Goal: Task Accomplishment & Management: Complete application form

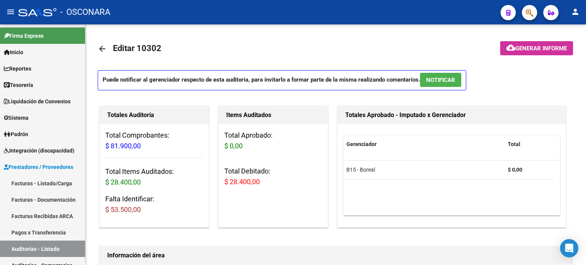
scroll to position [541, 0]
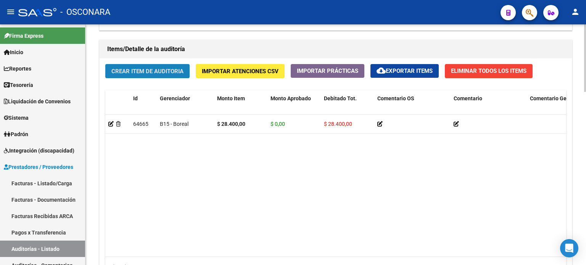
click at [153, 72] on span "Crear Item de Auditoria" at bounding box center [147, 71] width 72 height 7
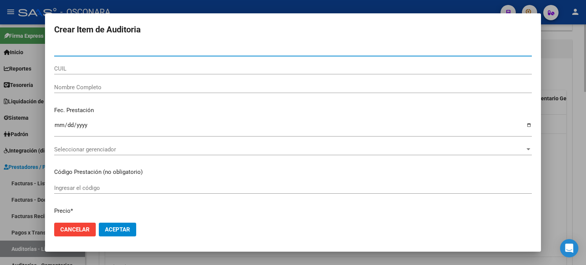
paste input "36988555"
type input "36988555"
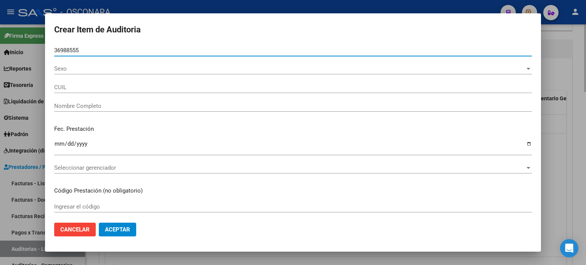
type input "20369885554"
type input "CISTERNA [PERSON_NAME]"
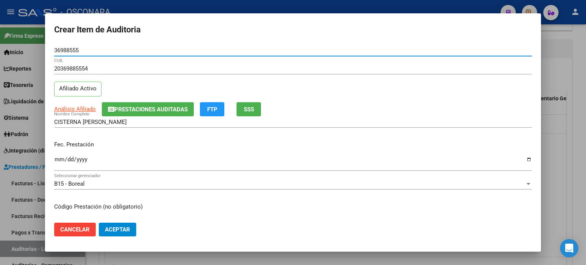
type input "36988555"
click at [59, 159] on input "Ingresar la fecha" at bounding box center [293, 162] width 478 height 12
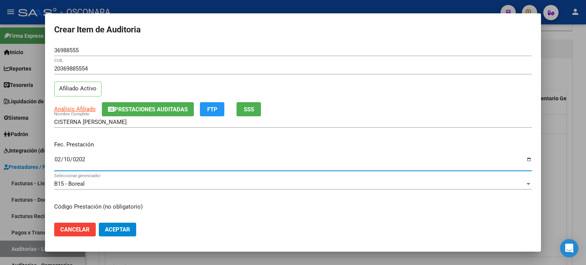
type input "[DATE]"
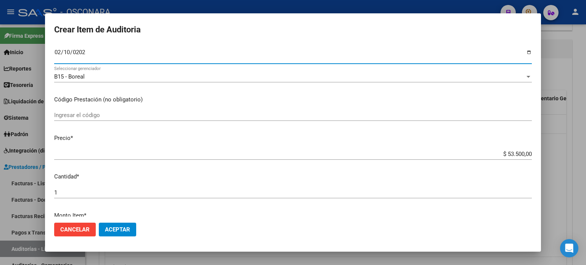
scroll to position [153, 0]
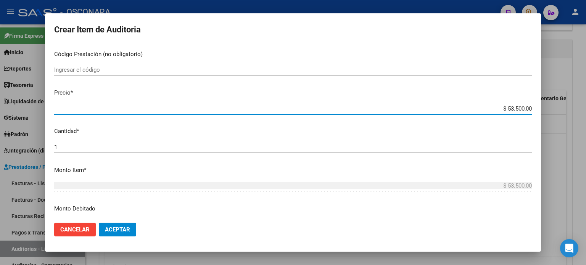
drag, startPoint x: 517, startPoint y: 107, endPoint x: 502, endPoint y: 104, distance: 15.9
click at [502, 104] on div "$ 53.500,00 Ingresar el precio" at bounding box center [293, 108] width 478 height 11
type input "$ 3,00"
type input "$ 39,00"
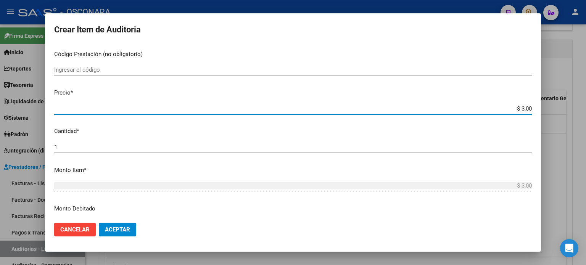
type input "$ 39,00"
type input "$ 390,00"
type input "$ 3.900,00"
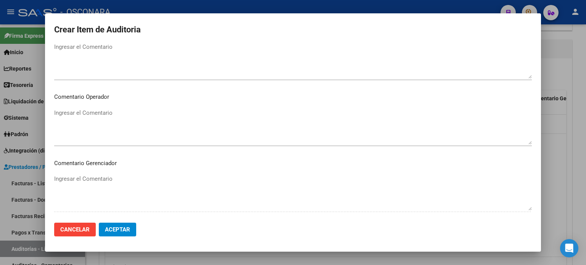
scroll to position [458, 0]
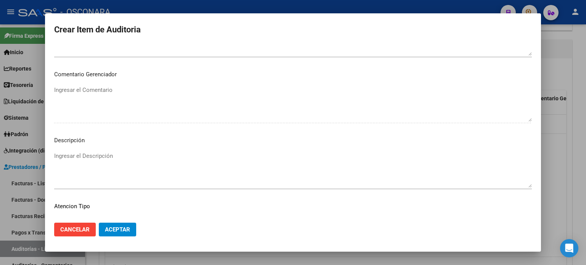
click at [113, 157] on textarea "Ingresar el Descripción" at bounding box center [293, 170] width 478 height 36
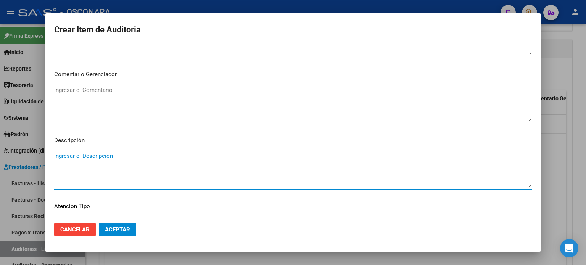
type textarea "z"
type textarea "Consulta [PERSON_NAME]"
click at [114, 229] on span "Aceptar" at bounding box center [117, 229] width 25 height 7
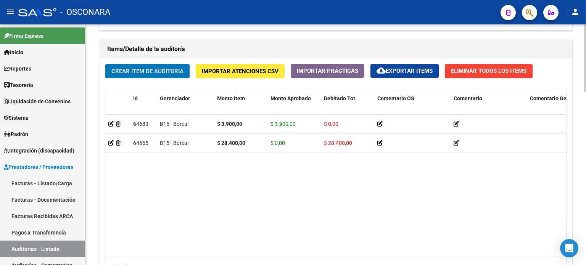
click at [156, 68] on span "Crear Item de Auditoria" at bounding box center [147, 71] width 72 height 7
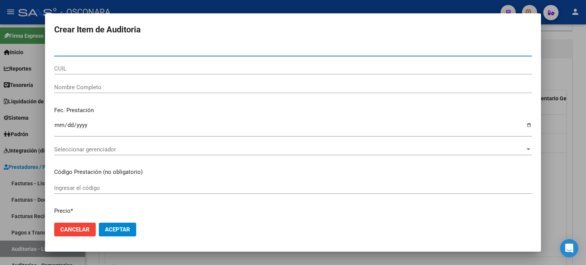
paste input "55457310"
type input "55457310"
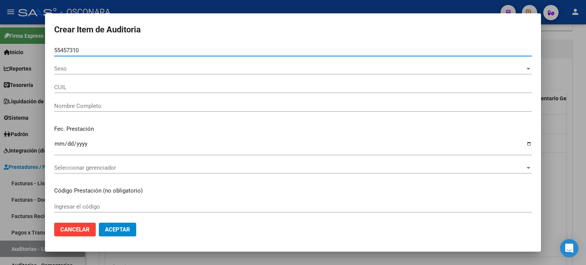
type input "20554573100"
type input "[PERSON_NAME] [PERSON_NAME]"
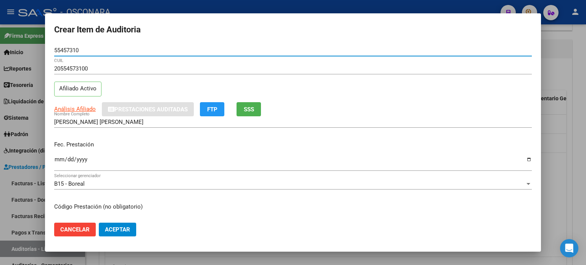
type input "55457310"
click at [58, 159] on input "Ingresar la fecha" at bounding box center [293, 162] width 478 height 12
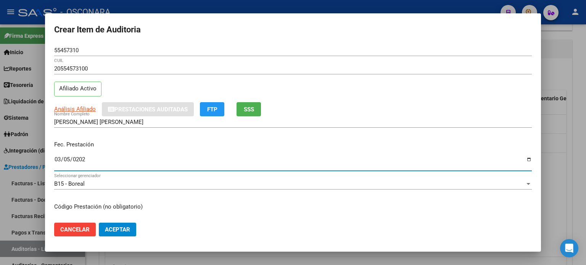
type input "[DATE]"
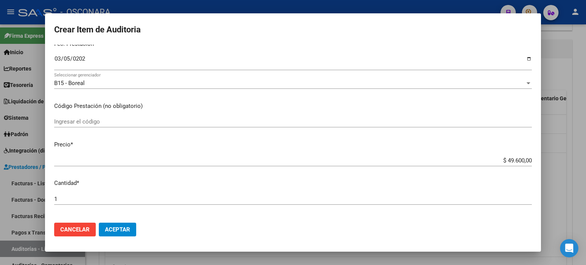
scroll to position [114, 0]
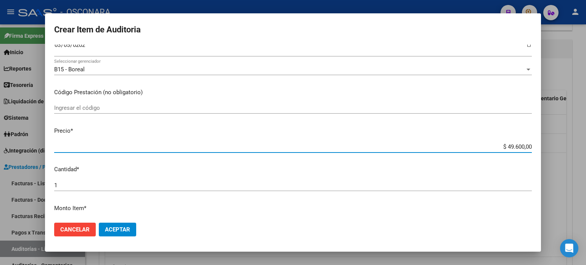
drag, startPoint x: 503, startPoint y: 145, endPoint x: 517, endPoint y: 146, distance: 14.5
click at [517, 146] on input "$ 49.600,00" at bounding box center [293, 146] width 478 height 7
type input "$ 3,00"
type input "$ 39,00"
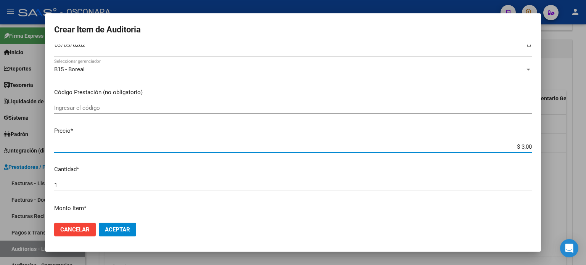
type input "$ 39,00"
type input "$ 390,00"
type input "$ 3.900,00"
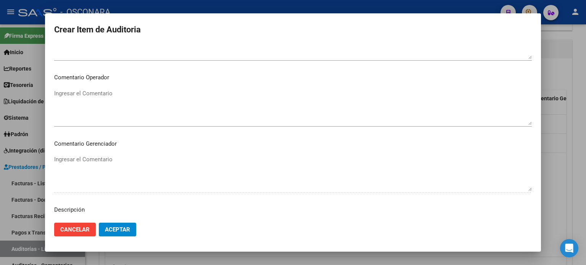
scroll to position [420, 0]
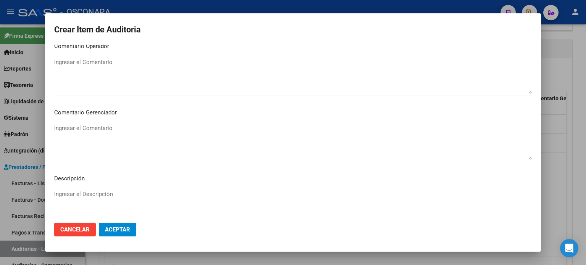
click at [87, 192] on textarea "Ingresar el Descripción" at bounding box center [293, 208] width 478 height 36
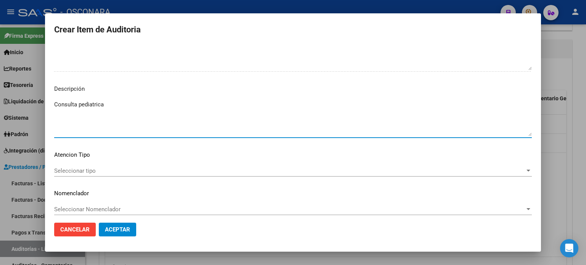
scroll to position [514, 0]
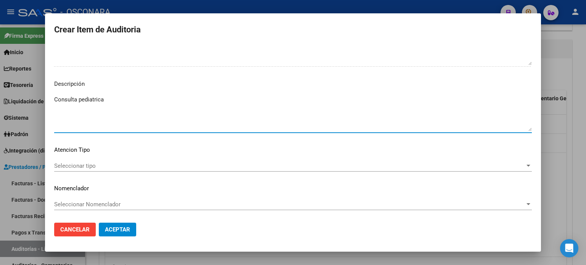
type textarea "Consulta pediatrica"
click at [104, 160] on div "Seleccionar tipo Seleccionar tipo" at bounding box center [293, 165] width 478 height 11
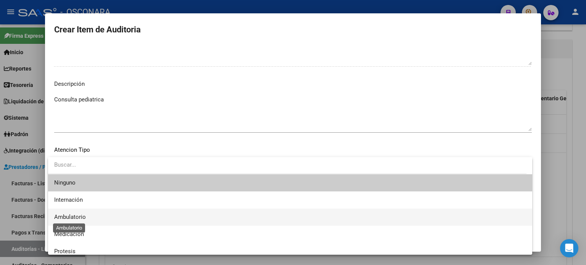
click at [84, 220] on span "Ambulatorio" at bounding box center [70, 217] width 32 height 7
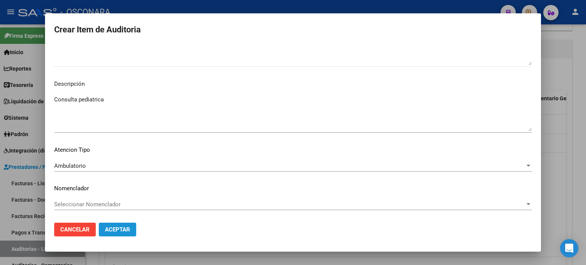
click at [119, 229] on span "Aceptar" at bounding box center [117, 229] width 25 height 7
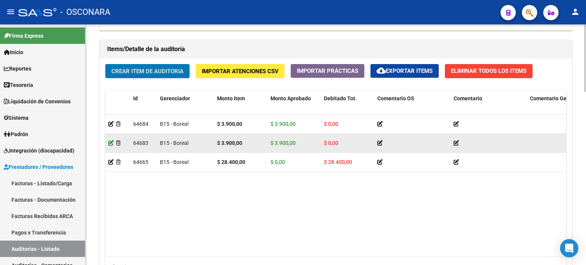
click at [109, 143] on icon at bounding box center [110, 142] width 5 height 5
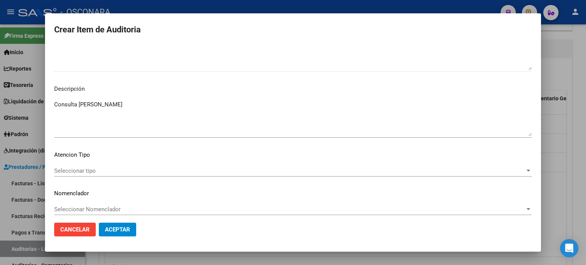
scroll to position [496, 0]
click at [87, 172] on span "Seleccionar tipo" at bounding box center [289, 170] width 471 height 7
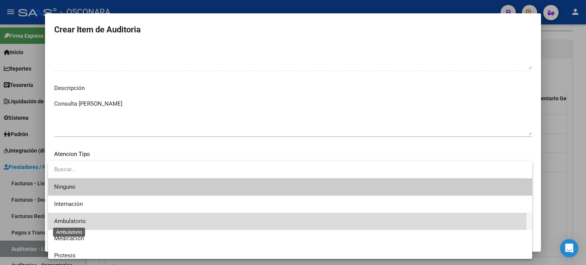
click at [73, 218] on span "Ambulatorio" at bounding box center [70, 221] width 32 height 7
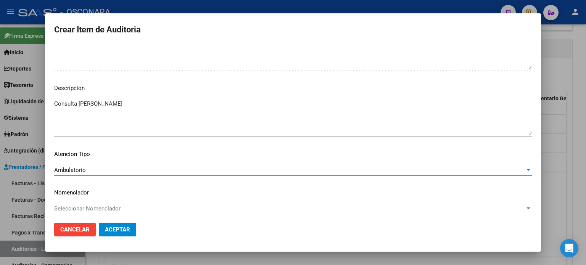
click at [116, 230] on span "Aceptar" at bounding box center [117, 229] width 25 height 7
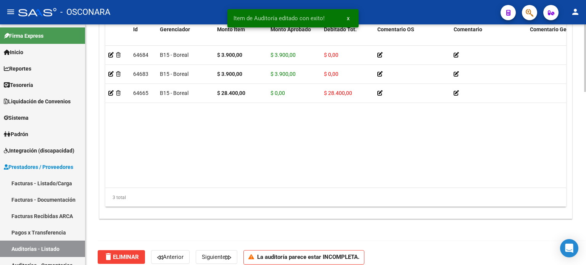
scroll to position [572, 0]
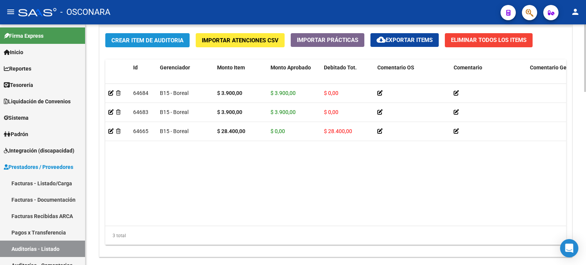
click at [129, 38] on span "Crear Item de Auditoria" at bounding box center [147, 40] width 72 height 7
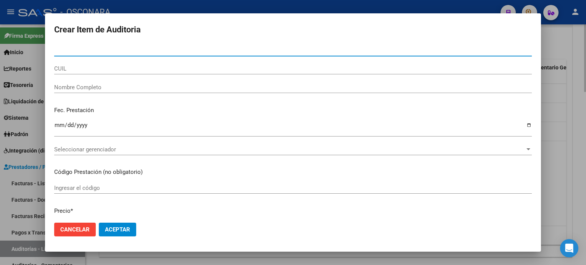
paste input "53098168"
type input "53098168"
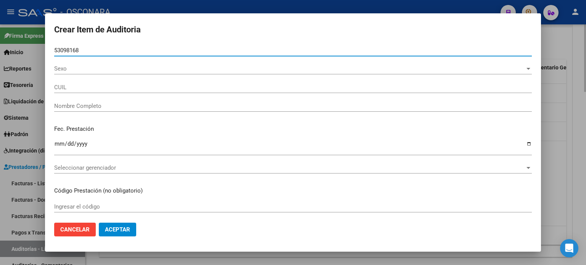
type input "27530981687"
type input "[PERSON_NAME] [PERSON_NAME]"
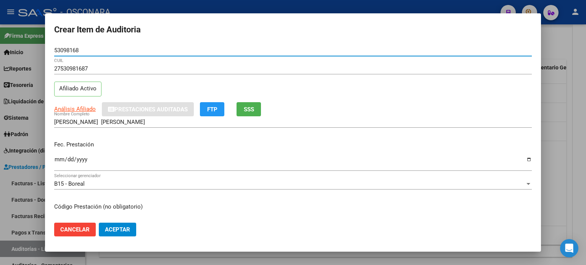
type input "53098168"
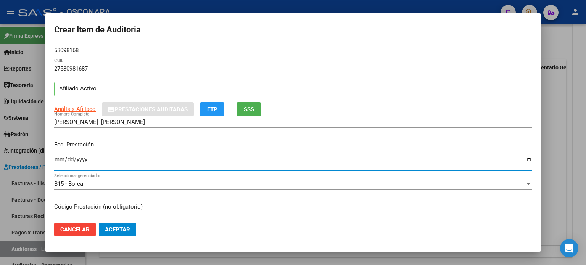
click at [57, 159] on input "Ingresar la fecha" at bounding box center [293, 162] width 478 height 12
type input "[DATE]"
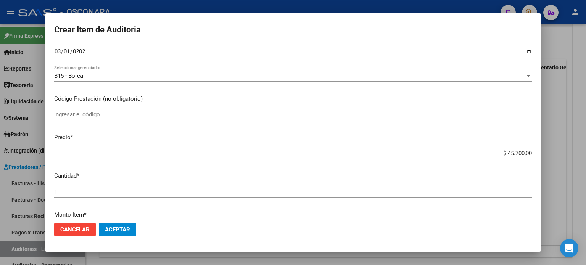
scroll to position [153, 0]
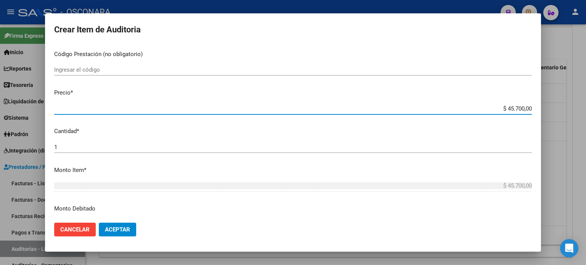
drag, startPoint x: 518, startPoint y: 106, endPoint x: 501, endPoint y: 106, distance: 16.4
click at [501, 106] on input "$ 45.700,00" at bounding box center [293, 108] width 478 height 7
type input "$ 3,00"
type input "$ 39,00"
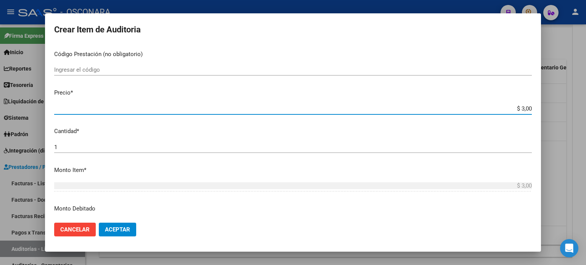
type input "$ 39,00"
type input "$ 390,00"
type input "$ 3.900,00"
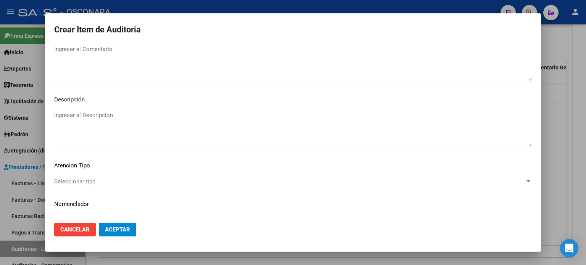
scroll to position [514, 0]
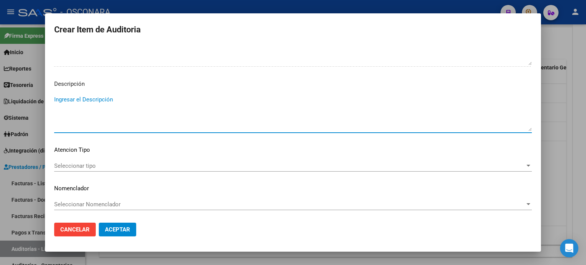
click at [91, 102] on textarea "Ingresar el Descripción" at bounding box center [293, 113] width 478 height 36
type textarea "Consulta Pediátrica"
click at [105, 158] on mat-dialog-content "53098168 Nro Documento 27530981687 CUIL Afiliado Activo Análisis Afiliado Prest…" at bounding box center [293, 131] width 496 height 172
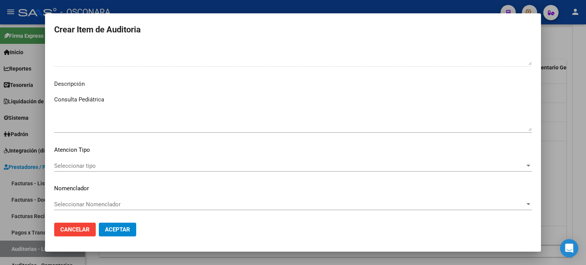
click at [106, 164] on span "Seleccionar tipo" at bounding box center [289, 166] width 471 height 7
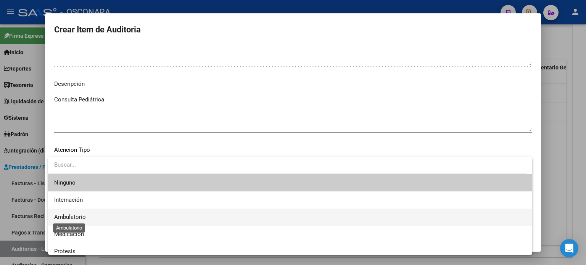
click at [82, 219] on span "Ambulatorio" at bounding box center [70, 217] width 32 height 7
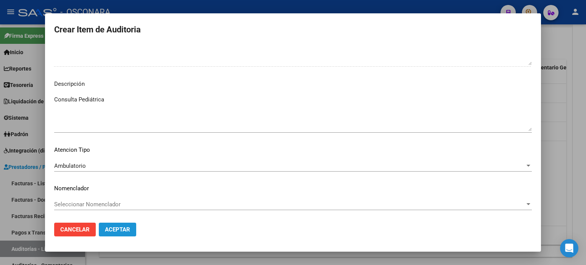
click at [125, 230] on span "Aceptar" at bounding box center [117, 229] width 25 height 7
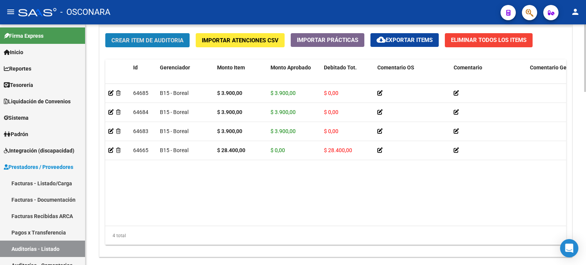
click at [127, 40] on span "Crear Item de Auditoria" at bounding box center [147, 40] width 72 height 7
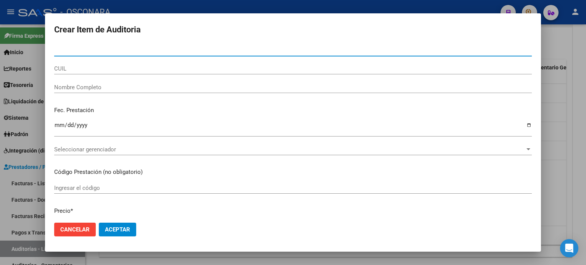
paste input "40576770"
type input "40576770"
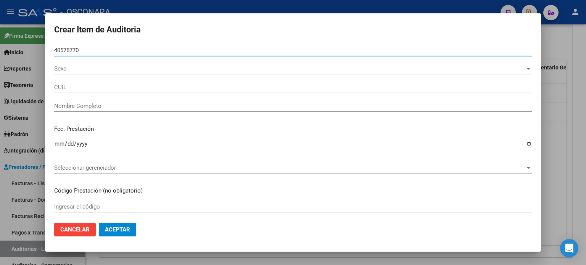
type input "27405767703"
type input "[PERSON_NAME]"
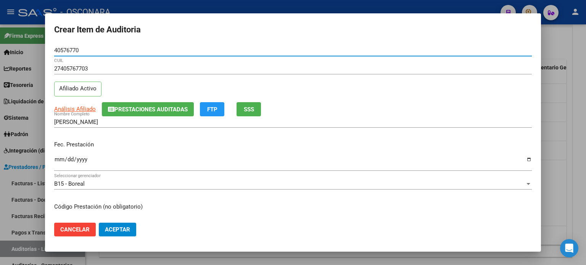
type input "40576770"
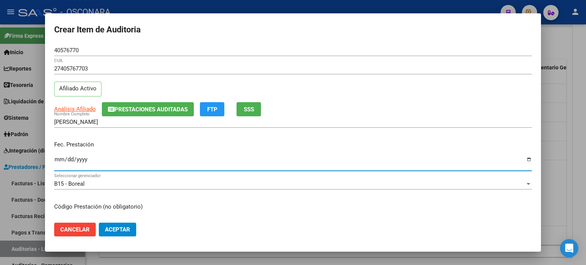
click at [58, 160] on input "Ingresar la fecha" at bounding box center [293, 162] width 478 height 12
type input "[DATE]"
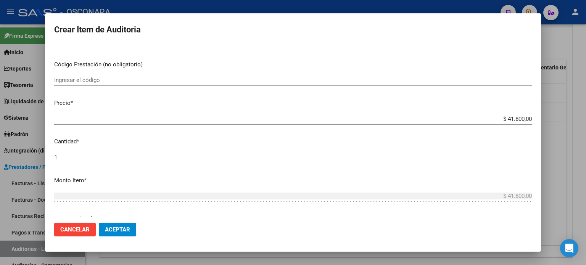
scroll to position [153, 0]
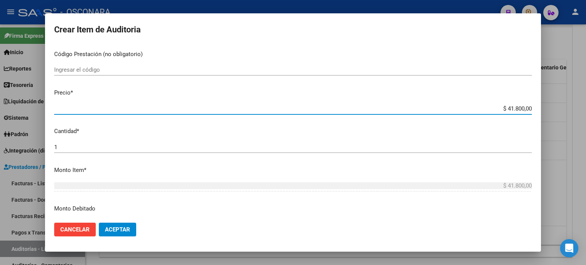
drag, startPoint x: 502, startPoint y: 107, endPoint x: 517, endPoint y: 107, distance: 15.3
click at [517, 107] on input "$ 41.800,00" at bounding box center [293, 108] width 478 height 7
type input "$ 7,00"
type input "$ 72,00"
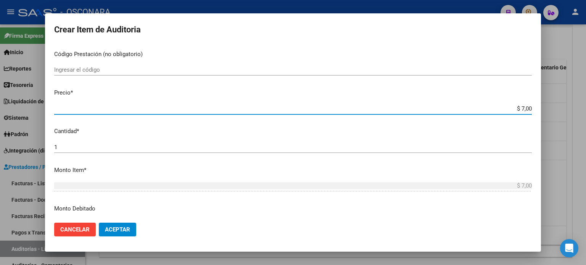
type input "$ 72,00"
type input "$ 720,00"
type input "$ 7.200,00"
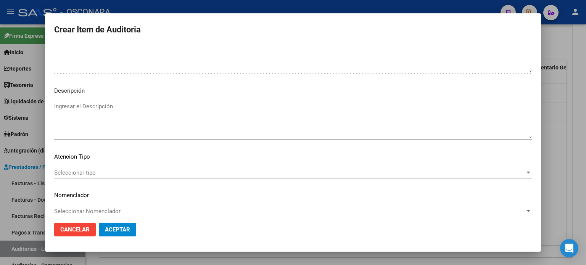
scroll to position [514, 0]
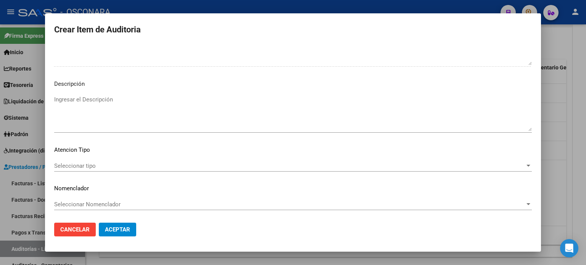
click at [88, 99] on textarea "Ingresar el Descripción" at bounding box center [293, 113] width 478 height 36
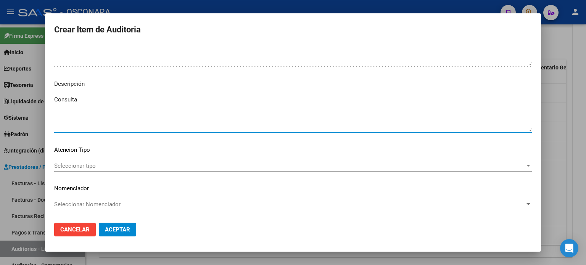
type textarea "Consulta"
click at [103, 163] on span "Seleccionar tipo" at bounding box center [289, 166] width 471 height 7
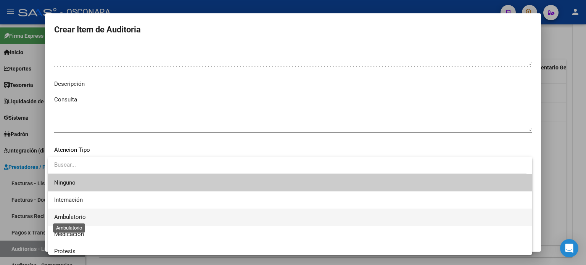
click at [66, 216] on span "Ambulatorio" at bounding box center [70, 217] width 32 height 7
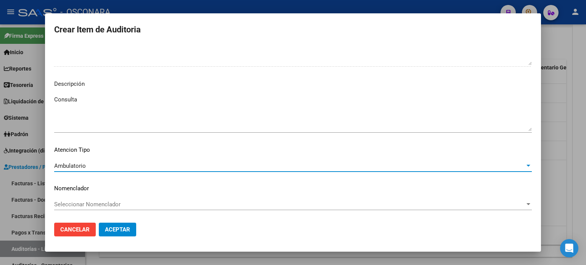
click at [125, 233] on span "Aceptar" at bounding box center [117, 229] width 25 height 7
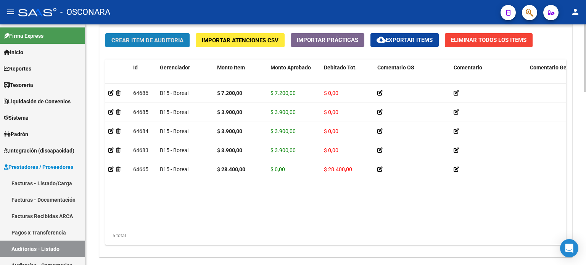
click at [134, 41] on span "Crear Item de Auditoria" at bounding box center [147, 40] width 72 height 7
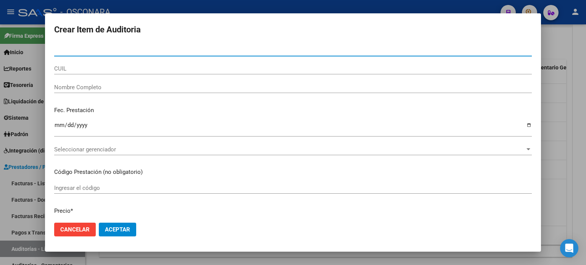
paste input "34839274"
type input "34839274"
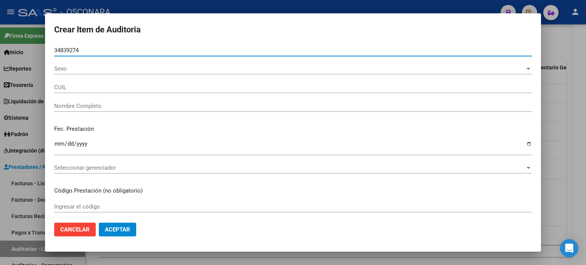
type input "20348392744"
type input "[PERSON_NAME] [PERSON_NAME]"
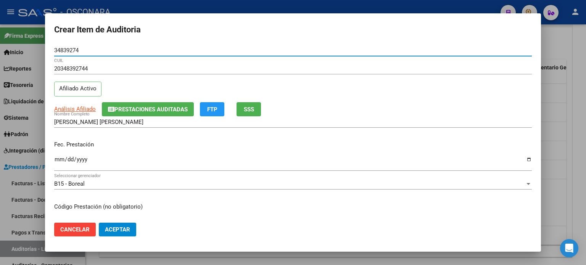
type input "34839274"
click at [58, 160] on input "Ingresar la fecha" at bounding box center [293, 162] width 478 height 12
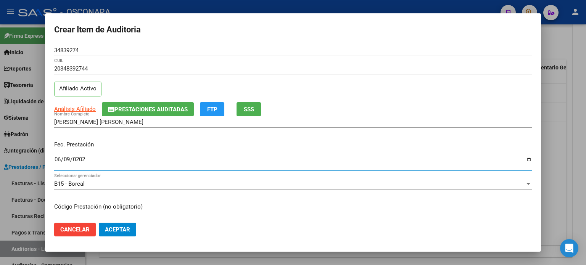
type input "[DATE]"
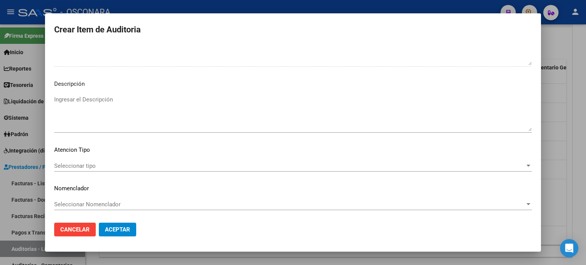
click at [122, 97] on textarea "Ingresar el Descripción" at bounding box center [293, 113] width 478 height 36
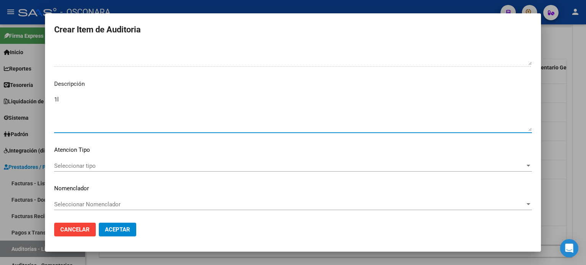
type textarea "1"
type textarea "Laboratorio"
click at [118, 230] on span "Aceptar" at bounding box center [117, 229] width 25 height 7
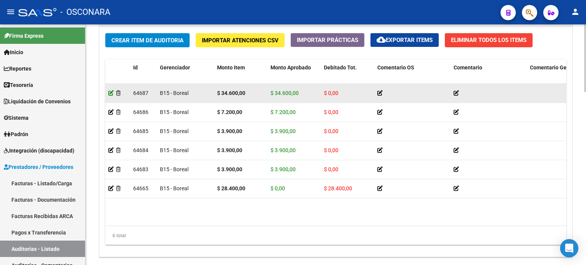
click at [111, 93] on icon at bounding box center [110, 92] width 5 height 5
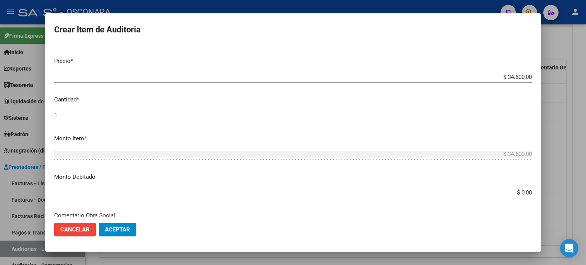
scroll to position [191, 0]
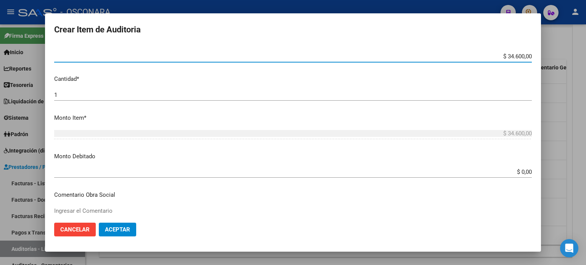
drag, startPoint x: 517, startPoint y: 55, endPoint x: 502, endPoint y: 51, distance: 16.0
click at [502, 51] on div "$ 34.600,00 Ingresar el precio" at bounding box center [293, 56] width 478 height 11
type input "$ 1,00"
type input "$ 11,00"
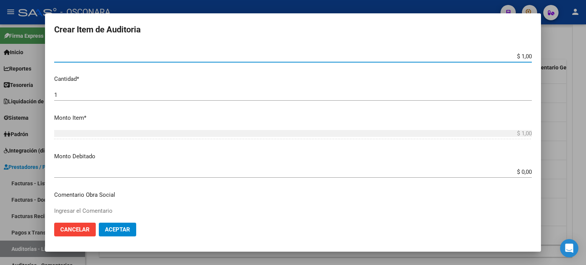
type input "$ 11,00"
type input "$ 112,00"
type input "$ 1.120,00"
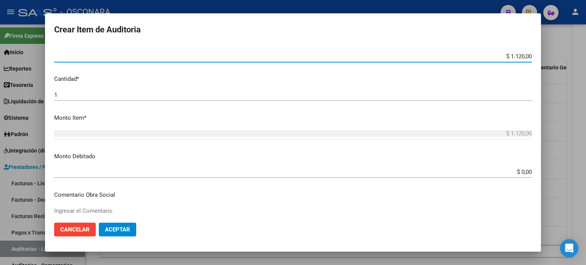
type input "$ 11.200,00"
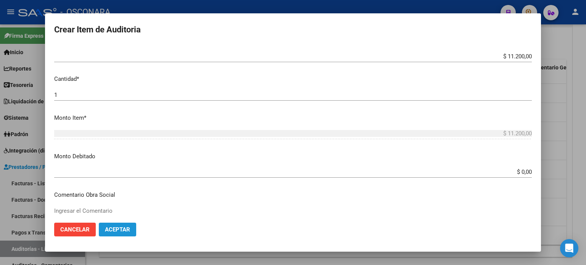
click at [112, 226] on span "Aceptar" at bounding box center [117, 229] width 25 height 7
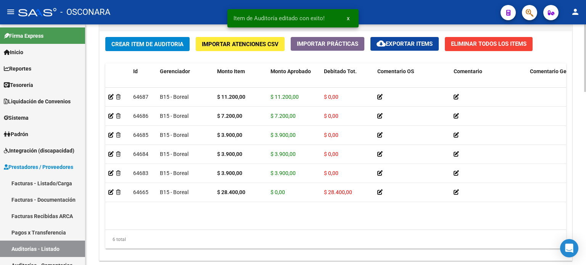
scroll to position [572, 0]
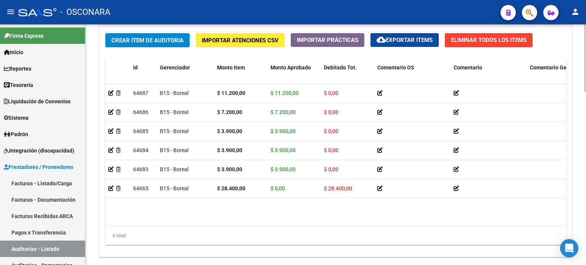
click at [125, 40] on span "Crear Item de Auditoria" at bounding box center [147, 40] width 72 height 7
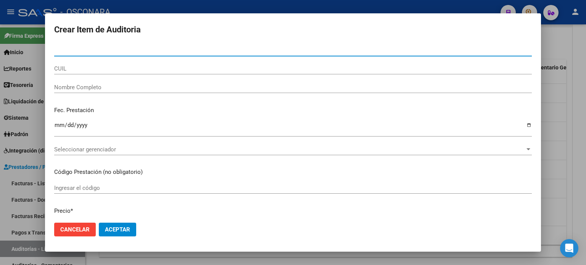
paste input "57149305"
type input "57149305"
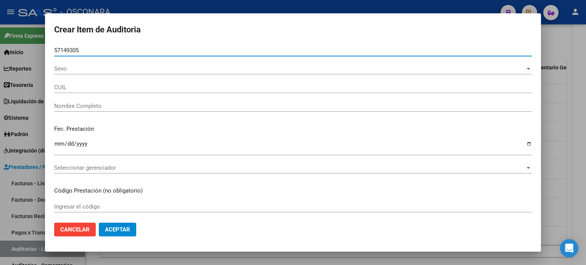
type input "27571493050"
type input "[PERSON_NAME]"
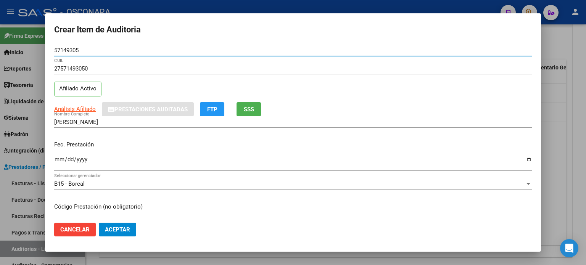
type input "57149305"
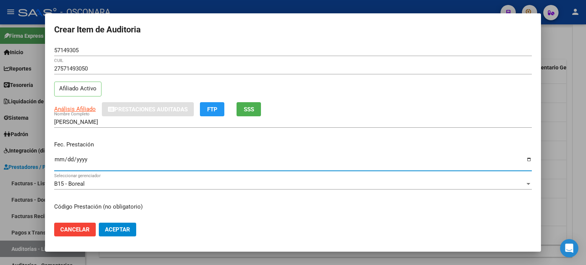
click at [58, 159] on input "Ingresar la fecha" at bounding box center [293, 162] width 478 height 12
type input "[DATE]"
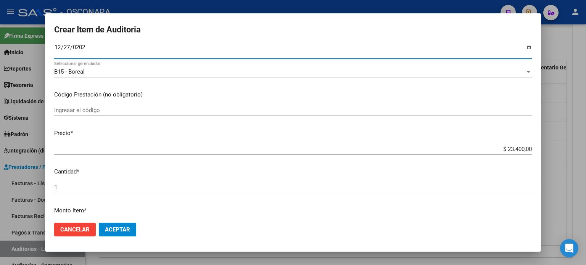
scroll to position [114, 0]
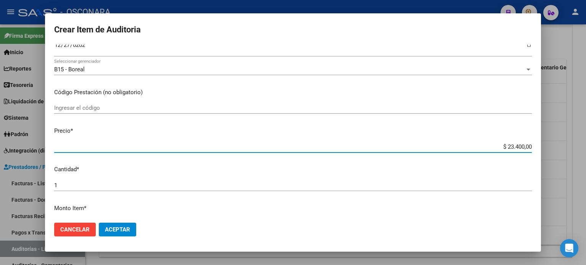
drag, startPoint x: 501, startPoint y: 147, endPoint x: 517, endPoint y: 150, distance: 16.8
click at [517, 150] on div "$ 23.400,00 Ingresar el precio" at bounding box center [293, 146] width 478 height 11
type input "$ 3,00"
type input "$ 39,00"
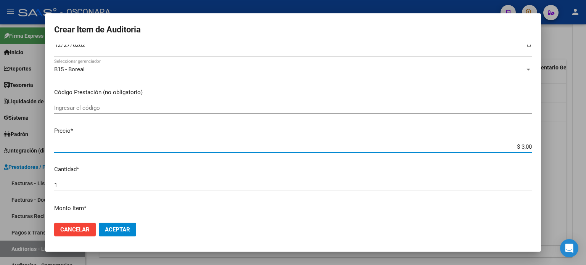
type input "$ 39,00"
type input "$ 390,00"
type input "$ 3.900,00"
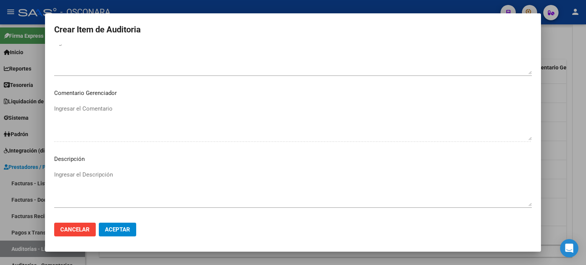
scroll to position [458, 0]
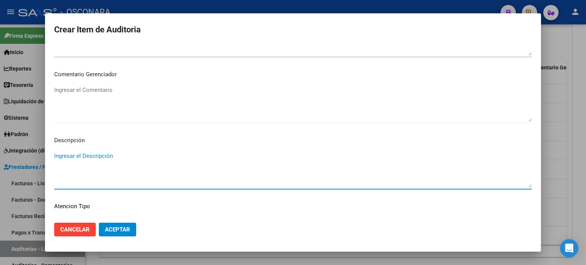
drag, startPoint x: 76, startPoint y: 154, endPoint x: 72, endPoint y: 154, distance: 4.6
click at [76, 154] on textarea "Ingresar el Descripción" at bounding box center [293, 170] width 478 height 36
type textarea "Consulta pediatrica"
click at [113, 230] on span "Aceptar" at bounding box center [117, 229] width 25 height 7
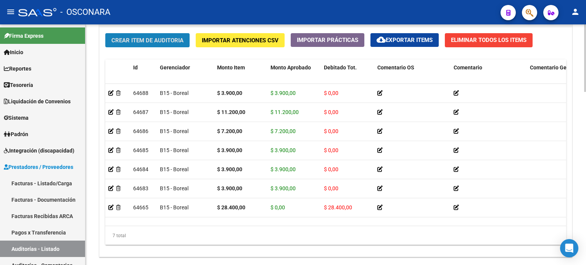
click at [125, 40] on span "Crear Item de Auditoria" at bounding box center [147, 40] width 72 height 7
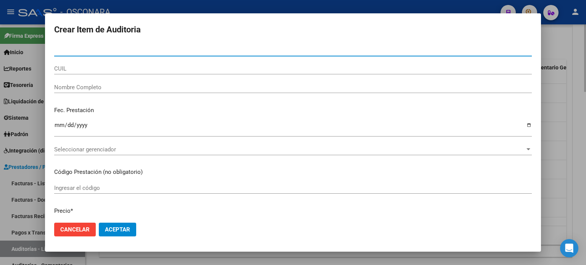
paste input "58076040"
type input "58076040"
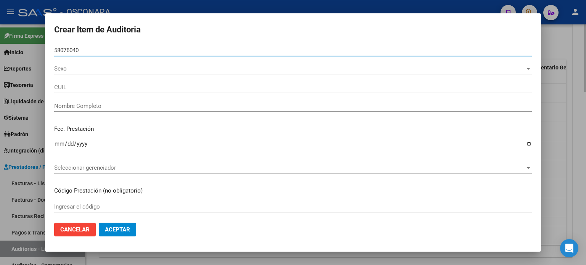
type input "20580760407"
type input "[PERSON_NAME]"
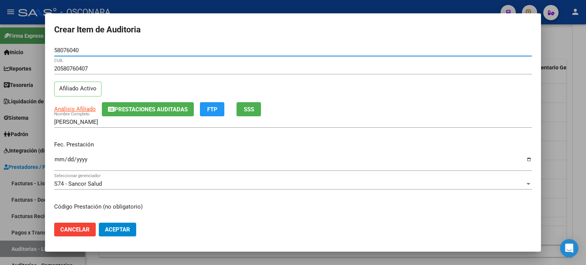
type input "58076040"
click at [58, 158] on input "Ingresar la fecha" at bounding box center [293, 162] width 478 height 12
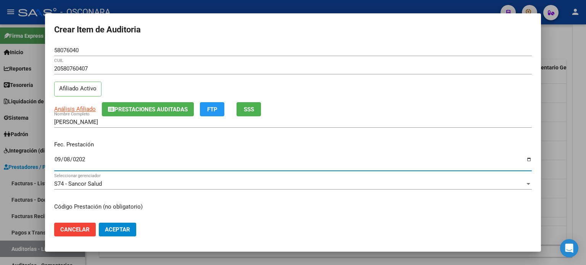
type input "[DATE]"
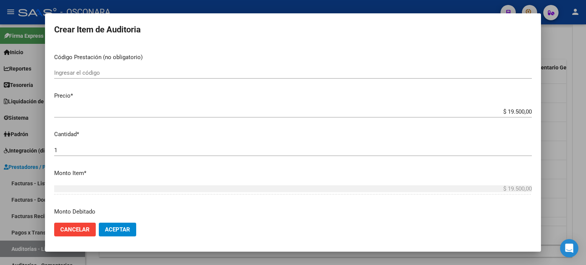
scroll to position [153, 0]
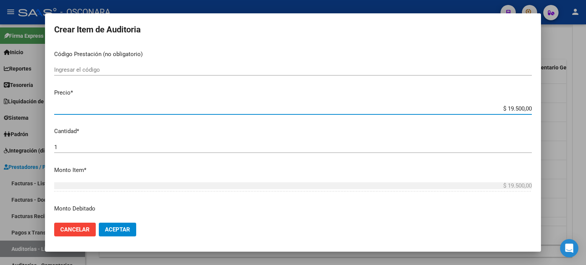
drag, startPoint x: 502, startPoint y: 106, endPoint x: 517, endPoint y: 108, distance: 15.7
click at [517, 108] on input "$ 19.500,00" at bounding box center [293, 108] width 478 height 7
type input "$ 3,00"
type input "$ 39,00"
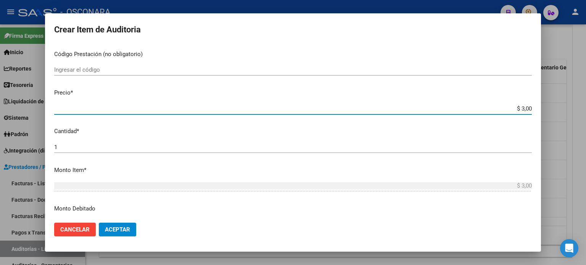
type input "$ 39,00"
type input "$ 390,00"
type input "$ 3.900,00"
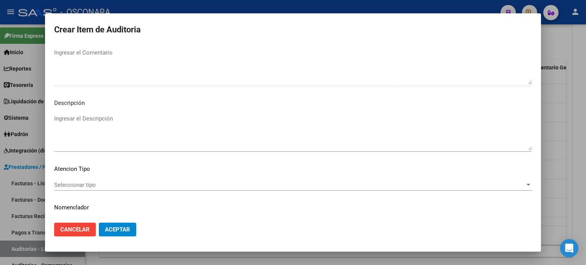
scroll to position [496, 0]
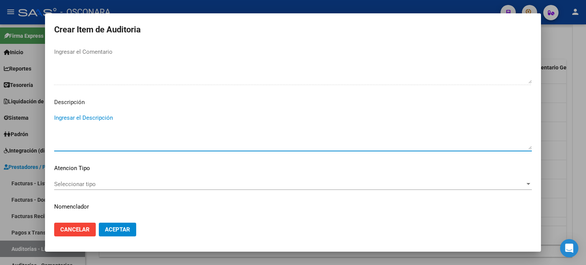
click at [82, 118] on textarea "Ingresar el Descripción" at bounding box center [293, 132] width 478 height 36
click at [123, 185] on span "Seleccionar tipo" at bounding box center [289, 184] width 471 height 7
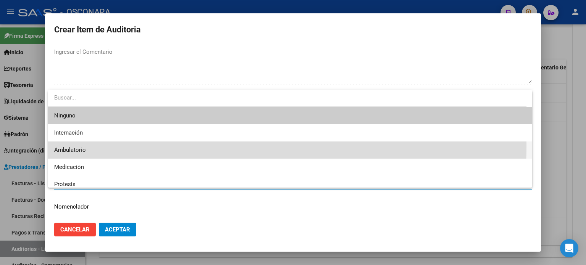
click at [108, 145] on span "Ambulatorio" at bounding box center [290, 150] width 472 height 17
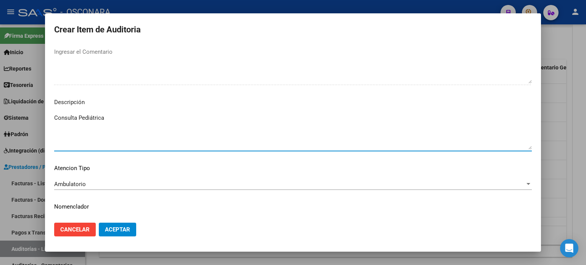
type textarea "Consulta Pediátrica"
click at [124, 234] on button "Aceptar" at bounding box center [117, 230] width 37 height 14
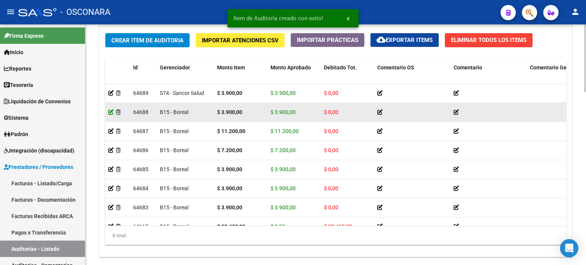
click at [110, 111] on icon at bounding box center [110, 112] width 5 height 5
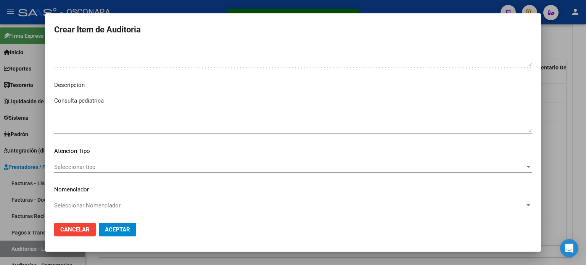
scroll to position [500, 0]
click at [110, 160] on mat-dialog-content "57149305 Nro Documento 27571493050 CUIL Afiliado Activo [PERSON_NAME] Nombre Co…" at bounding box center [293, 131] width 496 height 172
click at [110, 163] on span "Seleccionar tipo" at bounding box center [289, 166] width 471 height 7
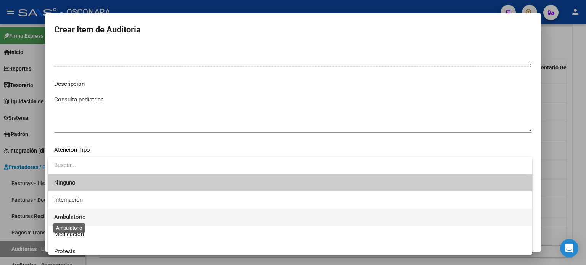
click at [85, 217] on span "Ambulatorio" at bounding box center [70, 217] width 32 height 7
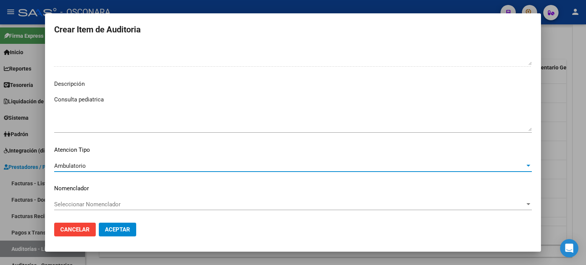
click at [125, 229] on span "Aceptar" at bounding box center [117, 229] width 25 height 7
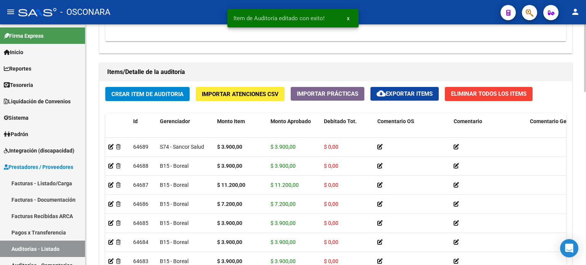
scroll to position [572, 0]
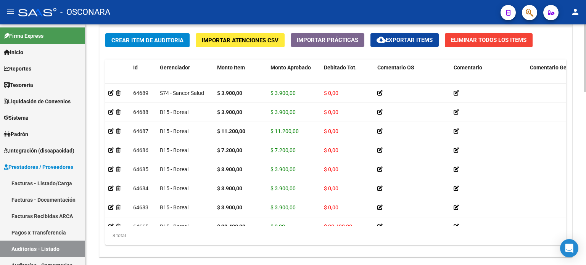
click at [124, 37] on span "Crear Item de Auditoria" at bounding box center [147, 40] width 72 height 7
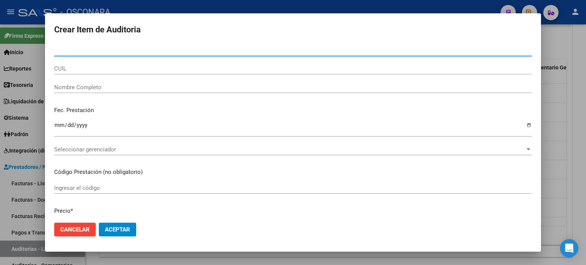
paste input "57718806"
type input "57718806"
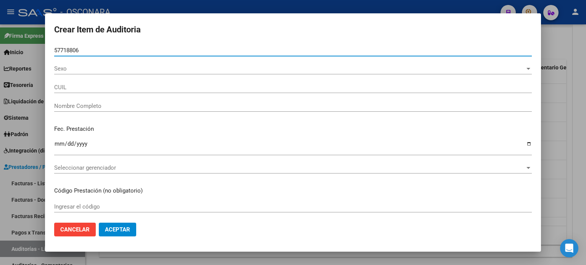
type input "20577188069"
type input "[PERSON_NAME] [PERSON_NAME]"
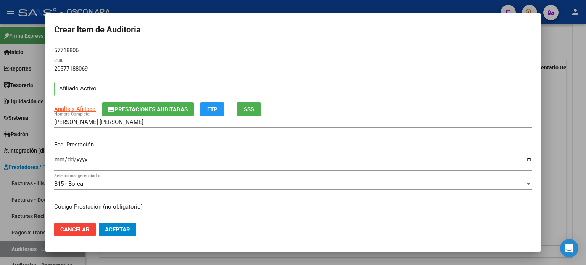
type input "57718806"
click at [58, 158] on input "Ingresar la fecha" at bounding box center [293, 162] width 478 height 12
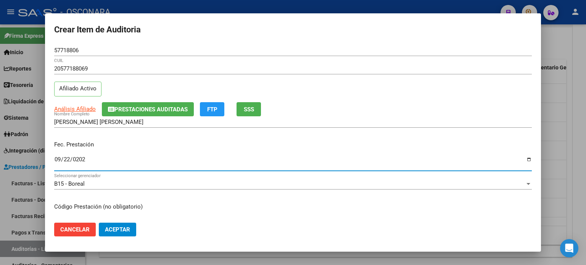
type input "[DATE]"
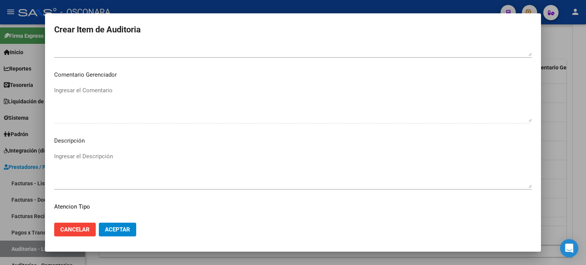
scroll to position [458, 0]
click at [104, 155] on textarea "Ingresar el Descripción" at bounding box center [293, 170] width 478 height 36
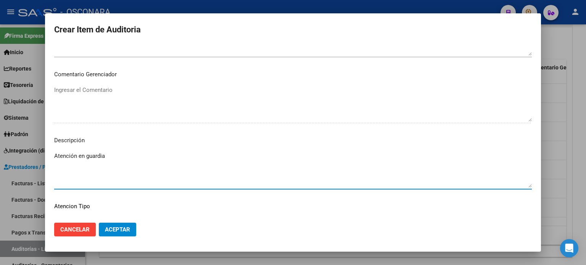
type textarea "Atención en guardia"
click at [111, 230] on span "Aceptar" at bounding box center [117, 229] width 25 height 7
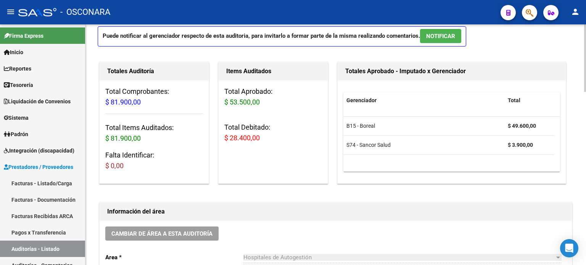
scroll to position [0, 0]
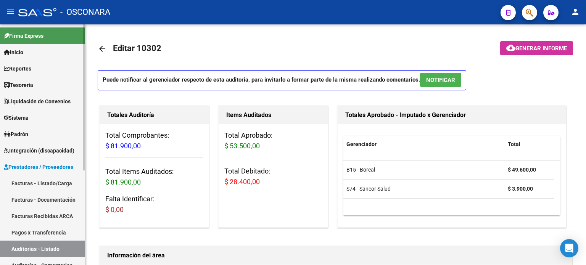
click at [52, 184] on link "Facturas - Listado/Carga" at bounding box center [42, 183] width 85 height 16
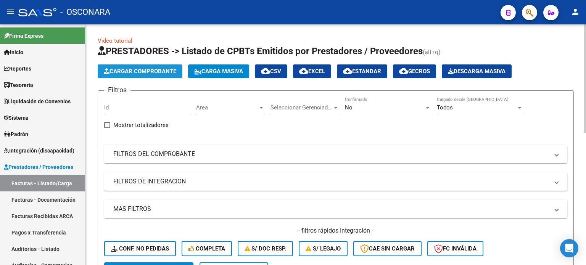
click at [150, 73] on span "Cargar Comprobante" at bounding box center [140, 71] width 73 height 7
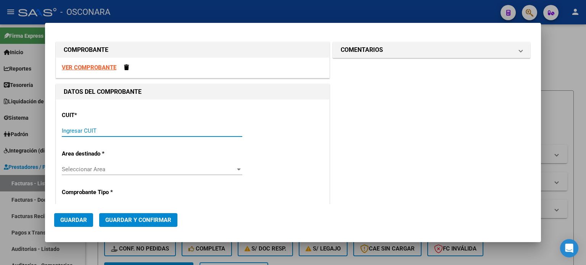
click at [118, 131] on input "Ingresar CUIT" at bounding box center [152, 130] width 180 height 7
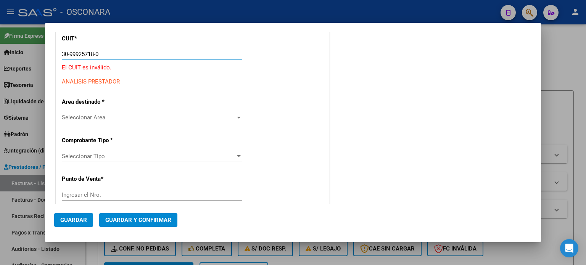
scroll to position [114, 0]
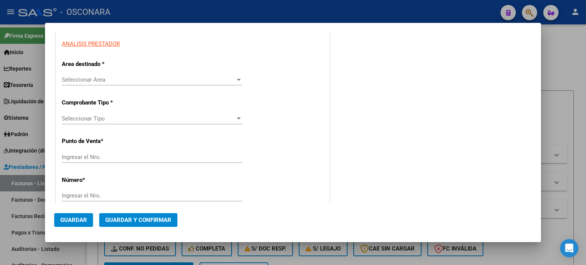
type input "30-99925718-0"
click at [134, 76] on span "Seleccionar Area" at bounding box center [149, 79] width 174 height 7
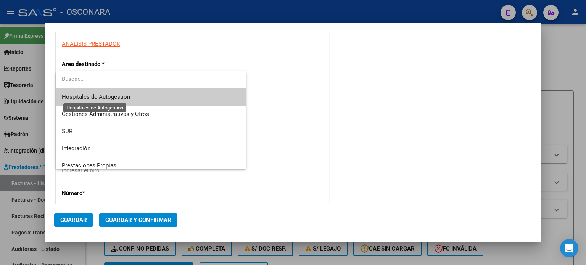
click at [125, 96] on span "Hospitales de Autogestión" at bounding box center [96, 96] width 68 height 7
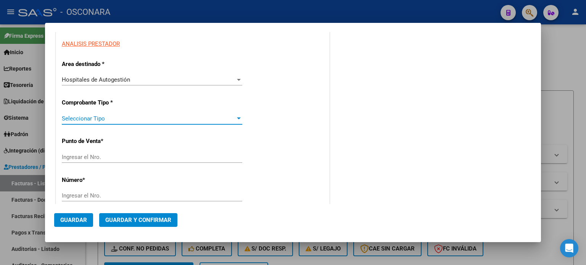
click at [125, 119] on span "Seleccionar Tipo" at bounding box center [149, 118] width 174 height 7
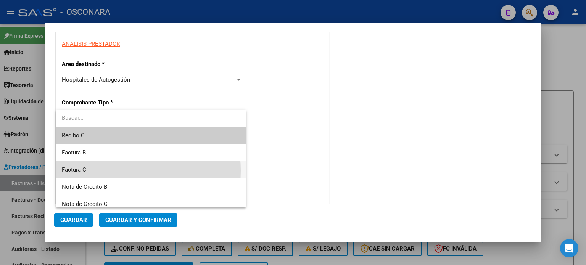
click at [94, 171] on span "Factura C" at bounding box center [151, 169] width 179 height 17
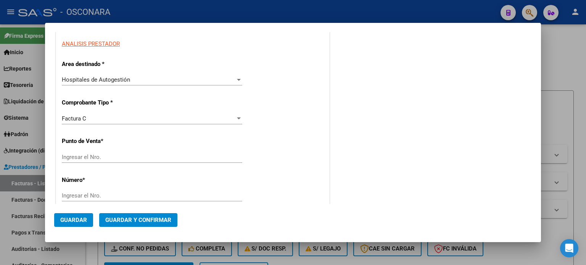
click at [109, 152] on div "Ingresar el Nro." at bounding box center [152, 156] width 180 height 11
click at [120, 158] on input "Ingresar el Nro." at bounding box center [152, 157] width 180 height 7
type input "22"
click at [117, 198] on input "26094" at bounding box center [152, 195] width 180 height 7
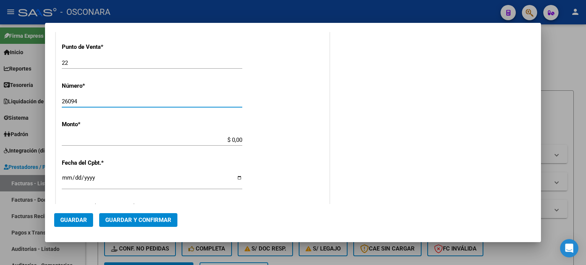
scroll to position [229, 0]
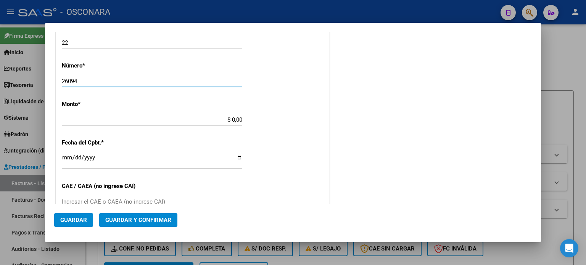
type input "26094"
click at [232, 119] on input "$ 0,00" at bounding box center [152, 119] width 180 height 7
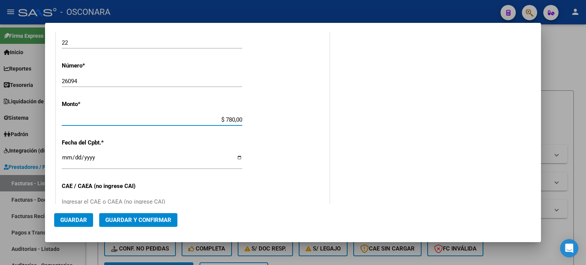
type input "$ 7.800,00"
click at [64, 155] on input "Ingresar la fecha" at bounding box center [152, 161] width 180 height 12
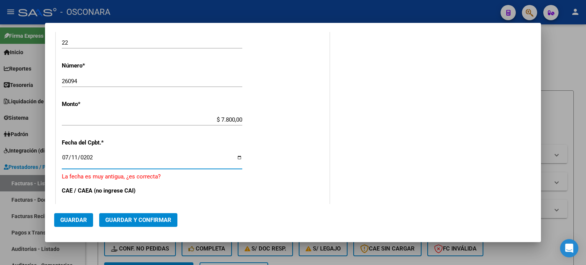
type input "[DATE]"
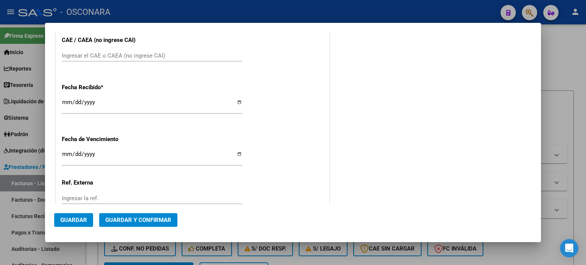
scroll to position [382, 0]
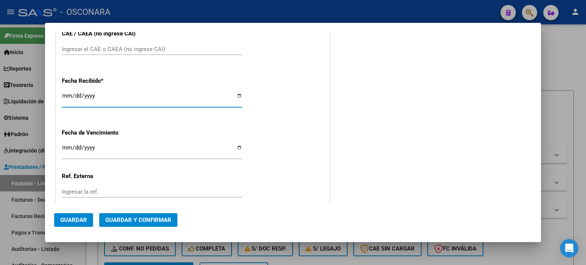
click at [64, 97] on input "[DATE]" at bounding box center [152, 99] width 180 height 12
type input "[DATE]"
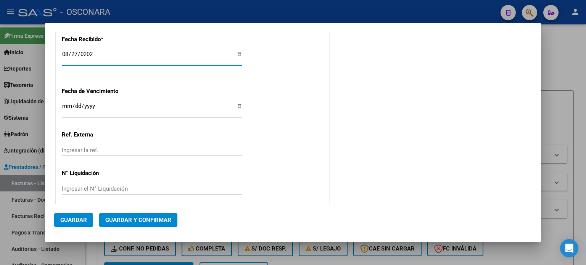
scroll to position [428, 0]
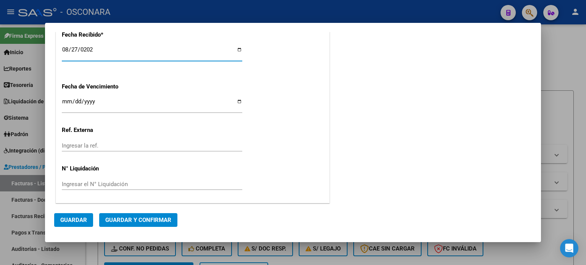
click at [145, 220] on span "Guardar y Confirmar" at bounding box center [138, 220] width 66 height 7
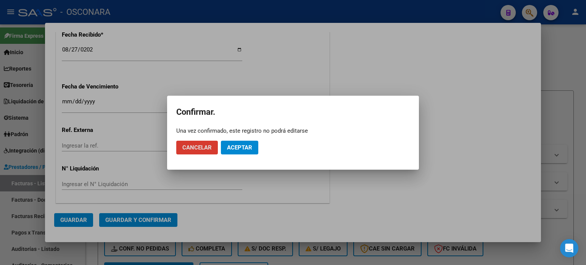
click at [250, 145] on span "Aceptar" at bounding box center [239, 147] width 25 height 7
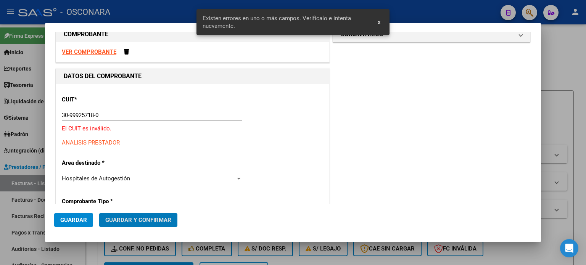
scroll to position [15, 0]
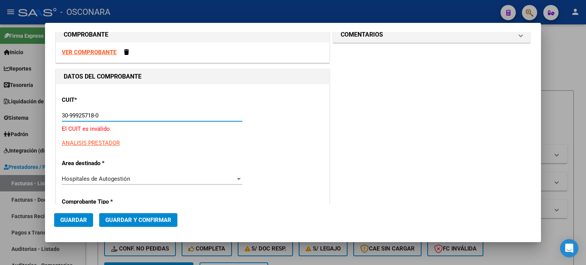
click at [99, 114] on input "30-99925718-0" at bounding box center [152, 115] width 180 height 7
type input "30-99925718-2"
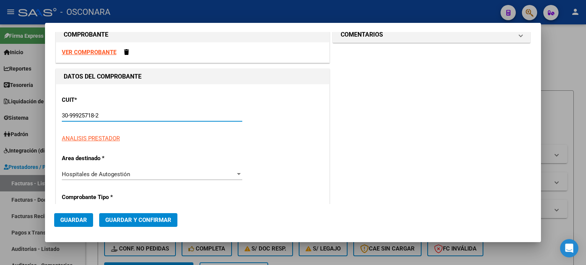
type input "28"
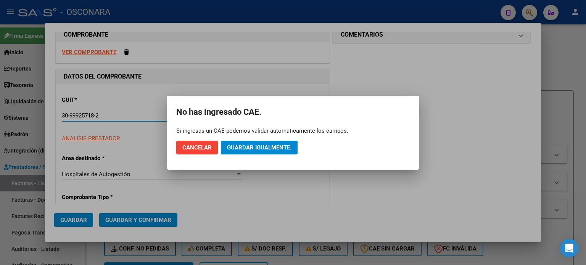
type input "30-99925718-2"
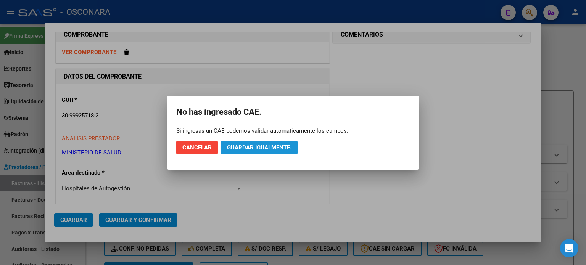
click at [273, 145] on span "Guardar igualmente." at bounding box center [259, 147] width 64 height 7
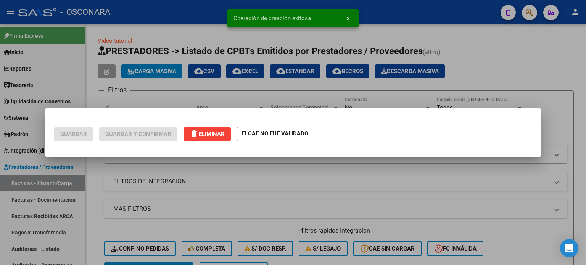
scroll to position [0, 0]
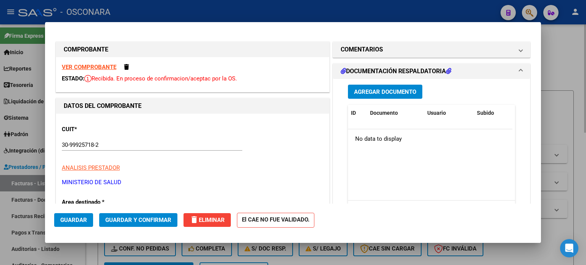
click at [579, 54] on div at bounding box center [293, 132] width 586 height 265
type input "$ 0,00"
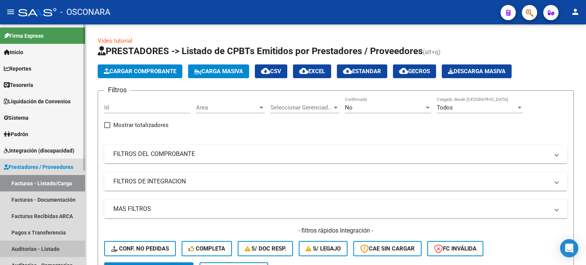
drag, startPoint x: 42, startPoint y: 248, endPoint x: 44, endPoint y: 253, distance: 4.8
click at [42, 248] on link "Auditorías - Listado" at bounding box center [42, 249] width 85 height 16
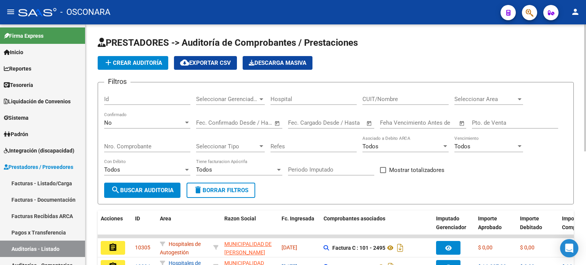
click at [142, 61] on span "add Crear Auditoría" at bounding box center [133, 63] width 58 height 7
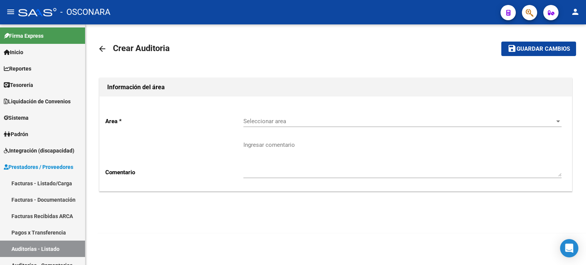
click at [333, 117] on div "Seleccionar area Seleccionar area" at bounding box center [402, 119] width 318 height 16
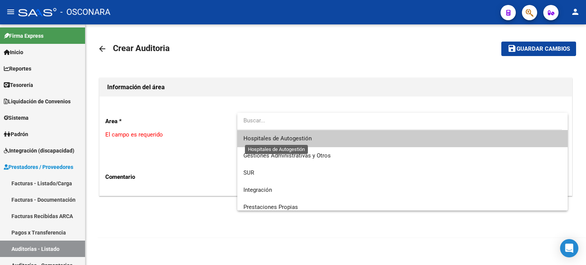
click at [298, 135] on span "Hospitales de Autogestión" at bounding box center [277, 138] width 68 height 7
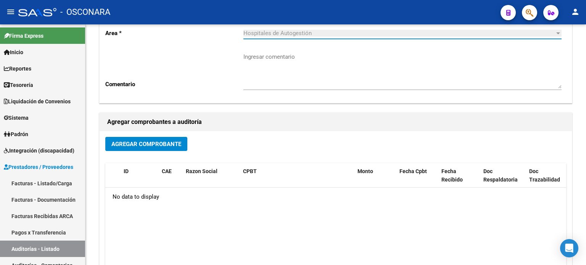
scroll to position [114, 0]
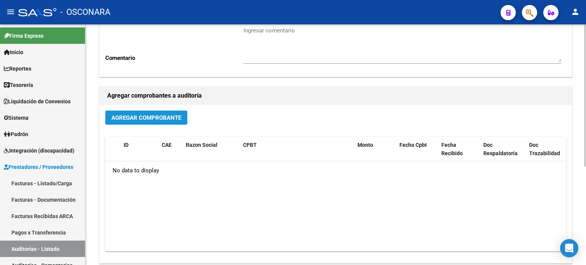
click at [161, 117] on span "Agregar Comprobante" at bounding box center [146, 117] width 70 height 7
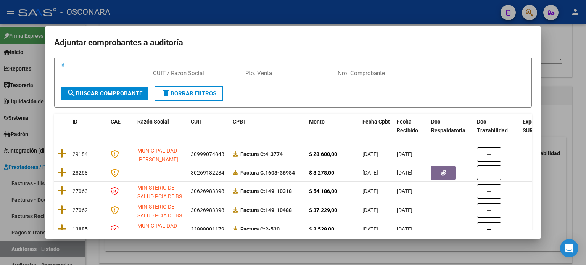
scroll to position [0, 0]
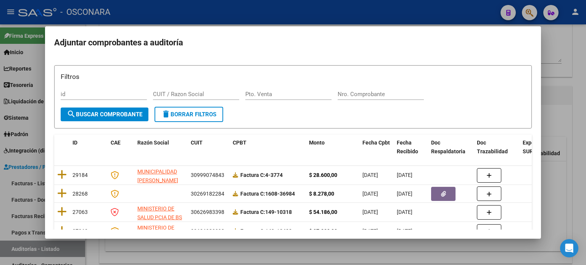
drag, startPoint x: 584, startPoint y: 92, endPoint x: 361, endPoint y: 123, distance: 224.9
click at [583, 92] on div at bounding box center [293, 132] width 586 height 265
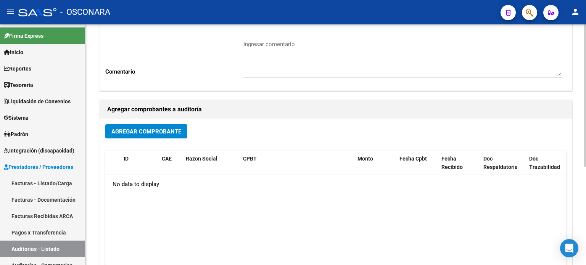
scroll to position [114, 0]
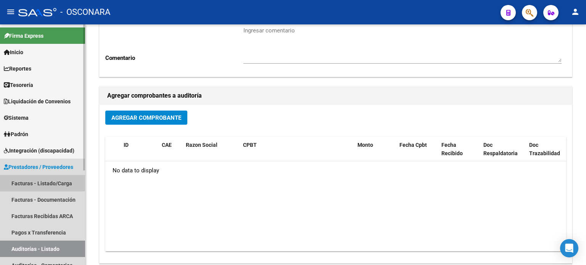
click at [24, 183] on link "Facturas - Listado/Carga" at bounding box center [42, 183] width 85 height 16
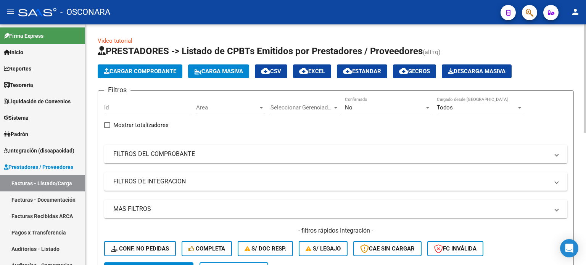
click at [359, 108] on div "No" at bounding box center [384, 107] width 79 height 7
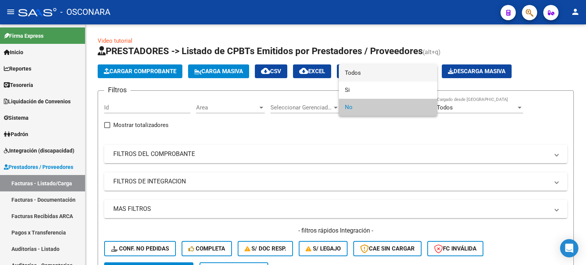
click at [361, 73] on span "Todos" at bounding box center [388, 72] width 86 height 17
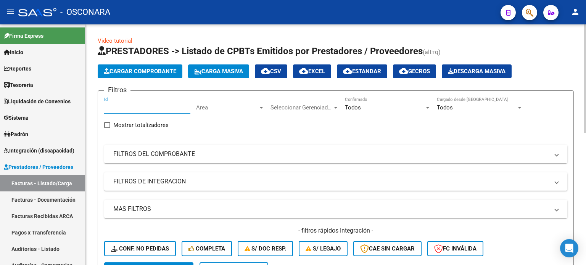
click at [114, 106] on input "Id" at bounding box center [147, 107] width 86 height 7
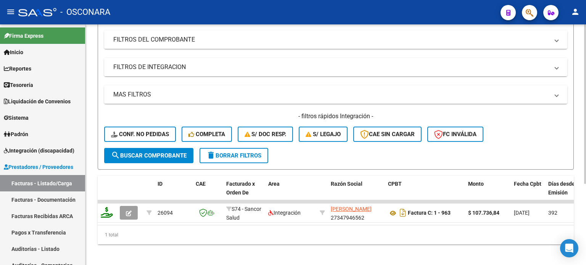
scroll to position [122, 0]
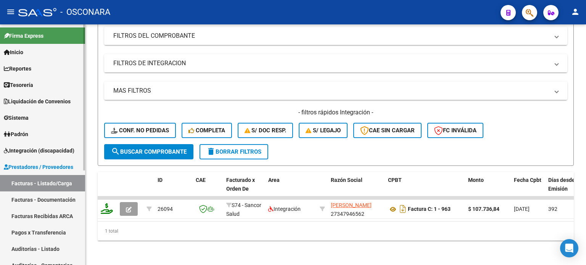
type input "26094"
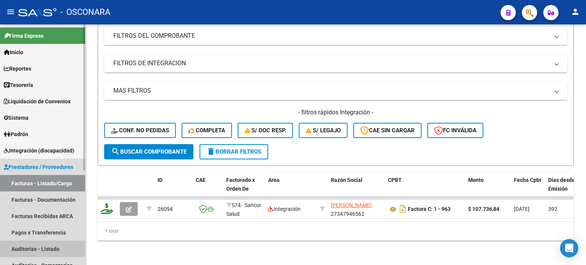
click at [32, 249] on link "Auditorías - Listado" at bounding box center [42, 249] width 85 height 16
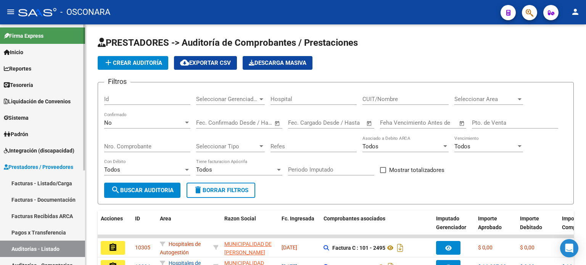
click at [31, 163] on span "Prestadores / Proveedores" at bounding box center [38, 167] width 69 height 8
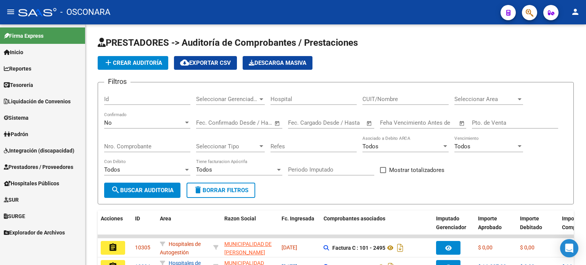
click at [31, 158] on link "Integración (discapacidad)" at bounding box center [42, 150] width 85 height 16
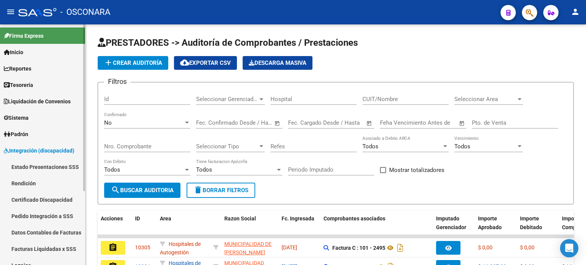
click at [33, 148] on span "Integración (discapacidad)" at bounding box center [39, 151] width 71 height 8
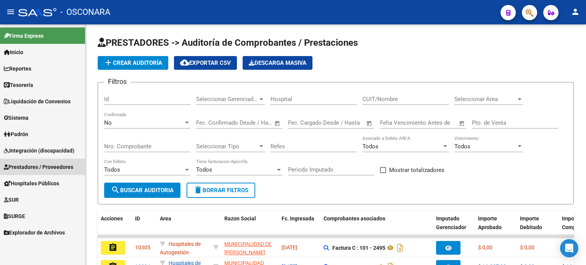
click at [24, 168] on span "Prestadores / Proveedores" at bounding box center [38, 167] width 69 height 8
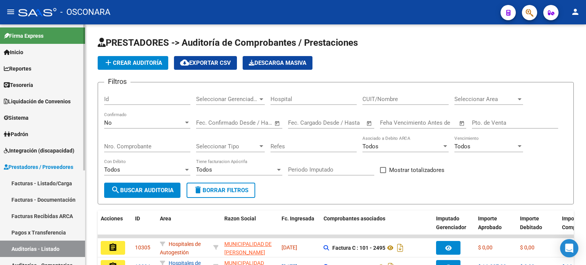
click at [23, 182] on link "Facturas - Listado/Carga" at bounding box center [42, 183] width 85 height 16
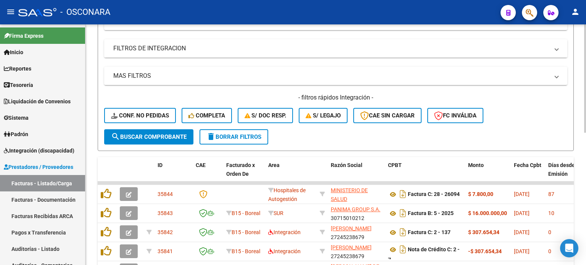
scroll to position [191, 0]
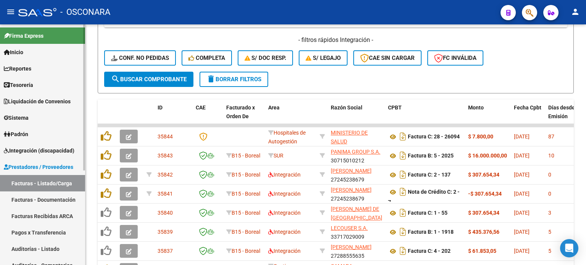
click at [26, 248] on link "Auditorías - Listado" at bounding box center [42, 249] width 85 height 16
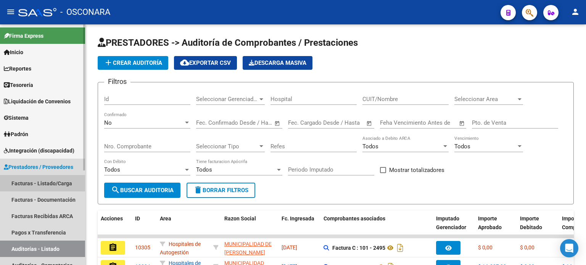
click at [40, 181] on link "Facturas - Listado/Carga" at bounding box center [42, 183] width 85 height 16
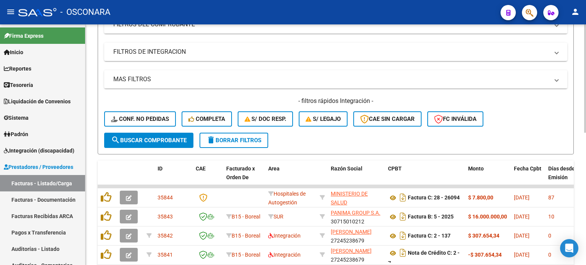
scroll to position [153, 0]
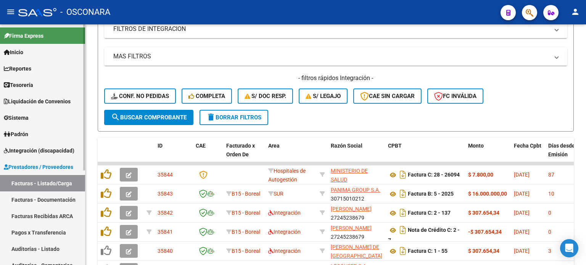
click at [31, 247] on link "Auditorías - Listado" at bounding box center [42, 249] width 85 height 16
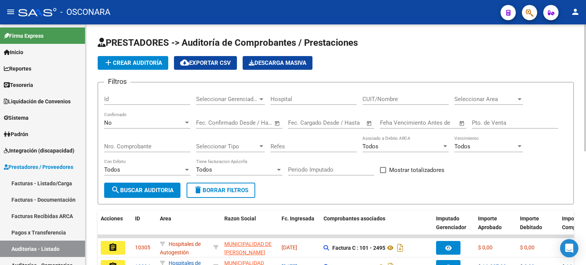
click at [145, 63] on span "add Crear Auditoría" at bounding box center [133, 63] width 58 height 7
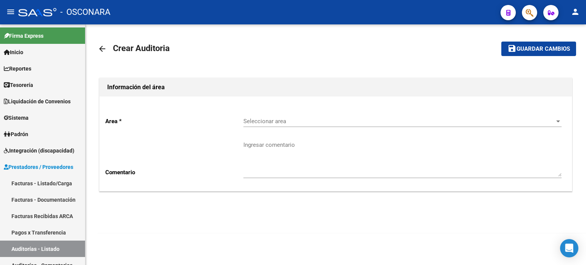
click at [290, 120] on span "Seleccionar area" at bounding box center [398, 121] width 311 height 7
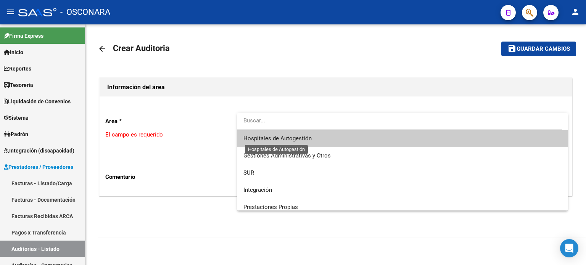
click at [290, 142] on span "Hospitales de Autogestión" at bounding box center [277, 138] width 68 height 7
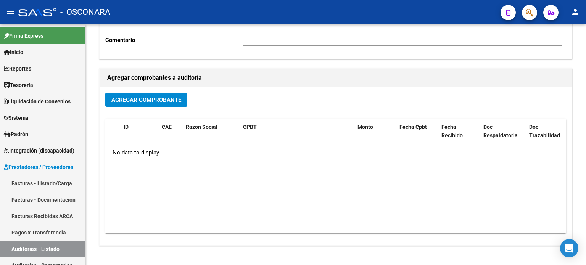
scroll to position [153, 0]
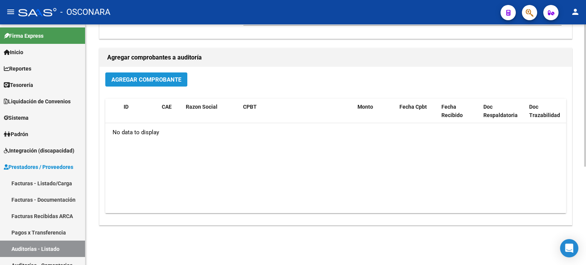
click at [126, 77] on span "Agregar Comprobante" at bounding box center [146, 79] width 70 height 7
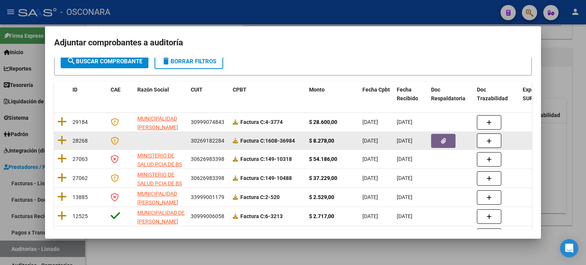
scroll to position [0, 0]
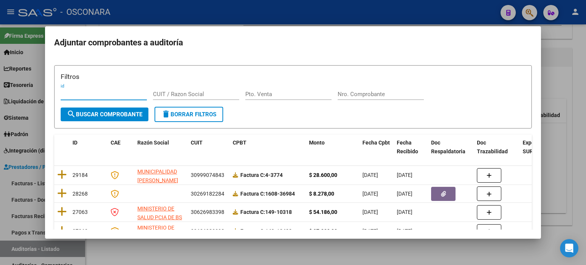
click at [401, 94] on input "Nro. Comprobante" at bounding box center [381, 94] width 86 height 7
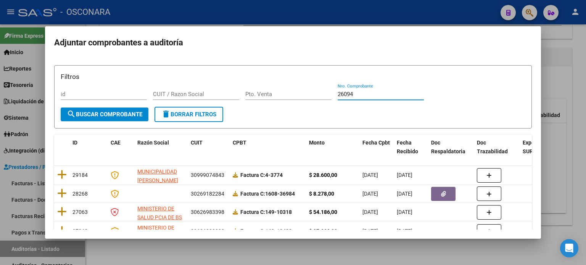
type input "26094"
click at [115, 114] on span "search Buscar Comprobante" at bounding box center [105, 114] width 76 height 7
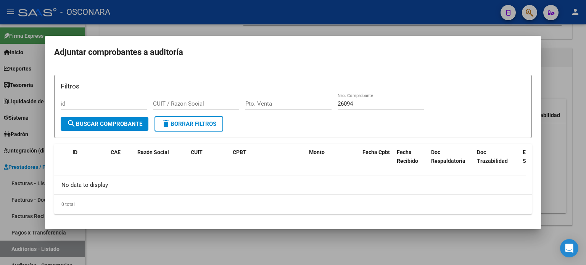
click at [563, 159] on div at bounding box center [293, 132] width 586 height 265
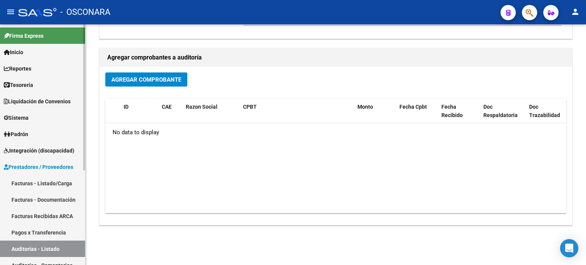
click at [46, 182] on link "Facturas - Listado/Carga" at bounding box center [42, 183] width 85 height 16
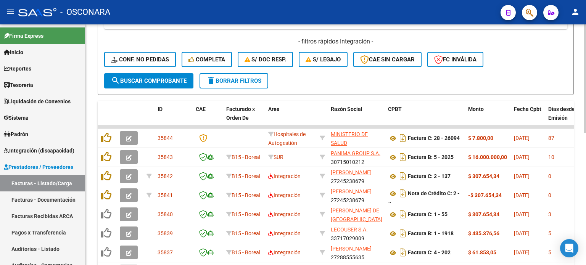
scroll to position [191, 0]
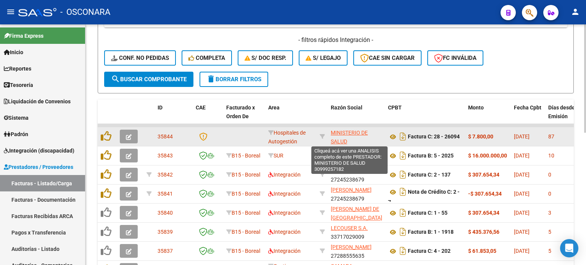
click at [339, 132] on span "MINISTERIO DE SALUD" at bounding box center [349, 137] width 37 height 15
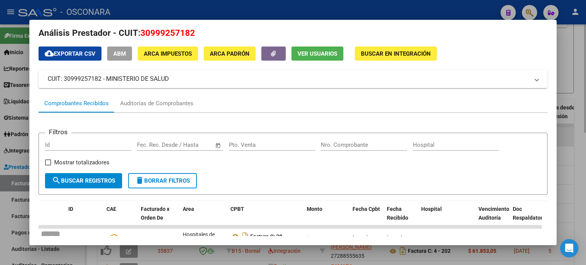
scroll to position [0, 0]
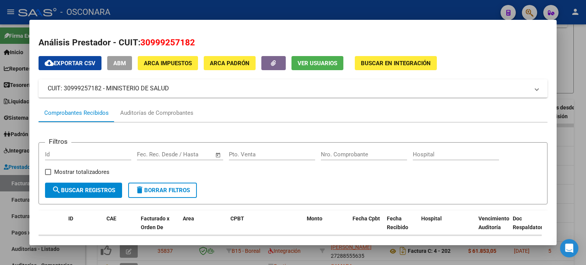
click at [582, 152] on div at bounding box center [293, 132] width 586 height 265
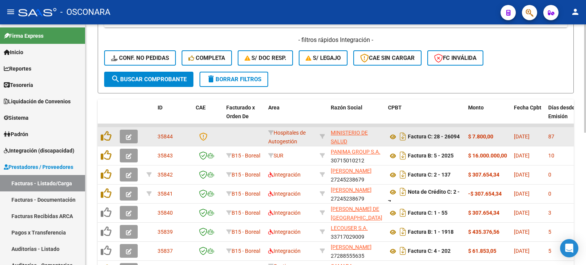
click at [128, 137] on icon "button" at bounding box center [129, 137] width 6 height 6
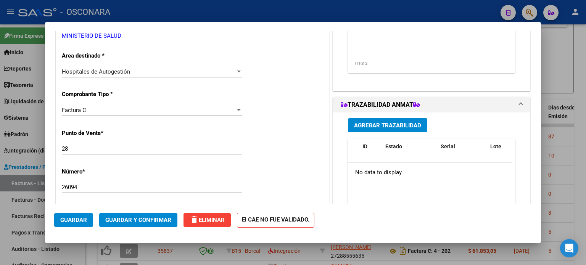
scroll to position [153, 0]
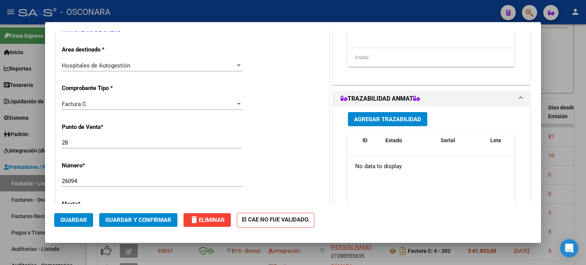
click at [75, 141] on input "28" at bounding box center [152, 142] width 180 height 7
type input "22"
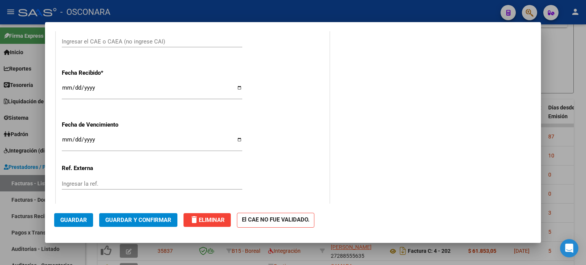
scroll to position [420, 0]
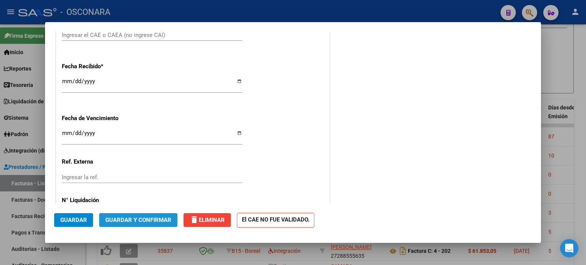
click at [137, 219] on span "Guardar y Confirmar" at bounding box center [138, 220] width 66 height 7
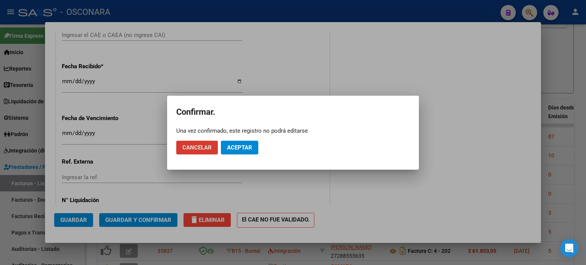
click at [237, 152] on button "Aceptar" at bounding box center [239, 148] width 37 height 14
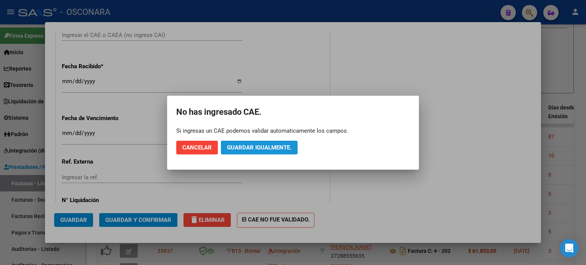
click at [244, 150] on span "Guardar igualmente." at bounding box center [259, 147] width 64 height 7
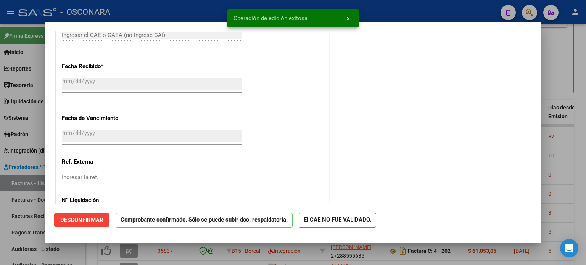
click at [581, 81] on div at bounding box center [293, 132] width 586 height 265
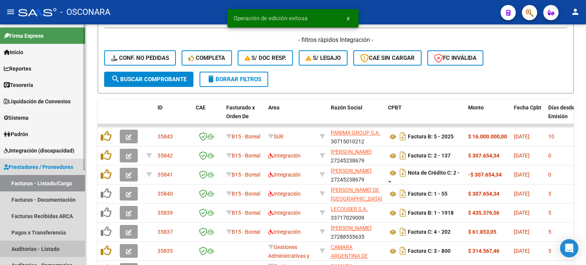
click at [29, 249] on link "Auditorías - Listado" at bounding box center [42, 249] width 85 height 16
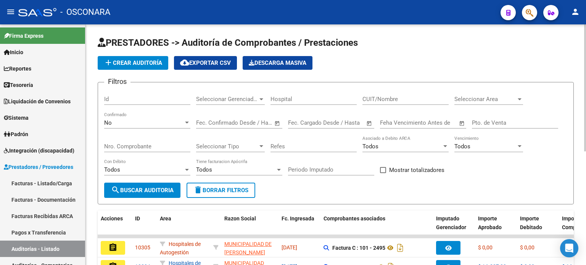
click at [148, 61] on span "add Crear Auditoría" at bounding box center [133, 63] width 58 height 7
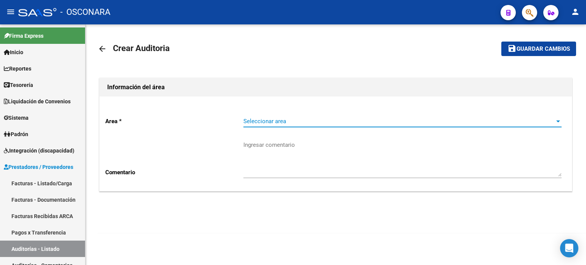
click at [274, 122] on span "Seleccionar area" at bounding box center [398, 121] width 311 height 7
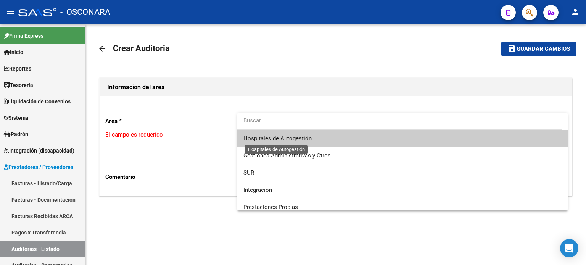
click at [273, 137] on span "Hospitales de Autogestión" at bounding box center [277, 138] width 68 height 7
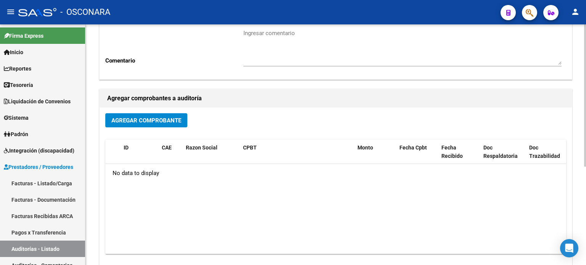
scroll to position [114, 0]
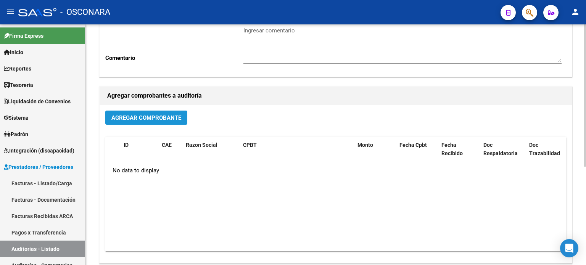
click at [151, 113] on button "Agregar Comprobante" at bounding box center [146, 118] width 82 height 14
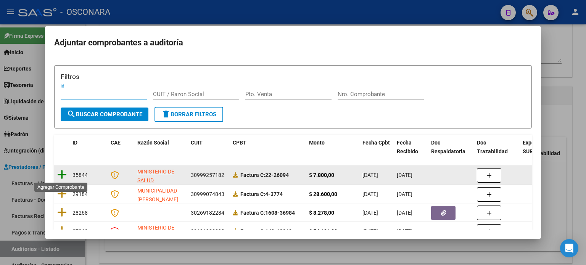
click at [60, 177] on icon at bounding box center [62, 174] width 10 height 11
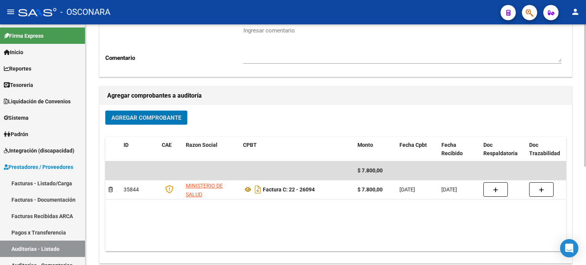
scroll to position [0, 0]
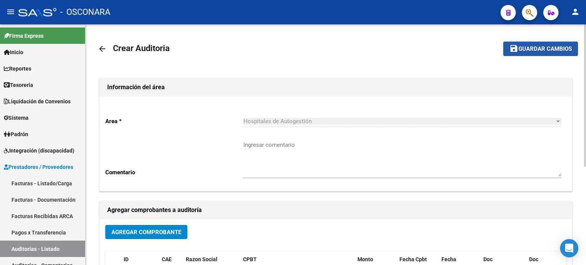
click at [557, 47] on span "Guardar cambios" at bounding box center [545, 49] width 53 height 7
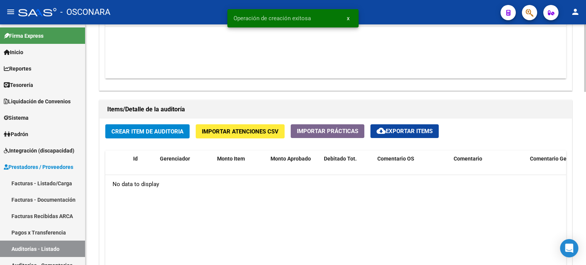
scroll to position [572, 0]
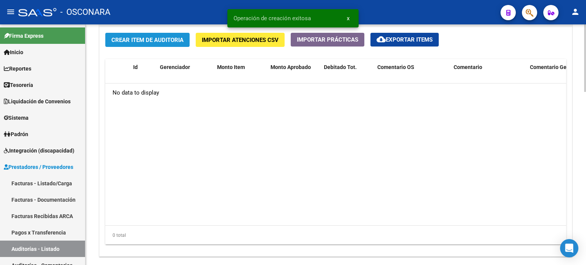
click at [146, 37] on span "Crear Item de Auditoria" at bounding box center [147, 40] width 72 height 7
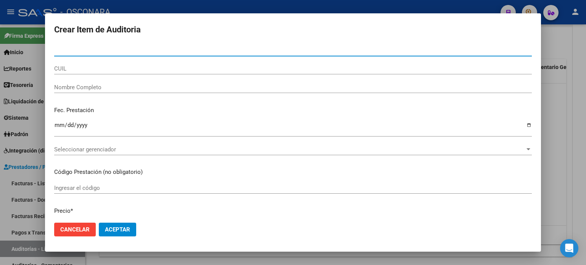
paste input "43412174"
type input "43412174"
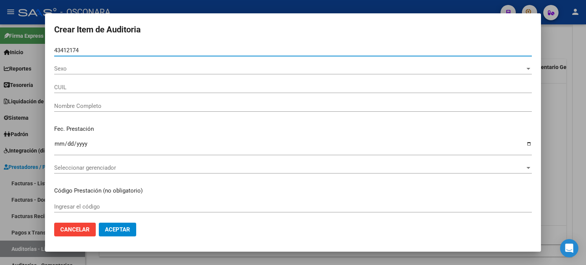
type input "23434121744"
type input "[PERSON_NAME]"
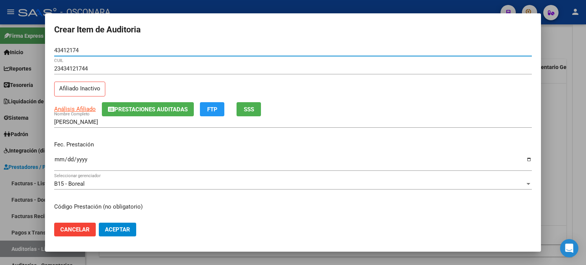
type input "43412174"
click at [250, 108] on span "SSS" at bounding box center [249, 109] width 10 height 7
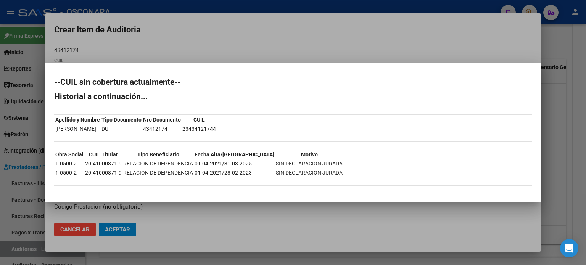
click at [235, 220] on div at bounding box center [293, 132] width 586 height 265
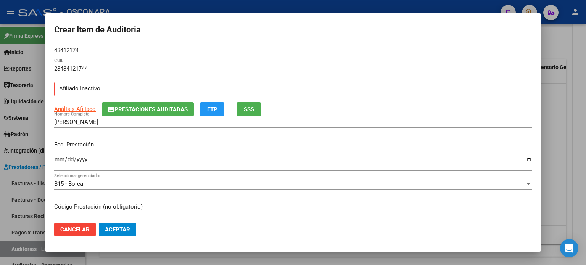
drag, startPoint x: 82, startPoint y: 48, endPoint x: 49, endPoint y: 45, distance: 33.8
click at [49, 45] on mat-dialog-content "43412174 Nro Documento 23434121744 CUIL Afiliado Inactivo Análisis Afiliado Pre…" at bounding box center [293, 131] width 496 height 172
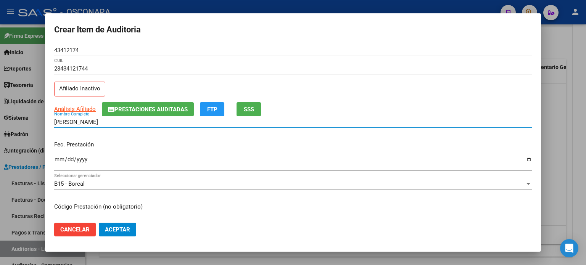
drag, startPoint x: 132, startPoint y: 122, endPoint x: 42, endPoint y: 121, distance: 89.7
click at [42, 121] on div "Crear Item de Auditoria 43412174 Nro Documento 23434121744 CUIL Afiliado Inacti…" at bounding box center [293, 132] width 586 height 265
click at [54, 163] on input "Ingresar la fecha" at bounding box center [293, 162] width 478 height 12
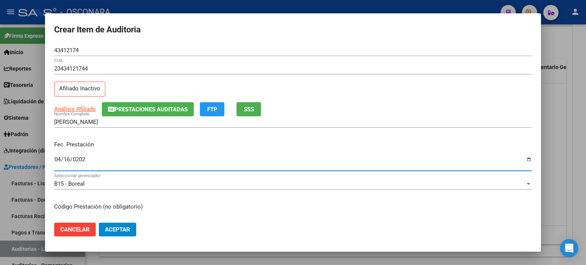
type input "[DATE]"
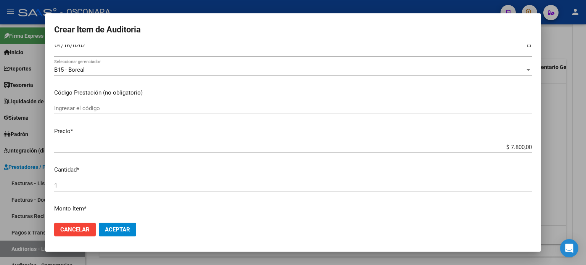
scroll to position [114, 0]
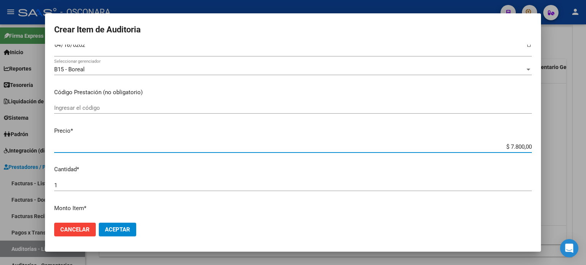
drag, startPoint x: 517, startPoint y: 144, endPoint x: 505, endPoint y: 144, distance: 12.2
click at [505, 144] on input "$ 7.800,00" at bounding box center [293, 146] width 478 height 7
type input "$ 3,00"
type input "$ 39,00"
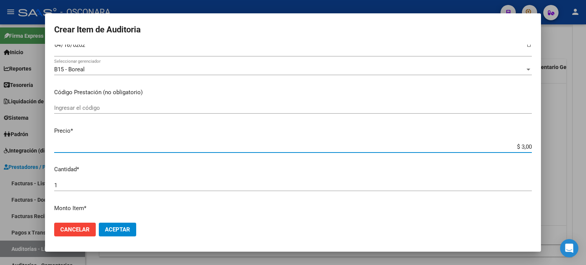
type input "$ 39,00"
type input "$ 390,00"
type input "$ 3.900,00"
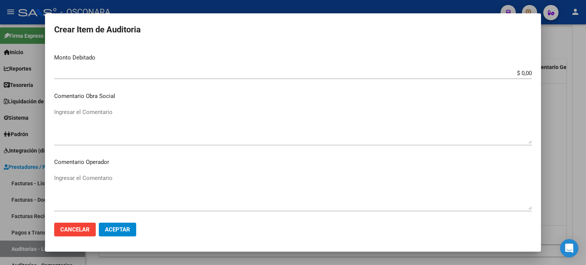
scroll to position [305, 0]
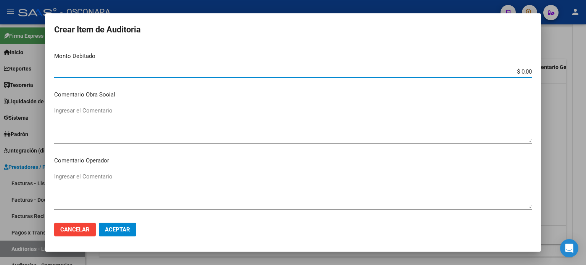
click at [517, 71] on input "$ 0,00" at bounding box center [293, 71] width 478 height 7
type input "$ 3.900,00"
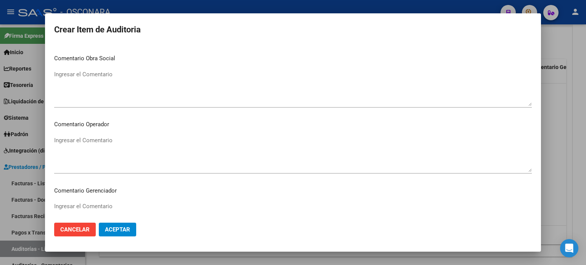
scroll to position [458, 0]
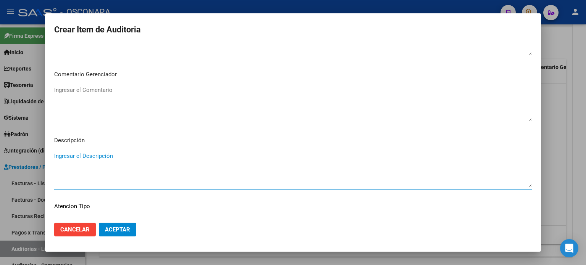
click at [92, 155] on textarea "Ingresar el Descripción" at bounding box center [293, 170] width 478 height 36
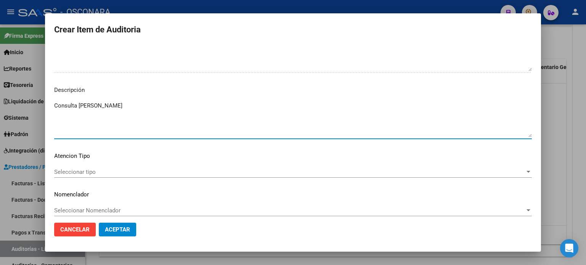
scroll to position [514, 0]
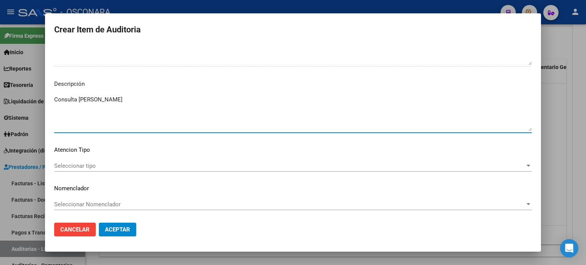
type textarea "Consulta [PERSON_NAME]"
click at [99, 163] on span "Seleccionar tipo" at bounding box center [289, 166] width 471 height 7
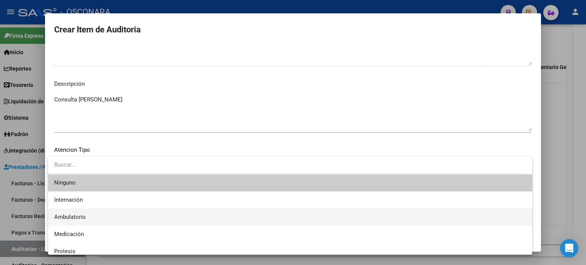
click at [92, 217] on span "Ambulatorio" at bounding box center [290, 217] width 472 height 17
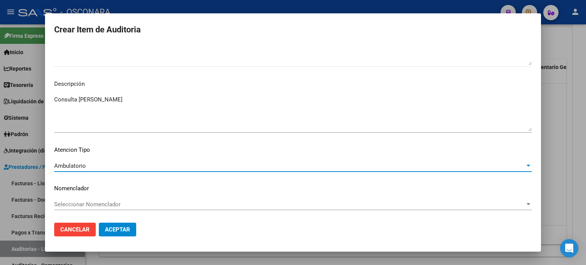
click at [127, 232] on span "Aceptar" at bounding box center [117, 229] width 25 height 7
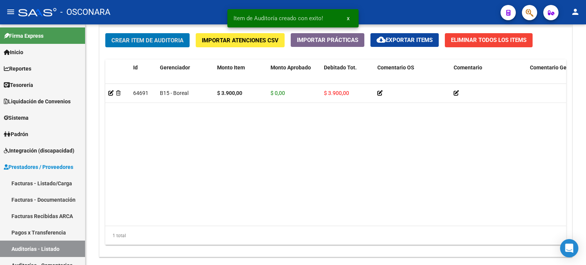
scroll to position [573, 0]
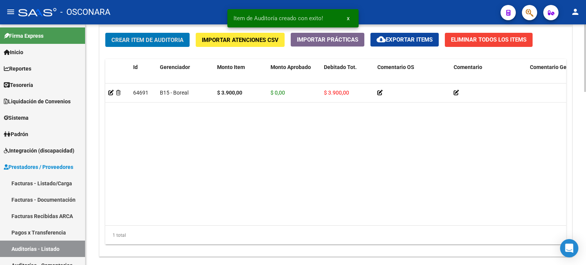
click at [144, 40] on span "Crear Item de Auditoria" at bounding box center [147, 40] width 72 height 7
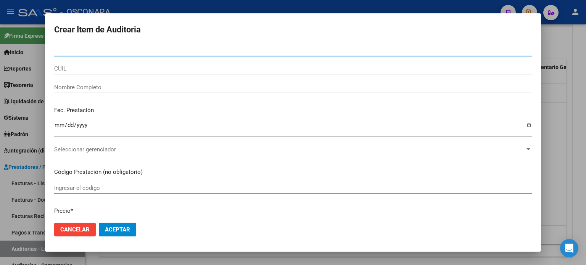
paste input "56926077"
type input "56926077"
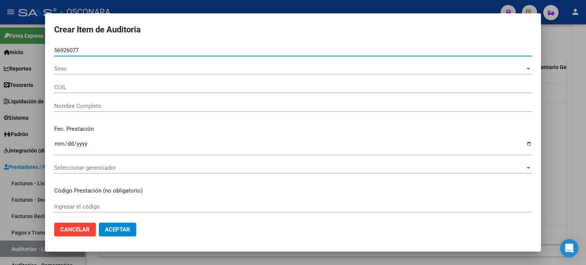
type input "27569260774"
type input "[PERSON_NAME]"
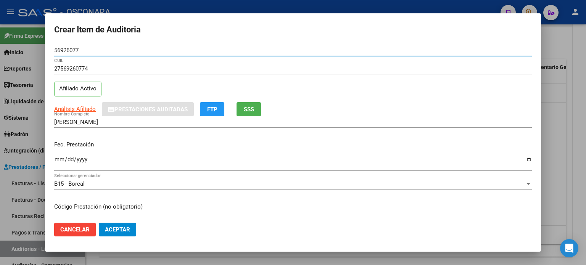
type input "56926077"
click at [55, 160] on input "Ingresar la fecha" at bounding box center [293, 162] width 478 height 12
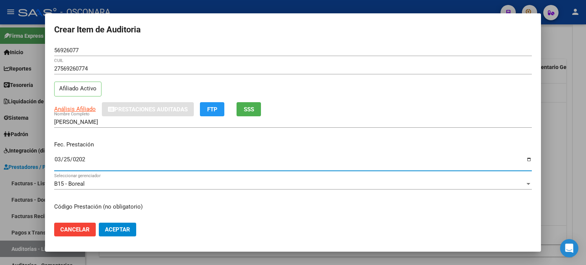
type input "[DATE]"
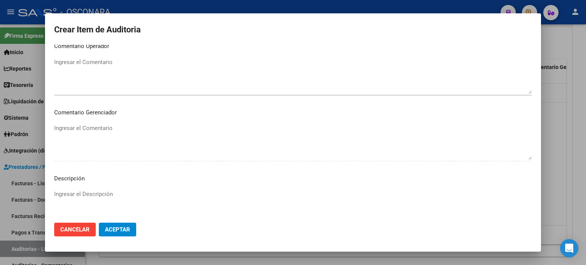
scroll to position [496, 0]
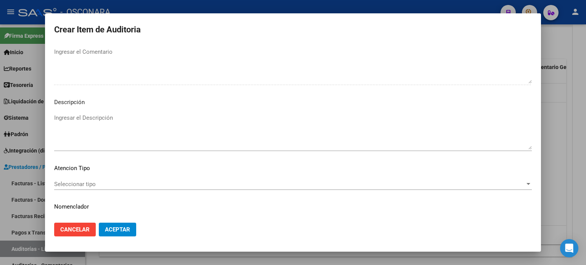
click at [130, 116] on textarea "Ingresar el Descripción" at bounding box center [293, 132] width 478 height 36
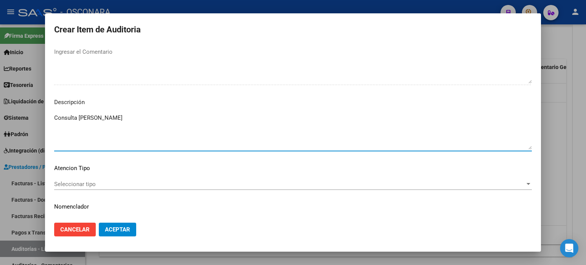
type textarea "Consulta [PERSON_NAME]"
click at [98, 176] on mat-dialog-content "56926077 Nro Documento 27569260774 CUIL Afiliado Activo Análisis Afiliado Prest…" at bounding box center [293, 131] width 496 height 172
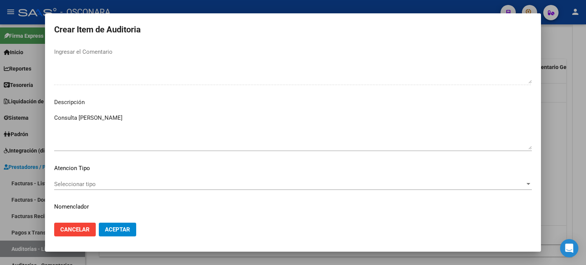
click at [91, 183] on span "Seleccionar tipo" at bounding box center [289, 184] width 471 height 7
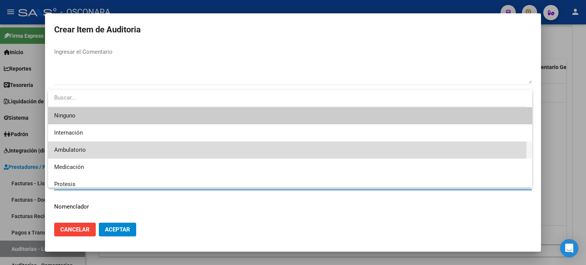
click at [90, 147] on span "Ambulatorio" at bounding box center [290, 150] width 472 height 17
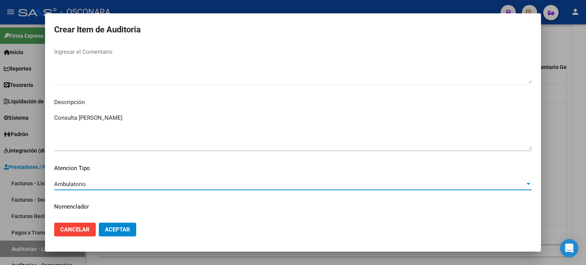
click at [113, 227] on span "Aceptar" at bounding box center [117, 229] width 25 height 7
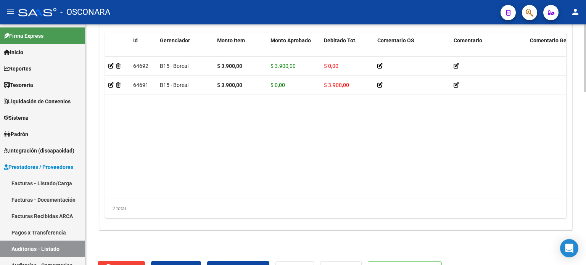
scroll to position [618, 0]
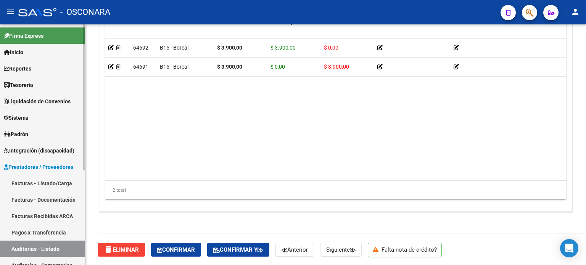
click at [27, 179] on link "Facturas - Listado/Carga" at bounding box center [42, 183] width 85 height 16
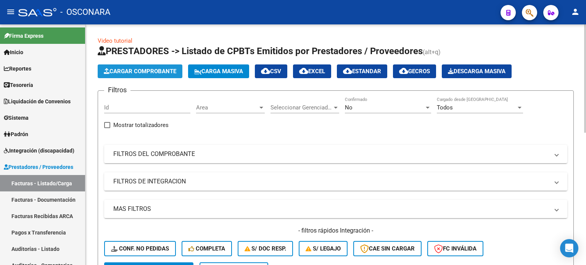
click at [132, 70] on span "Cargar Comprobante" at bounding box center [140, 71] width 73 height 7
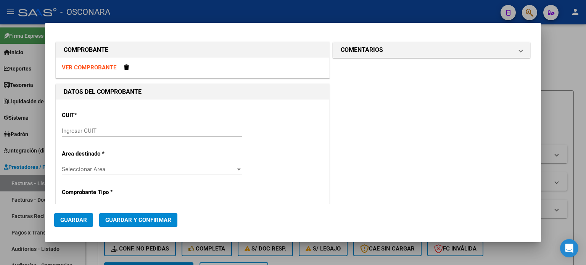
click at [72, 131] on input "Ingresar CUIT" at bounding box center [152, 130] width 180 height 7
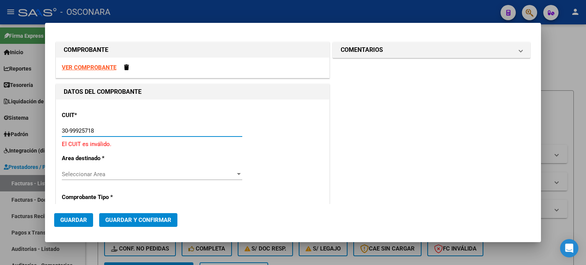
type input "30-99925718-2"
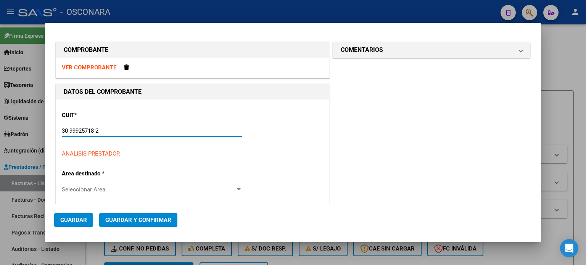
type input "22"
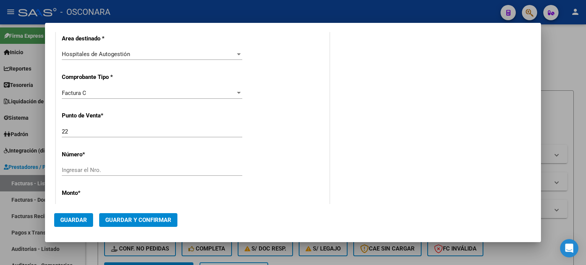
scroll to position [153, 0]
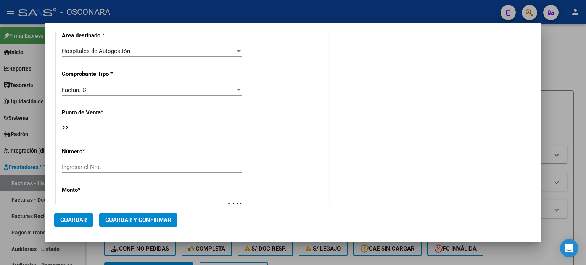
type input "30-99925718-2"
click at [88, 128] on input "20" at bounding box center [152, 128] width 180 height 7
type input "20"
click at [96, 168] on input "Ingresar el Nro." at bounding box center [152, 167] width 180 height 7
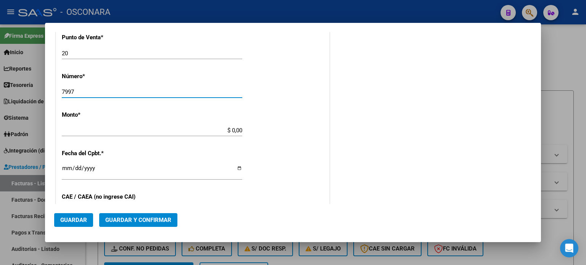
scroll to position [229, 0]
type input "7997"
click at [231, 128] on input "$ 0,00" at bounding box center [152, 129] width 180 height 7
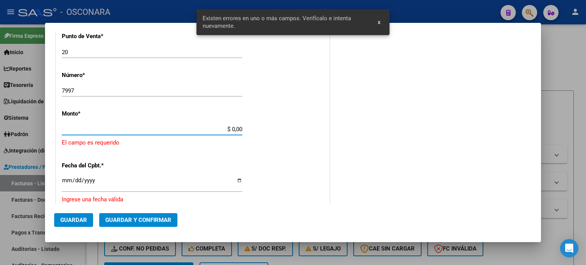
scroll to position [237, 0]
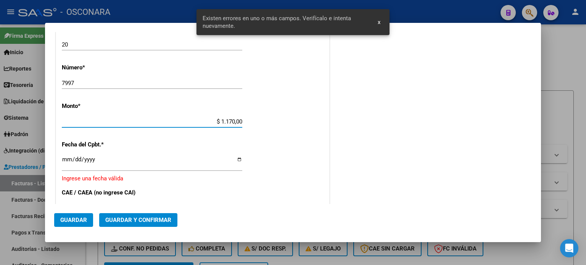
type input "$ 11.700,00"
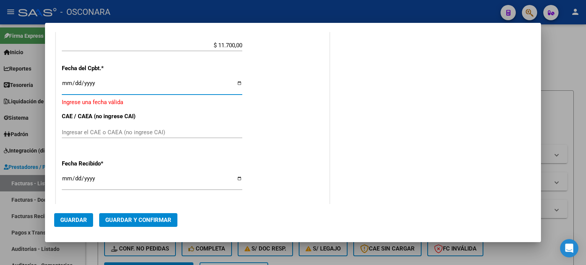
click at [69, 80] on input "Ingresar la fecha" at bounding box center [152, 86] width 180 height 12
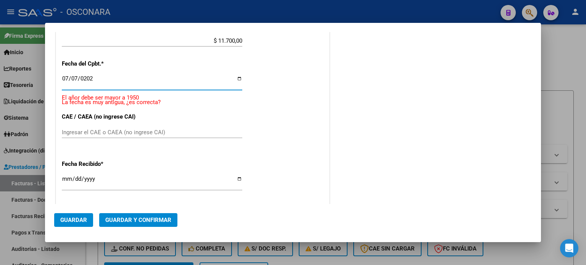
type input "[DATE]"
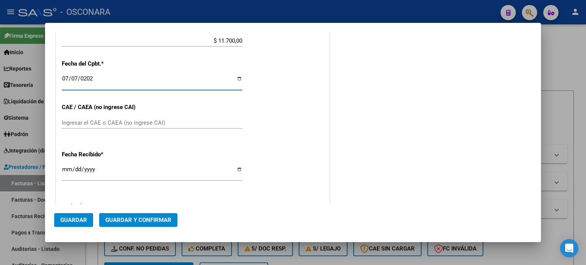
scroll to position [308, 0]
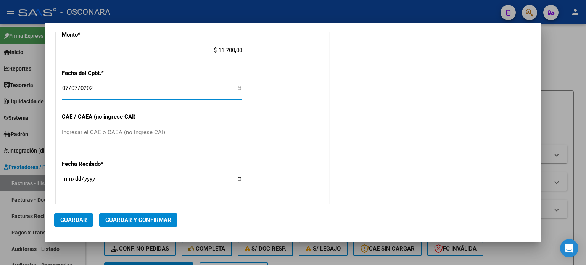
click at [64, 177] on input "[DATE]" at bounding box center [152, 182] width 180 height 12
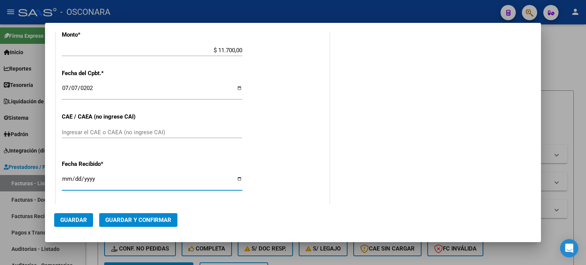
type input "[DATE]"
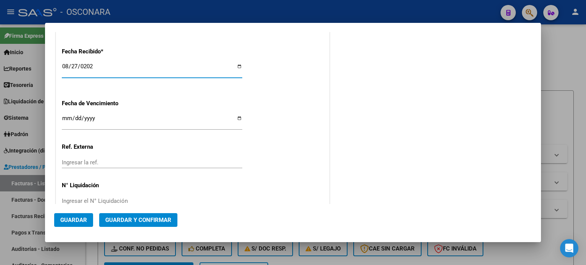
scroll to position [437, 0]
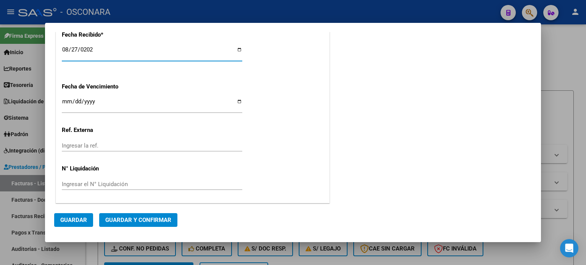
click at [121, 218] on span "Guardar y Confirmar" at bounding box center [138, 220] width 66 height 7
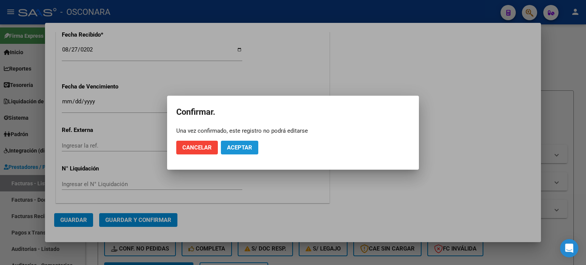
click at [241, 145] on span "Aceptar" at bounding box center [239, 147] width 25 height 7
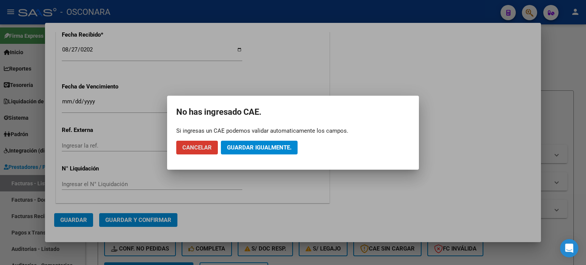
click at [258, 146] on span "Guardar igualmente." at bounding box center [259, 147] width 64 height 7
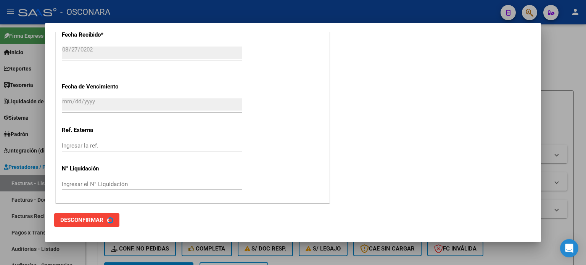
scroll to position [0, 0]
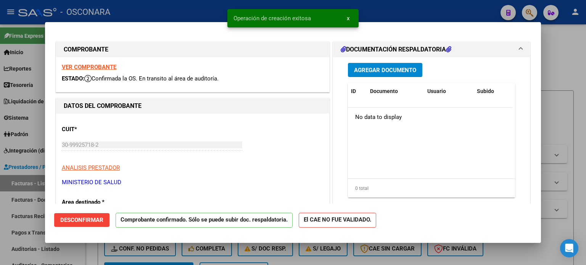
click at [572, 58] on div at bounding box center [293, 132] width 586 height 265
type input "$ 0,00"
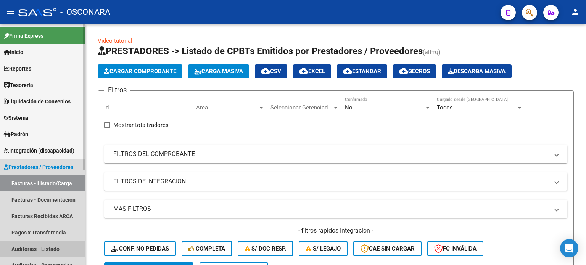
click at [33, 250] on link "Auditorías - Listado" at bounding box center [42, 249] width 85 height 16
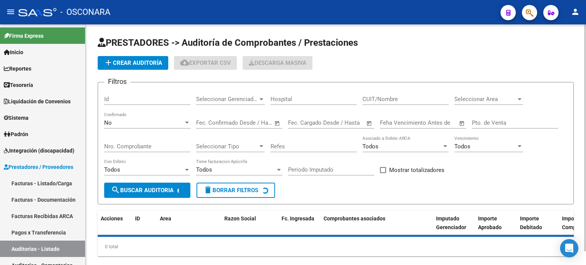
click at [150, 56] on button "add Crear Auditoría" at bounding box center [133, 63] width 71 height 14
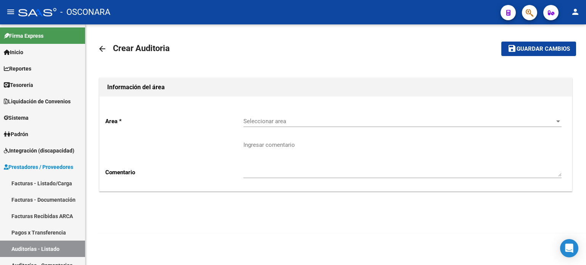
click at [267, 118] on span "Seleccionar area" at bounding box center [398, 121] width 311 height 7
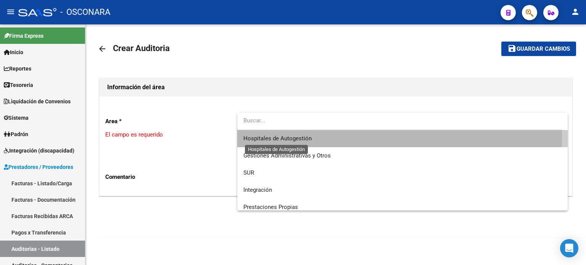
click at [271, 135] on span "Hospitales de Autogestión" at bounding box center [277, 138] width 68 height 7
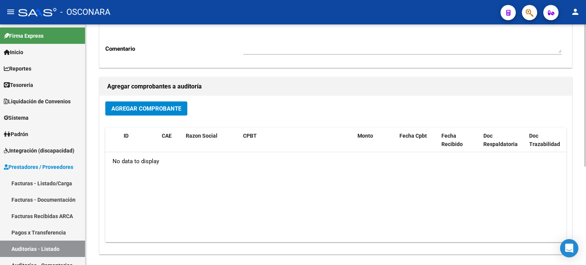
scroll to position [153, 0]
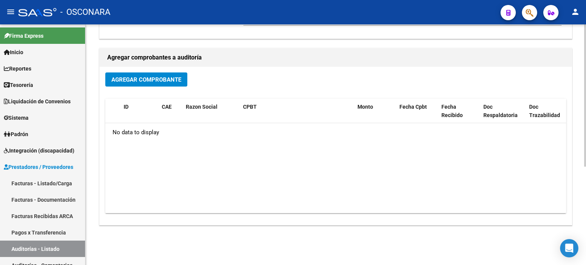
click at [156, 78] on span "Agregar Comprobante" at bounding box center [146, 79] width 70 height 7
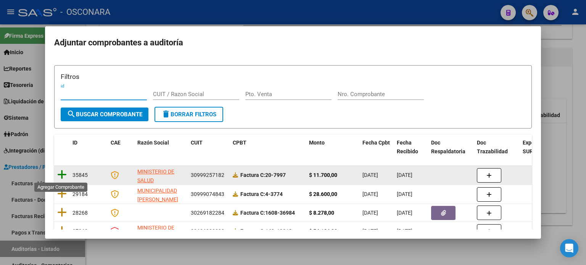
click at [63, 174] on icon at bounding box center [62, 174] width 10 height 11
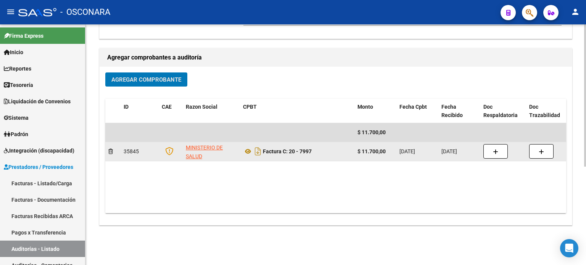
scroll to position [0, 0]
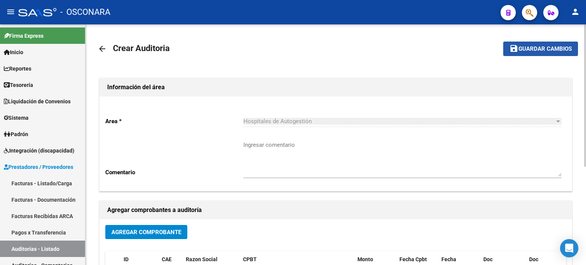
click at [540, 47] on span "Guardar cambios" at bounding box center [545, 49] width 53 height 7
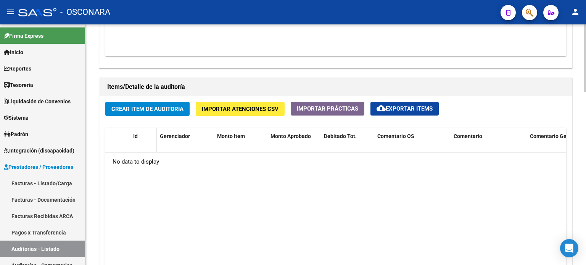
scroll to position [503, 0]
click at [133, 106] on span "Crear Item de Auditoria" at bounding box center [147, 109] width 72 height 7
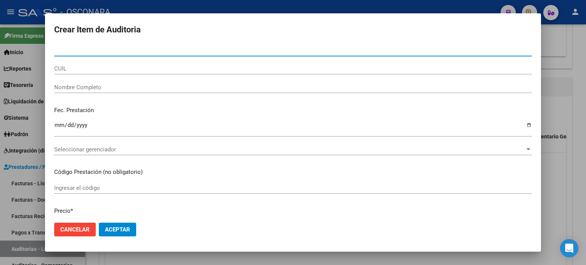
paste input "34855931"
type input "34855931"
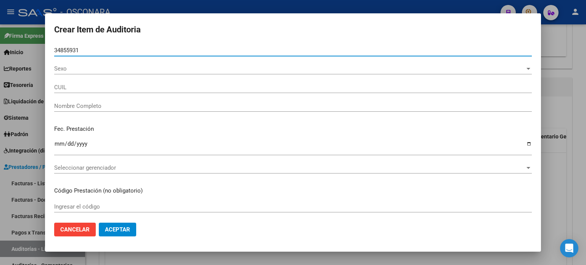
type input "27348559317"
type input "[PERSON_NAME]"
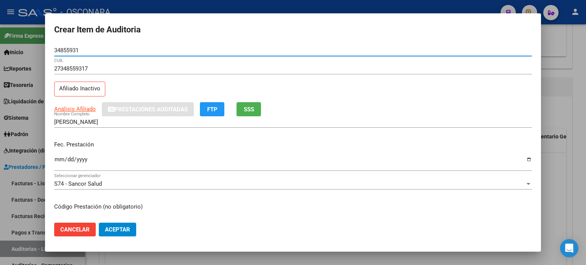
type input "34855931"
click at [246, 108] on span "SSS" at bounding box center [249, 109] width 10 height 7
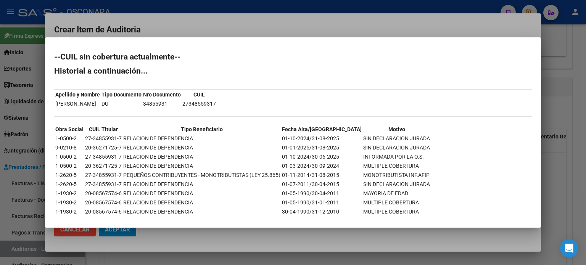
click at [556, 160] on div at bounding box center [293, 132] width 586 height 265
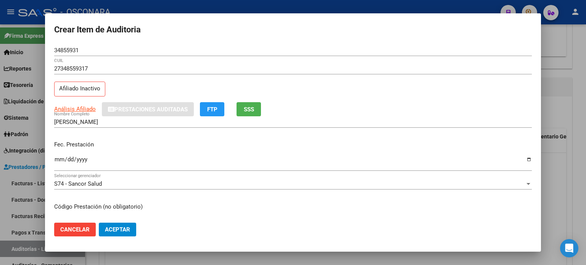
click at [57, 158] on input "Ingresar la fecha" at bounding box center [293, 162] width 478 height 12
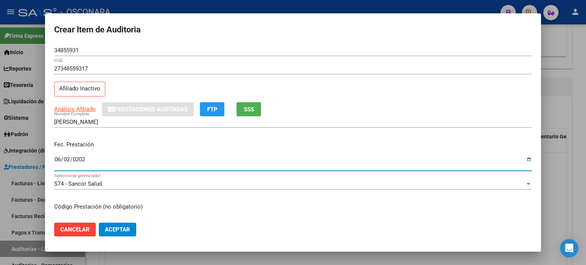
type input "[DATE]"
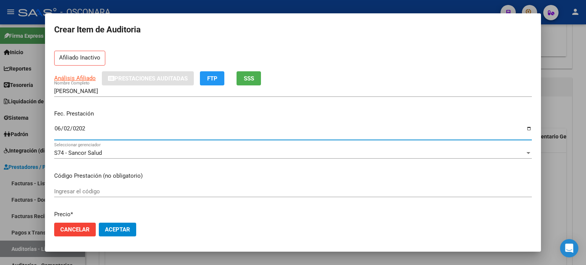
scroll to position [76, 0]
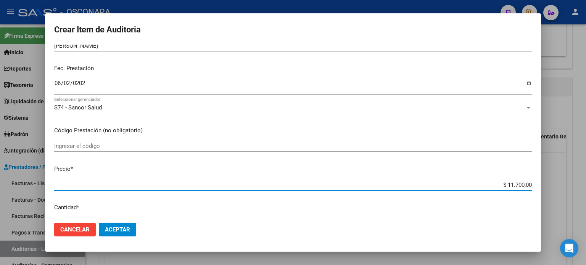
drag, startPoint x: 502, startPoint y: 182, endPoint x: 518, endPoint y: 183, distance: 16.0
click at [518, 183] on input "$ 11.700,00" at bounding box center [293, 185] width 478 height 7
type input "$ 3,00"
type input "$ 39,00"
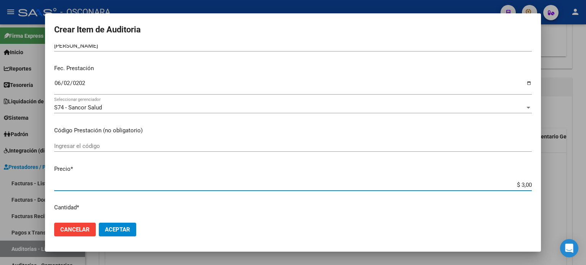
type input "$ 39,00"
type input "$ 390,00"
type input "$ 3.900,00"
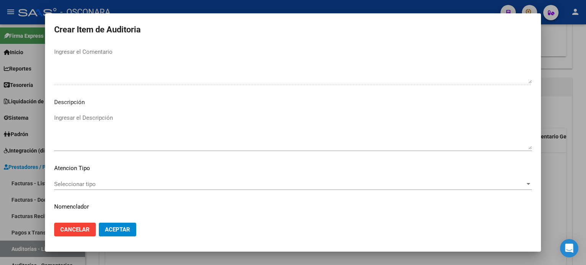
scroll to position [514, 0]
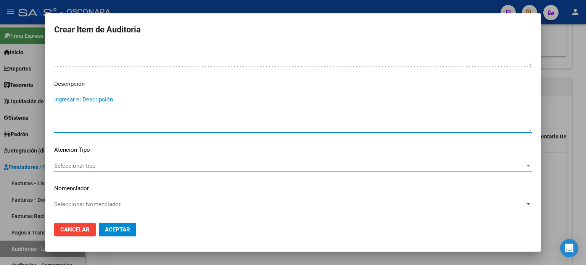
click at [79, 99] on textarea "Ingresar el Descripción" at bounding box center [293, 113] width 478 height 36
type textarea "Consulta Obstetra"
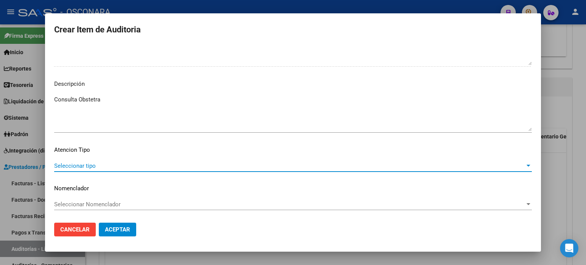
click at [118, 169] on span "Seleccionar tipo" at bounding box center [289, 166] width 471 height 7
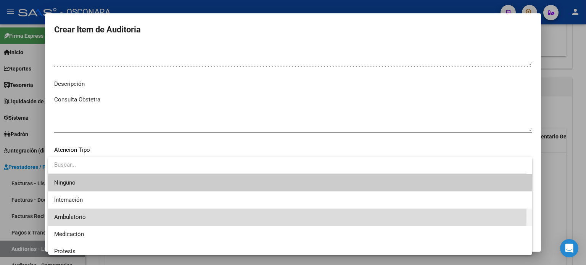
click at [86, 218] on span "Ambulatorio" at bounding box center [290, 217] width 472 height 17
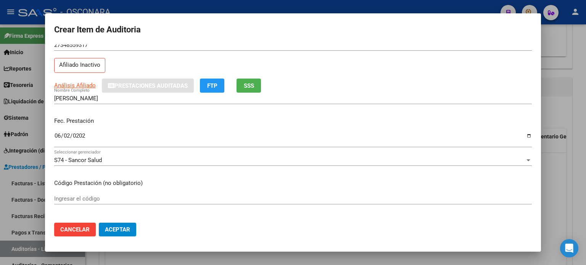
scroll to position [0, 0]
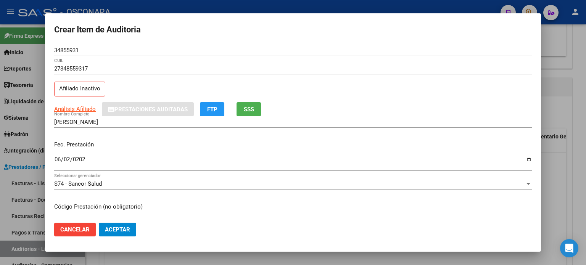
click at [254, 108] on span "SSS" at bounding box center [249, 109] width 10 height 7
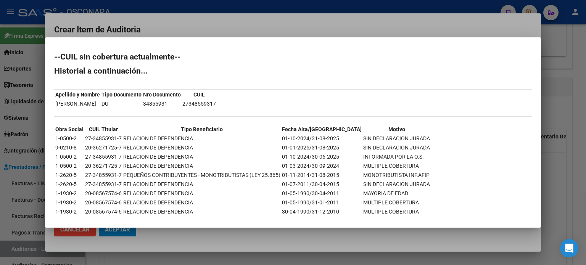
click at [563, 168] on div at bounding box center [293, 132] width 586 height 265
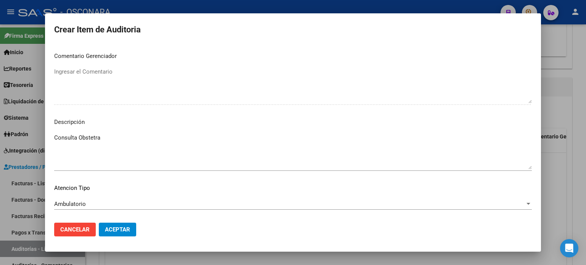
scroll to position [514, 0]
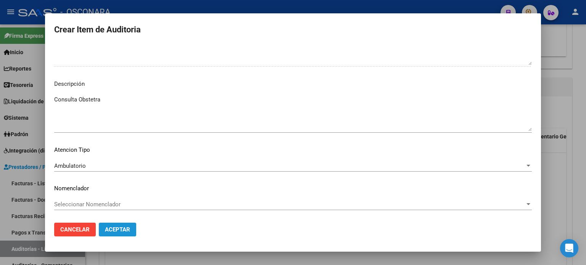
click at [128, 227] on span "Aceptar" at bounding box center [117, 229] width 25 height 7
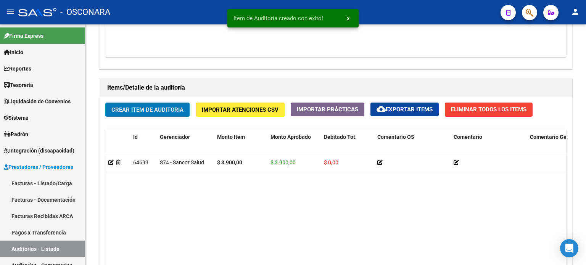
scroll to position [504, 0]
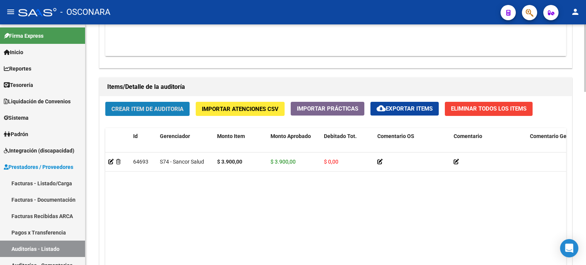
click at [121, 106] on span "Crear Item de Auditoria" at bounding box center [147, 109] width 72 height 7
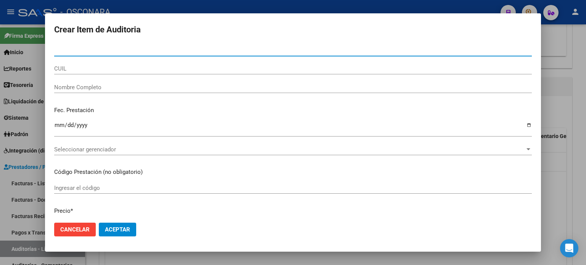
paste input "59963920"
type input "59963920"
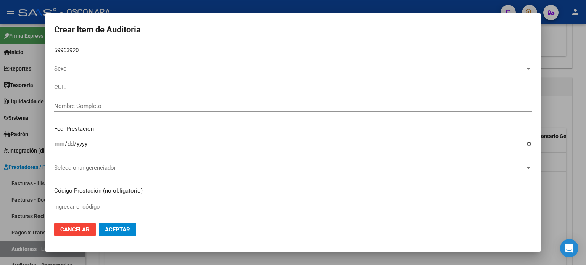
type input "27599639204"
type input "[PERSON_NAME]"
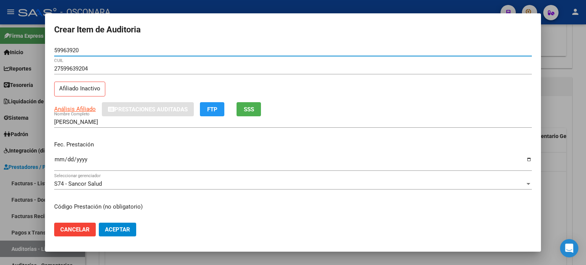
type input "59963920"
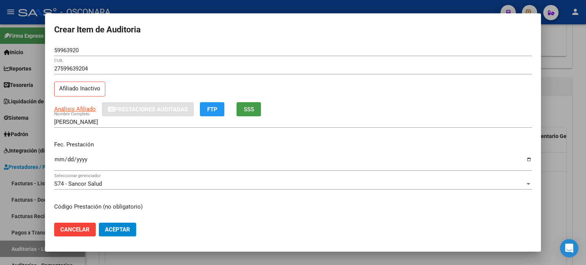
click at [243, 107] on button "SSS" at bounding box center [249, 109] width 24 height 14
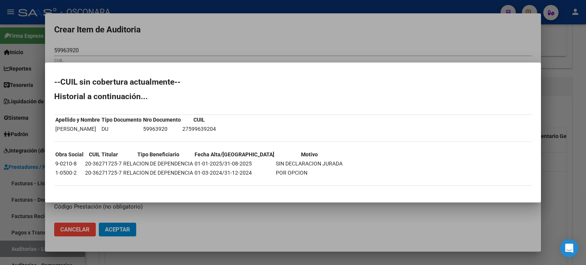
click at [554, 199] on div at bounding box center [293, 132] width 586 height 265
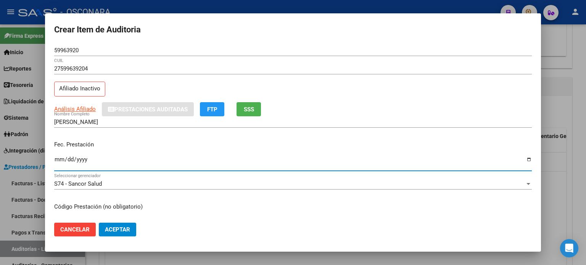
click at [58, 158] on input "Ingresar la fecha" at bounding box center [293, 162] width 478 height 12
type input "[DATE]"
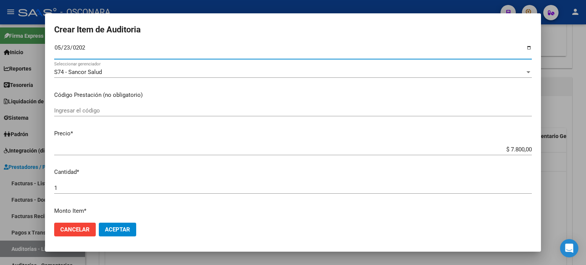
scroll to position [114, 0]
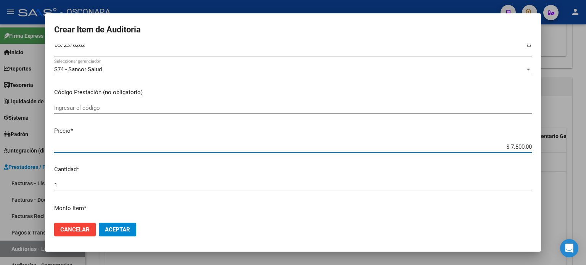
click at [508, 144] on input "$ 7.800,00" at bounding box center [293, 146] width 478 height 7
type input "$ 800,00"
type input "$ 3.800,00"
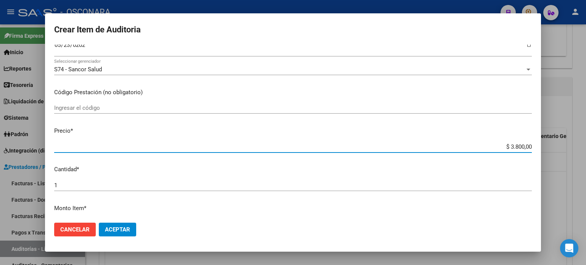
type input "$ 39.800,00"
type input "$ 390.800,00"
type input "$ 3.900.800,00"
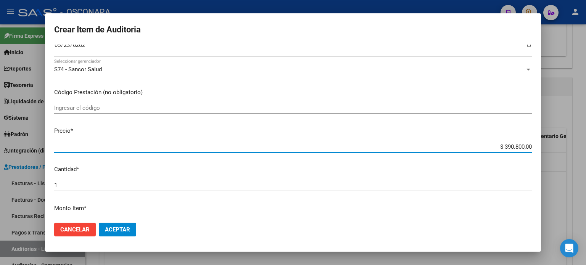
type input "$ 3.900.800,00"
type input "$ 390.800,00"
type input "$ 39.800,00"
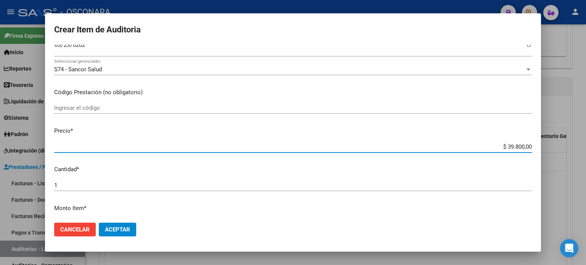
type input "$ 3.800,00"
type input "$ 300,00"
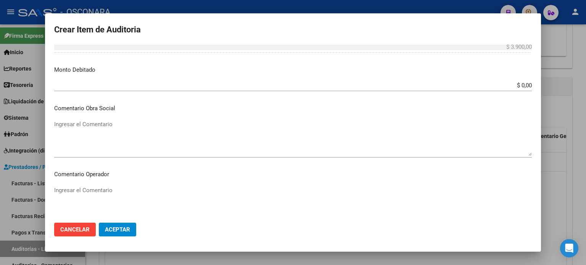
scroll to position [305, 0]
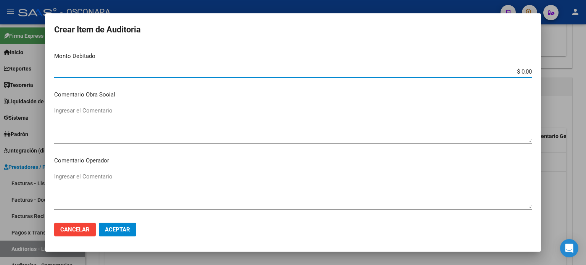
click at [519, 68] on input "$ 0,00" at bounding box center [293, 71] width 478 height 7
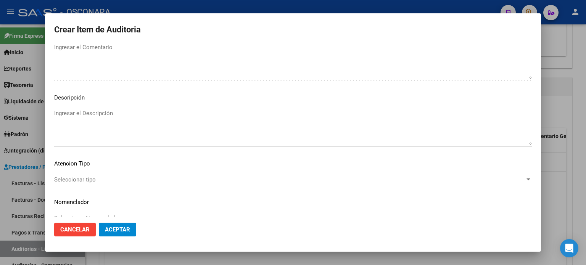
scroll to position [514, 0]
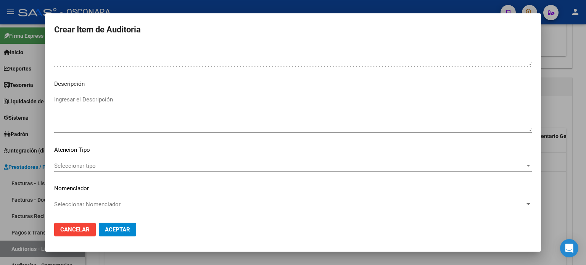
click at [87, 99] on textarea "Ingresar el Descripción" at bounding box center [293, 113] width 478 height 36
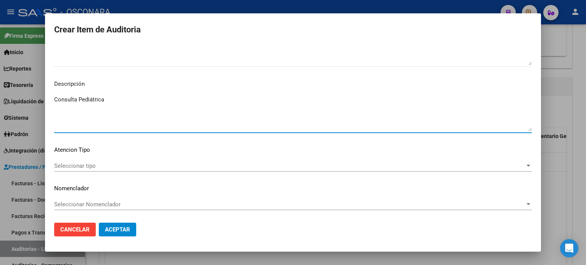
click at [79, 111] on textarea "Consulta Pediátrica" at bounding box center [293, 113] width 478 height 36
click at [106, 160] on div "Seleccionar tipo Seleccionar tipo" at bounding box center [293, 165] width 478 height 11
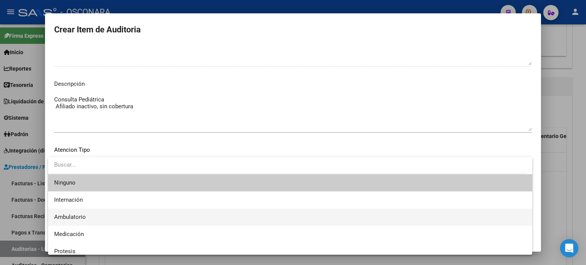
click at [95, 219] on span "Ambulatorio" at bounding box center [290, 217] width 472 height 17
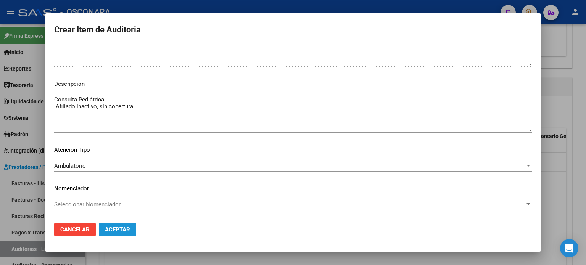
drag, startPoint x: 113, startPoint y: 230, endPoint x: 127, endPoint y: 232, distance: 13.9
click at [113, 230] on span "Aceptar" at bounding box center [117, 229] width 25 height 7
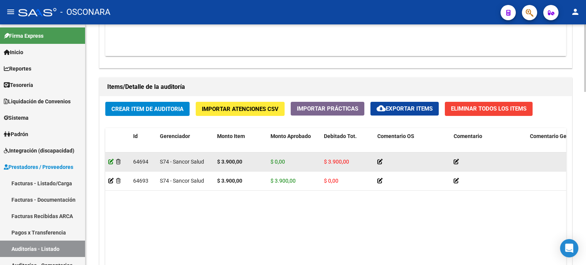
click at [111, 161] on icon at bounding box center [110, 161] width 5 height 5
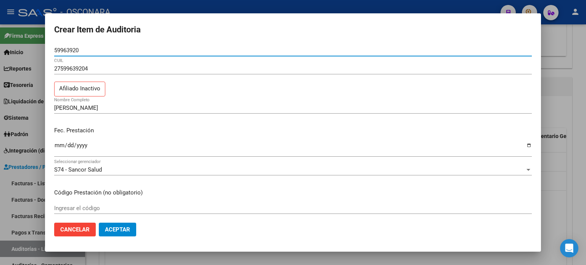
drag, startPoint x: 96, startPoint y: 47, endPoint x: 23, endPoint y: 47, distance: 73.3
click at [23, 47] on div "Crear Item de Auditoria 59963920 Nro Documento 27599639204 CUIL Afiliado Inacti…" at bounding box center [293, 132] width 586 height 265
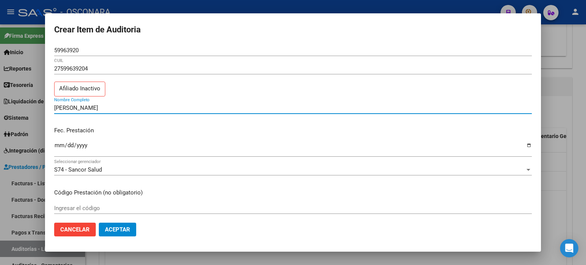
drag, startPoint x: 147, startPoint y: 106, endPoint x: 8, endPoint y: 106, distance: 139.3
click at [8, 106] on div "Crear Item de Auditoria 59963920 Nro Documento 27599639204 CUIL Afiliado Inacti…" at bounding box center [293, 132] width 586 height 265
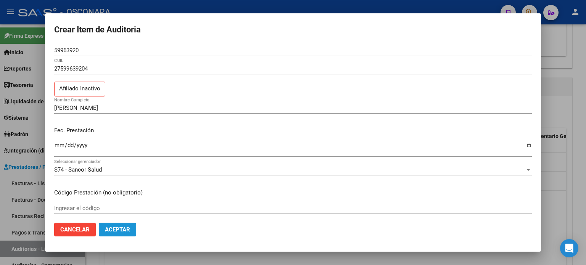
click at [118, 230] on span "Aceptar" at bounding box center [117, 229] width 25 height 7
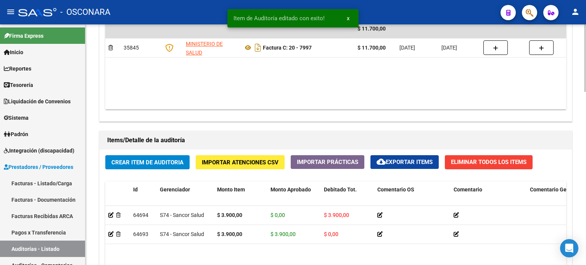
scroll to position [534, 0]
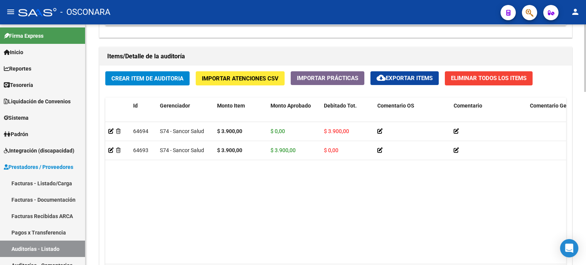
click at [133, 79] on span "Crear Item de Auditoria" at bounding box center [147, 78] width 72 height 7
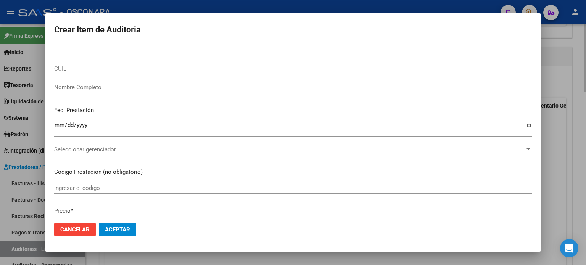
paste input "36271725"
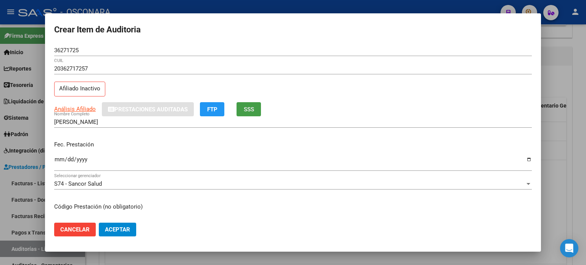
click at [257, 106] on button "SSS" at bounding box center [249, 109] width 24 height 14
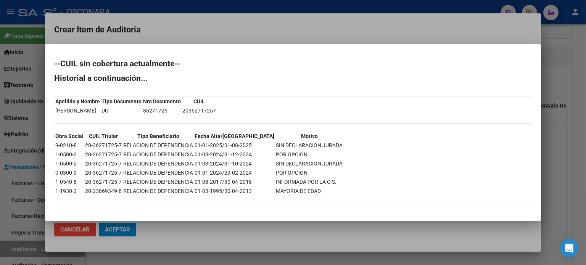
drag, startPoint x: 164, startPoint y: 111, endPoint x: 186, endPoint y: 112, distance: 22.5
click at [181, 112] on td "36271725" at bounding box center [162, 110] width 39 height 8
copy td "36271725"
click at [564, 150] on div at bounding box center [293, 132] width 586 height 265
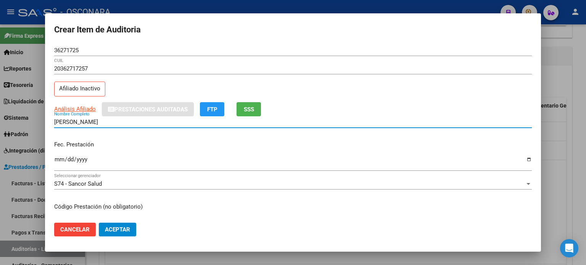
drag, startPoint x: 126, startPoint y: 121, endPoint x: 27, endPoint y: 119, distance: 98.9
click at [27, 119] on div "Crear Item de Auditoria 36271725 Nro Documento 20362717257 CUIL Afiliado Inacti…" at bounding box center [293, 132] width 586 height 265
click at [252, 108] on span "SSS" at bounding box center [249, 109] width 10 height 7
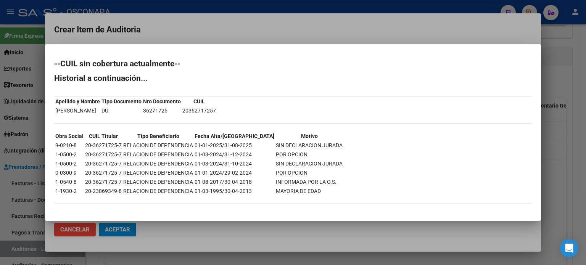
click at [575, 131] on div at bounding box center [293, 132] width 586 height 265
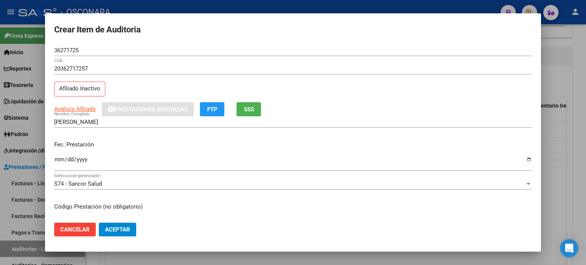
click at [56, 157] on input "Ingresar la fecha" at bounding box center [293, 162] width 478 height 12
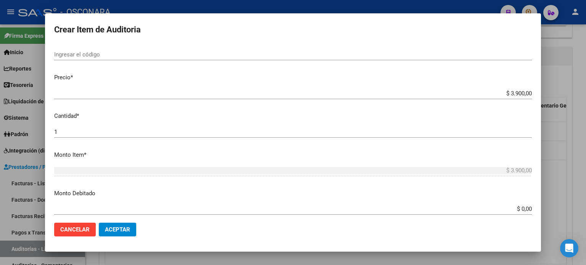
scroll to position [191, 0]
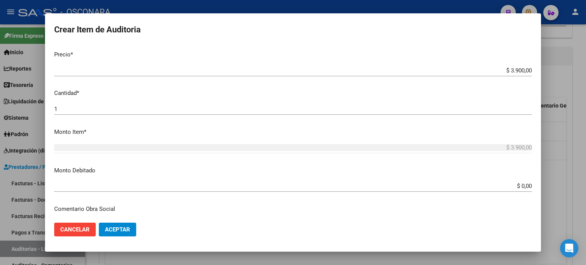
drag, startPoint x: 517, startPoint y: 184, endPoint x: 534, endPoint y: 184, distance: 17.2
click at [517, 184] on input "$ 0,00" at bounding box center [293, 186] width 478 height 7
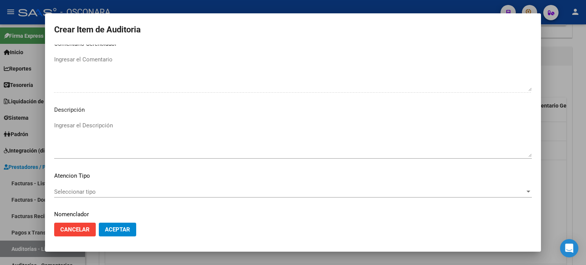
scroll to position [496, 0]
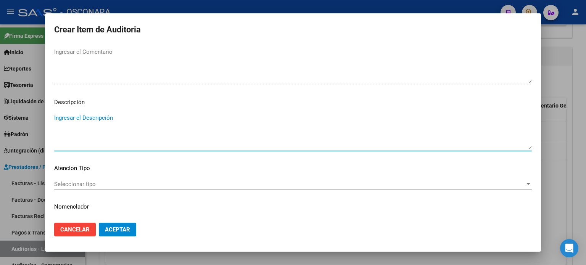
click at [114, 118] on textarea "Ingresar el Descripción" at bounding box center [293, 132] width 478 height 36
click at [70, 184] on span "Seleccionar tipo" at bounding box center [289, 184] width 471 height 7
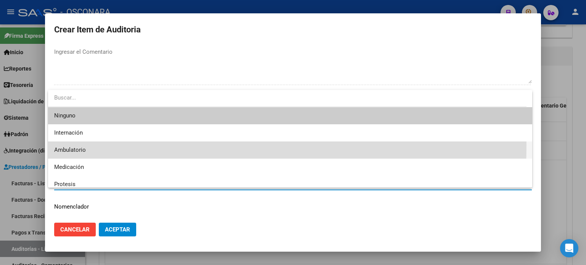
click at [81, 145] on span "Ambulatorio" at bounding box center [290, 150] width 472 height 17
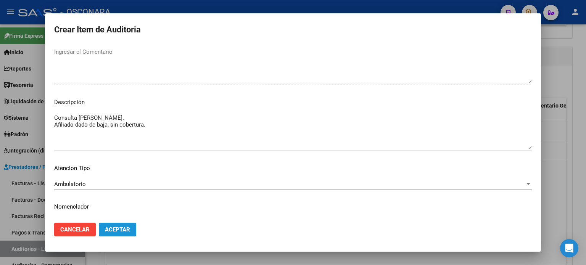
click at [113, 228] on span "Aceptar" at bounding box center [117, 229] width 25 height 7
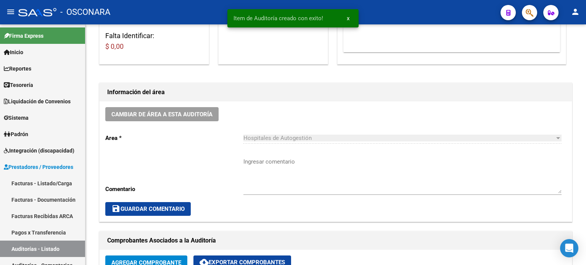
scroll to position [0, 0]
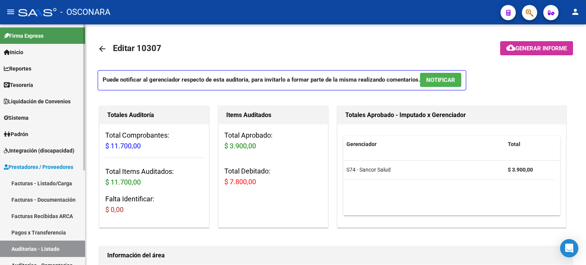
click at [26, 180] on link "Facturas - Listado/Carga" at bounding box center [42, 183] width 85 height 16
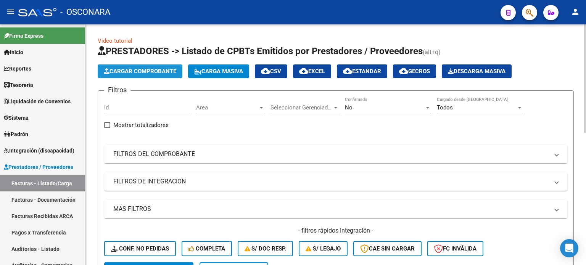
click at [134, 67] on button "Cargar Comprobante" at bounding box center [140, 71] width 85 height 14
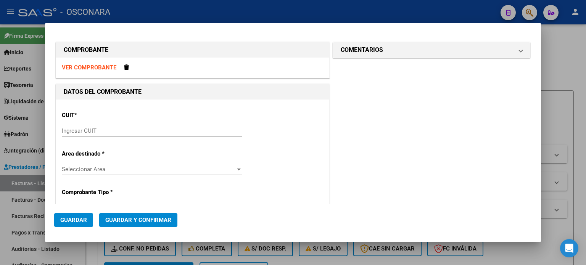
click at [92, 126] on div "Ingresar CUIT" at bounding box center [152, 130] width 180 height 11
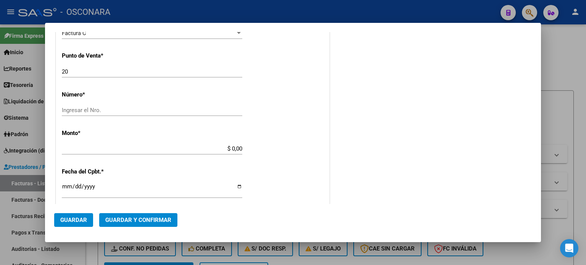
scroll to position [229, 0]
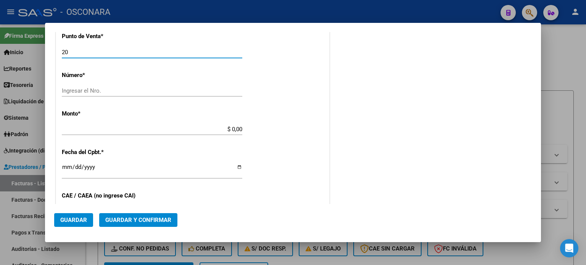
click at [81, 50] on input "20" at bounding box center [152, 52] width 180 height 7
click at [81, 89] on input "Ingresar el Nro." at bounding box center [152, 90] width 180 height 7
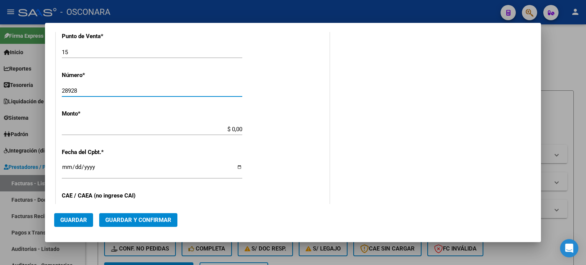
click at [232, 125] on div "$ 0,00 Ingresar el monto" at bounding box center [152, 129] width 180 height 11
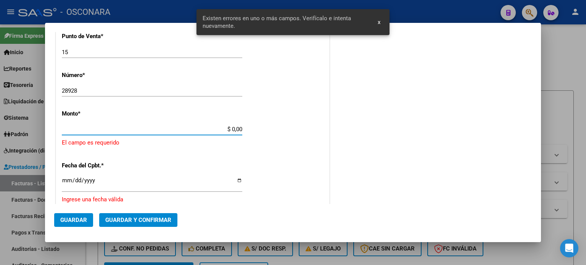
scroll to position [237, 0]
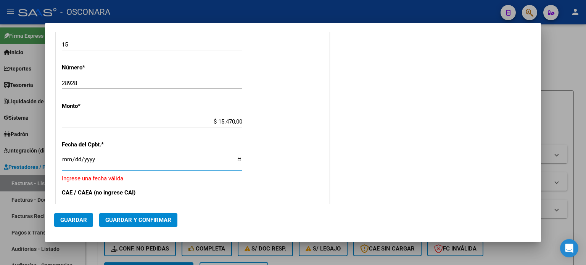
click at [63, 159] on input "Ingresar la fecha" at bounding box center [152, 162] width 180 height 12
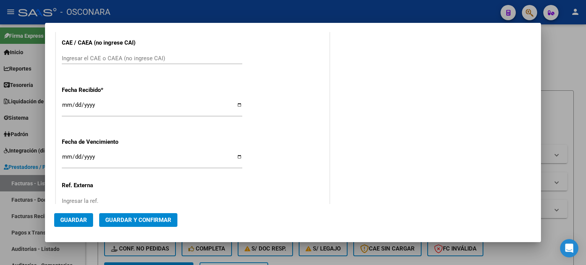
scroll to position [389, 0]
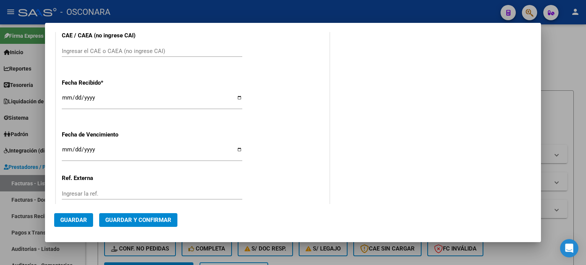
click at [63, 97] on input "[DATE]" at bounding box center [152, 101] width 180 height 12
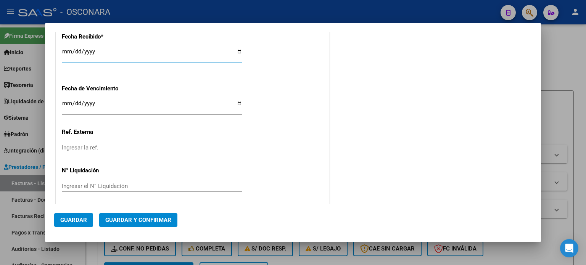
scroll to position [437, 0]
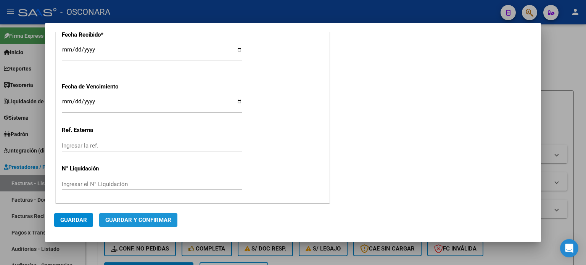
click at [142, 219] on span "Guardar y Confirmar" at bounding box center [138, 220] width 66 height 7
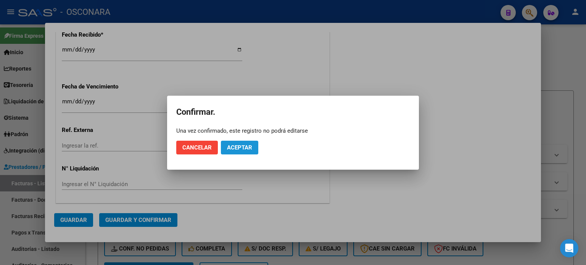
click at [238, 148] on span "Aceptar" at bounding box center [239, 147] width 25 height 7
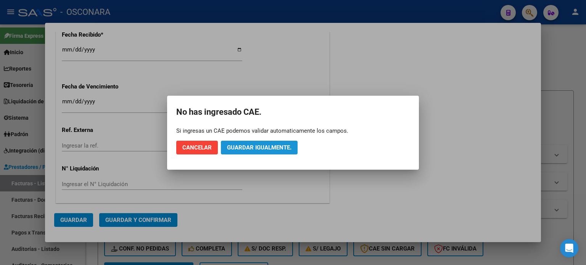
click at [281, 150] on span "Guardar igualmente." at bounding box center [259, 147] width 64 height 7
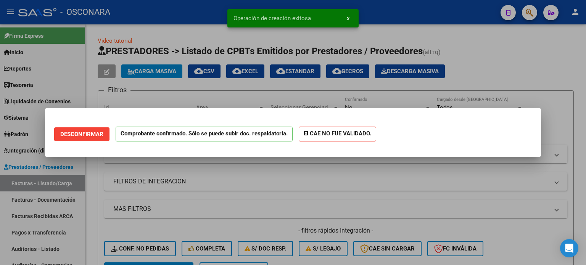
scroll to position [0, 0]
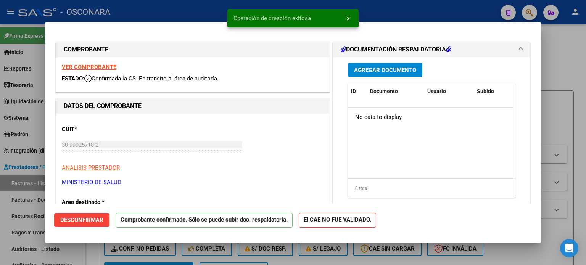
click at [575, 52] on div at bounding box center [293, 132] width 586 height 265
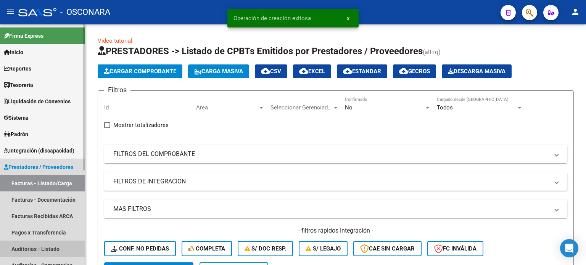
click at [26, 246] on link "Auditorías - Listado" at bounding box center [42, 249] width 85 height 16
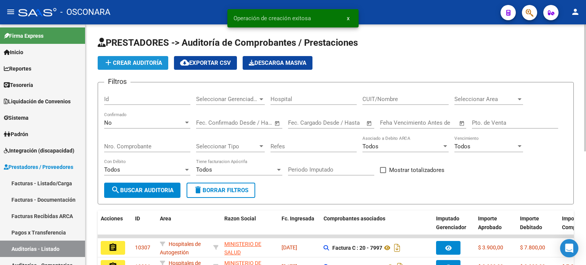
click at [148, 60] on span "add Crear Auditoría" at bounding box center [133, 63] width 58 height 7
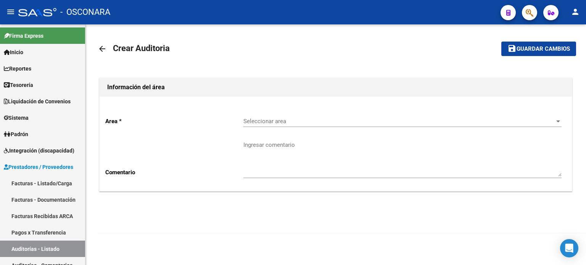
click at [270, 122] on span "Seleccionar area" at bounding box center [398, 121] width 311 height 7
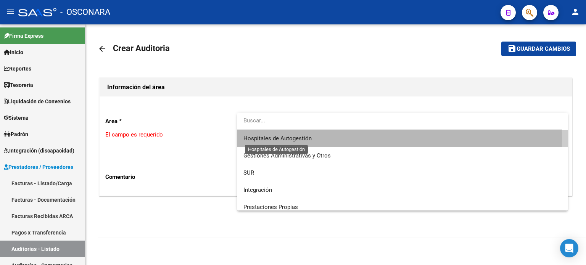
click at [271, 139] on span "Hospitales de Autogestión" at bounding box center [277, 138] width 68 height 7
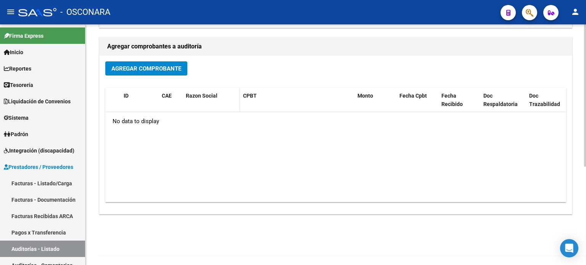
scroll to position [166, 0]
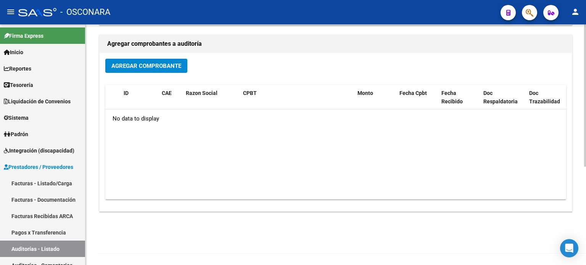
click at [161, 63] on span "Agregar Comprobante" at bounding box center [146, 66] width 70 height 7
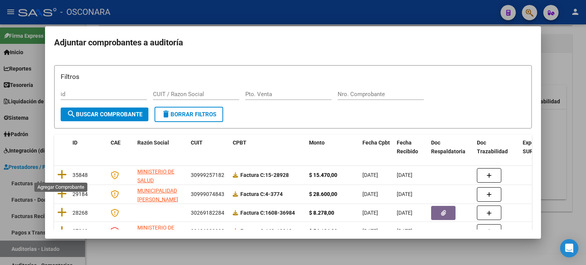
click at [59, 173] on icon at bounding box center [62, 174] width 10 height 11
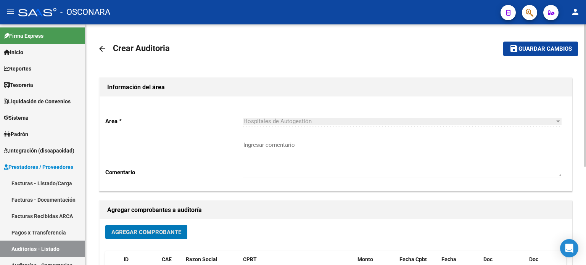
scroll to position [0, 0]
click at [529, 48] on span "Guardar cambios" at bounding box center [545, 49] width 53 height 7
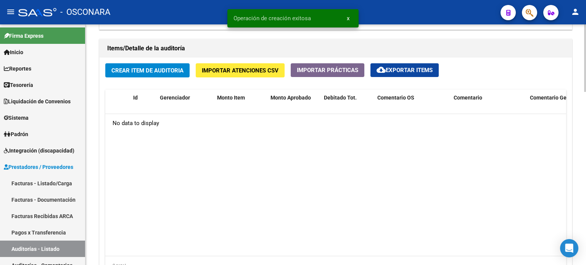
scroll to position [541, 0]
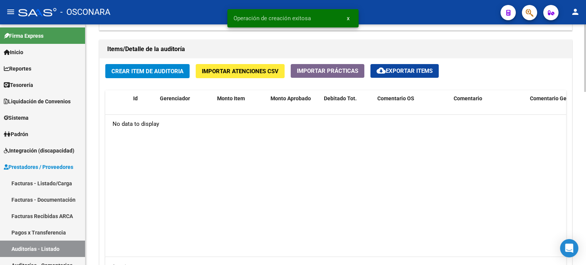
click at [151, 71] on span "Crear Item de Auditoria" at bounding box center [147, 71] width 72 height 7
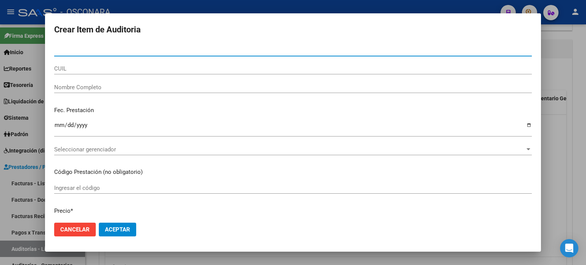
paste input "17601380"
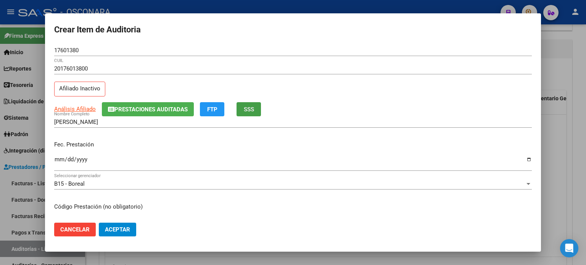
click at [256, 110] on button "SSS" at bounding box center [249, 109] width 24 height 14
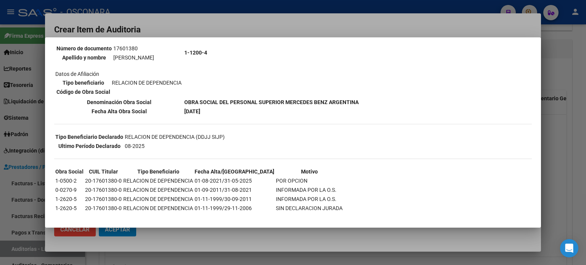
scroll to position [98, 0]
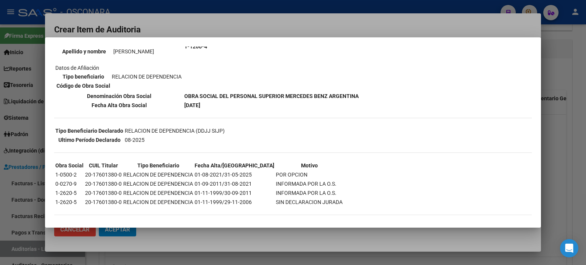
click at [578, 174] on div at bounding box center [293, 132] width 586 height 265
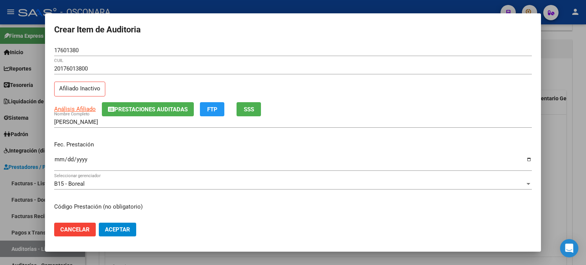
click at [56, 161] on input "Ingresar la fecha" at bounding box center [293, 162] width 478 height 12
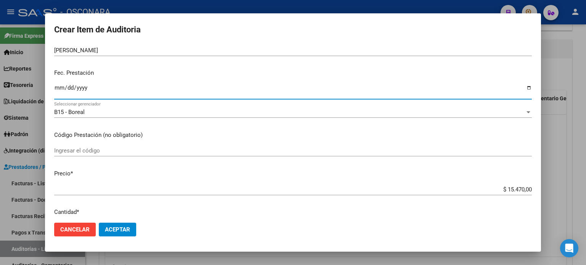
scroll to position [76, 0]
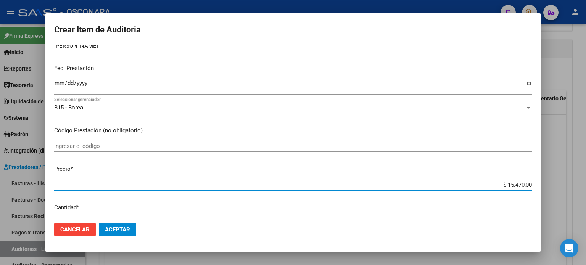
drag, startPoint x: 517, startPoint y: 183, endPoint x: 499, endPoint y: 181, distance: 18.0
click at [499, 182] on input "$ 15.470,00" at bounding box center [293, 185] width 478 height 7
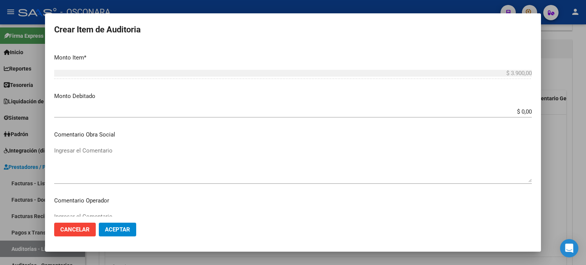
scroll to position [267, 0]
click at [517, 109] on input "$ 0,00" at bounding box center [293, 109] width 478 height 7
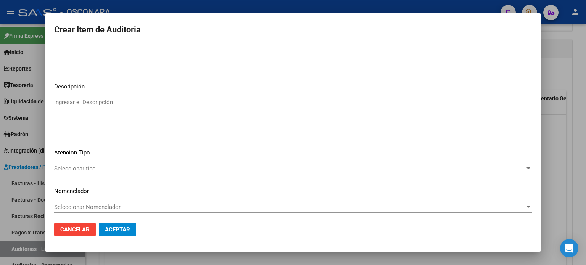
scroll to position [514, 0]
click at [122, 91] on mat-dialog-content "17601380 Nro Documento 20176013800 CUIL Afiliado Inactivo Análisis Afiliado Pre…" at bounding box center [293, 131] width 496 height 172
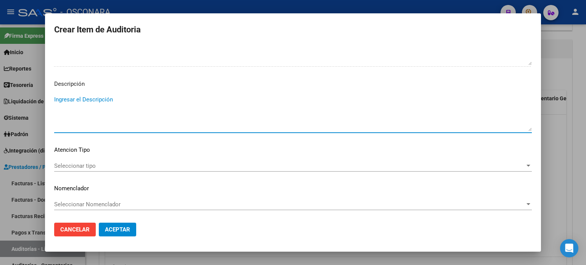
click at [107, 100] on textarea "Ingresar el Descripción" at bounding box center [293, 113] width 478 height 36
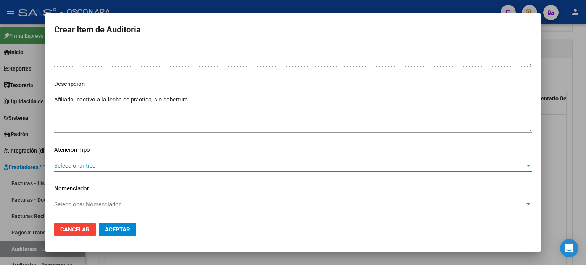
click at [125, 165] on span "Seleccionar tipo" at bounding box center [289, 166] width 471 height 7
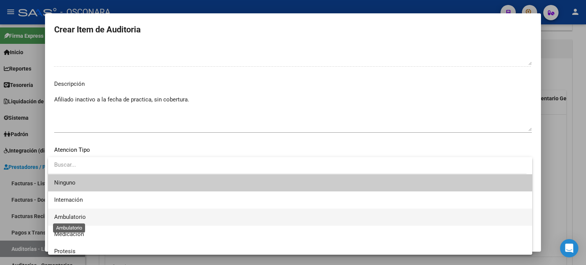
click at [77, 215] on span "Ambulatorio" at bounding box center [70, 217] width 32 height 7
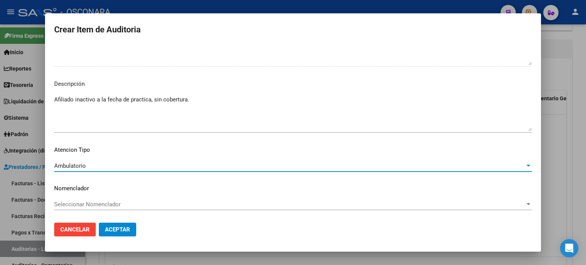
click at [114, 233] on span "Aceptar" at bounding box center [117, 229] width 25 height 7
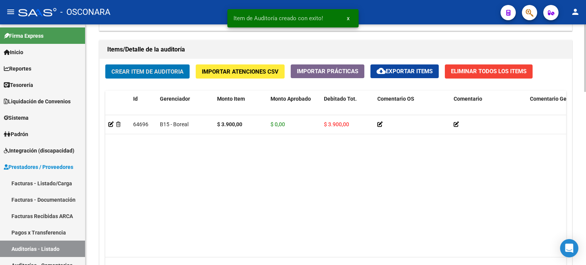
scroll to position [541, 0]
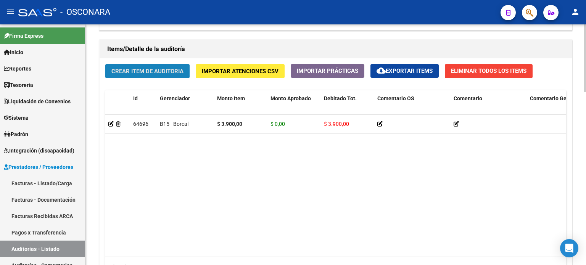
click at [142, 70] on span "Crear Item de Auditoria" at bounding box center [147, 71] width 72 height 7
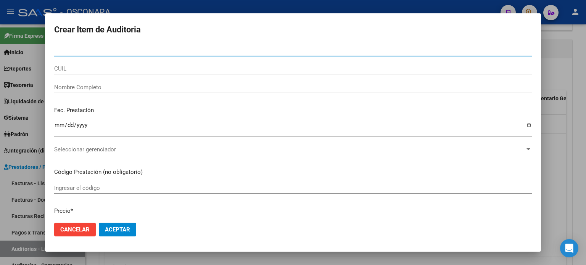
paste input "42400658"
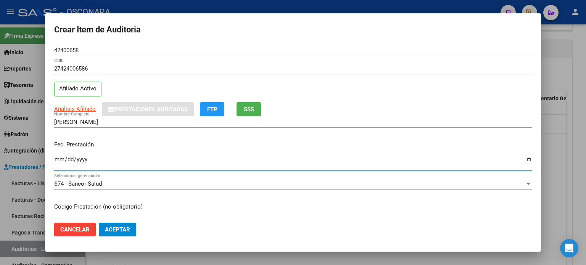
click at [57, 161] on input "Ingresar la fecha" at bounding box center [293, 162] width 478 height 12
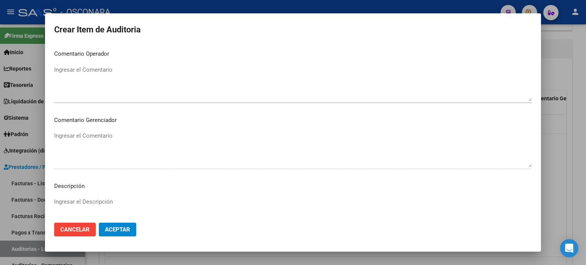
scroll to position [420, 0]
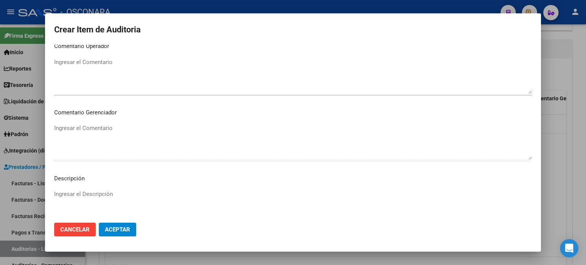
click at [92, 191] on textarea "Ingresar el Descripción" at bounding box center [293, 208] width 478 height 36
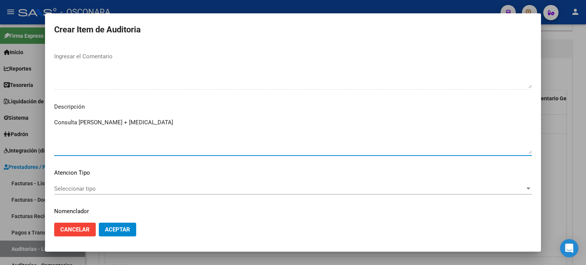
scroll to position [496, 0]
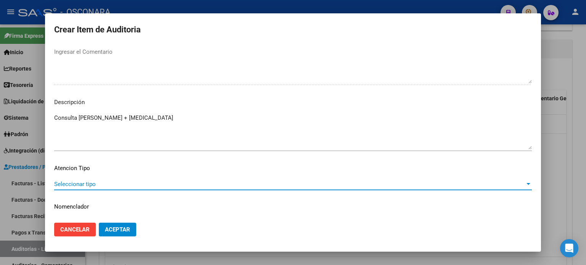
click at [109, 182] on span "Seleccionar tipo" at bounding box center [289, 184] width 471 height 7
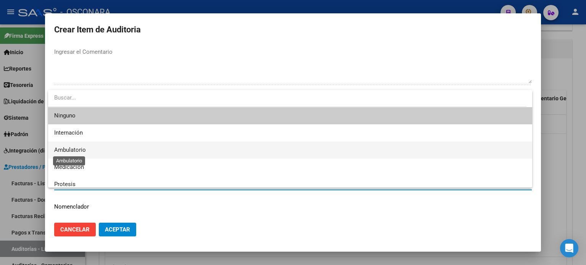
click at [74, 148] on span "Ambulatorio" at bounding box center [70, 150] width 32 height 7
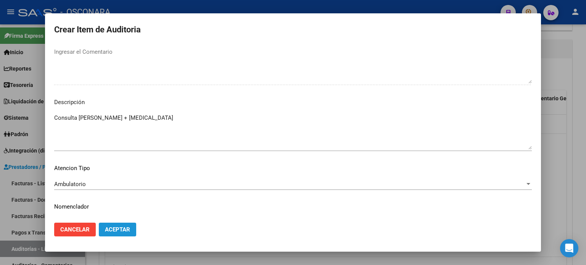
click at [114, 231] on span "Aceptar" at bounding box center [117, 229] width 25 height 7
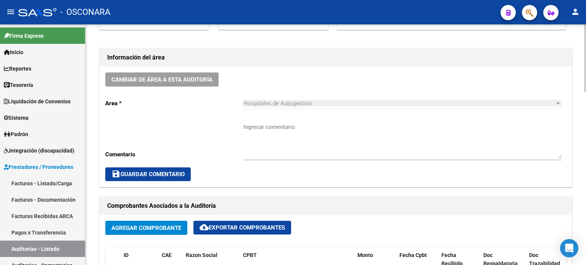
scroll to position [0, 0]
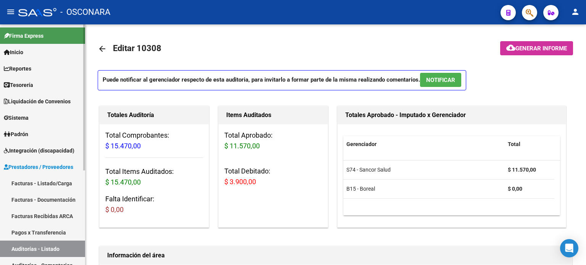
click at [26, 181] on link "Facturas - Listado/Carga" at bounding box center [42, 183] width 85 height 16
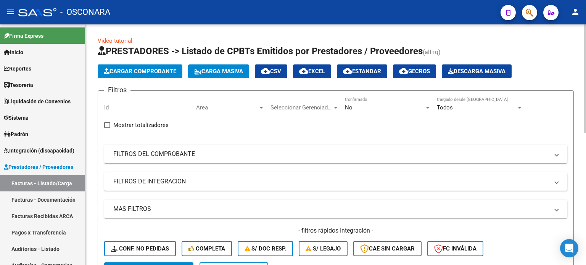
click at [124, 73] on span "Cargar Comprobante" at bounding box center [140, 71] width 73 height 7
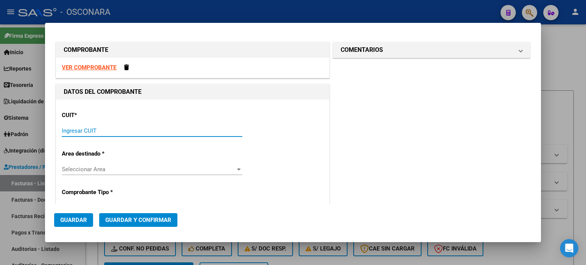
click at [130, 129] on input "Ingresar CUIT" at bounding box center [152, 130] width 180 height 7
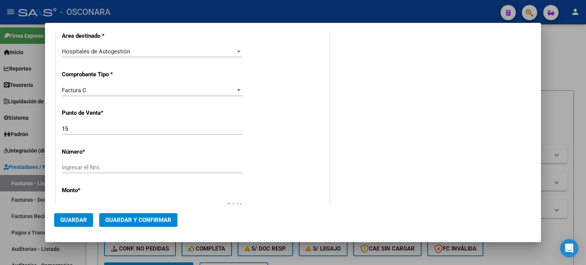
scroll to position [153, 0]
click at [73, 127] on input "15" at bounding box center [152, 128] width 180 height 7
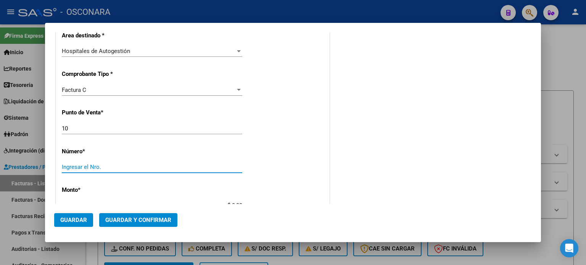
click at [77, 165] on input "Ingresar el Nro." at bounding box center [152, 167] width 180 height 7
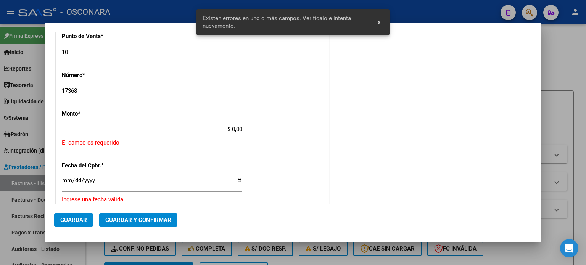
scroll to position [237, 0]
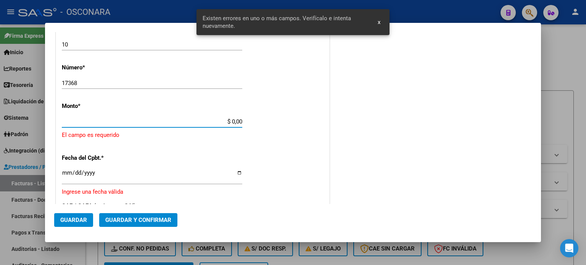
click at [230, 120] on input "$ 0,00" at bounding box center [152, 121] width 180 height 7
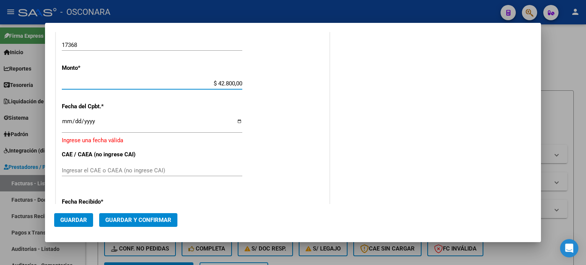
click at [67, 120] on input "Ingresar la fecha" at bounding box center [152, 124] width 180 height 12
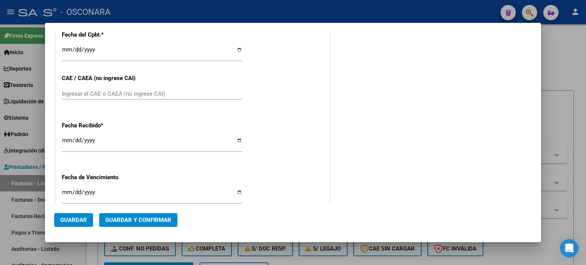
scroll to position [385, 0]
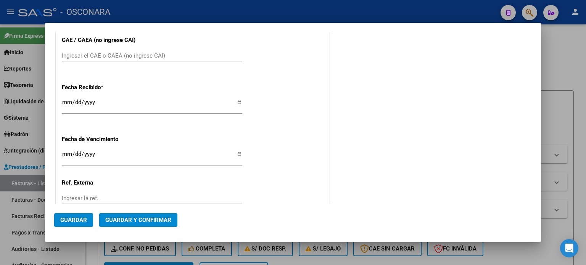
click at [65, 102] on input "[DATE]" at bounding box center [152, 105] width 180 height 12
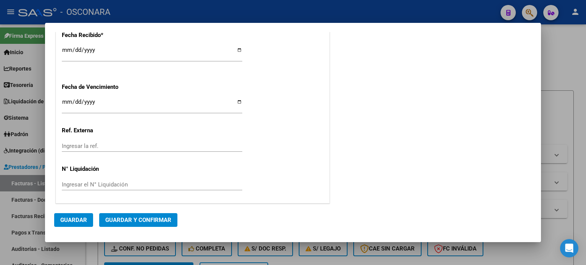
scroll to position [437, 0]
click at [127, 224] on span "Guardar y Confirmar" at bounding box center [138, 220] width 66 height 7
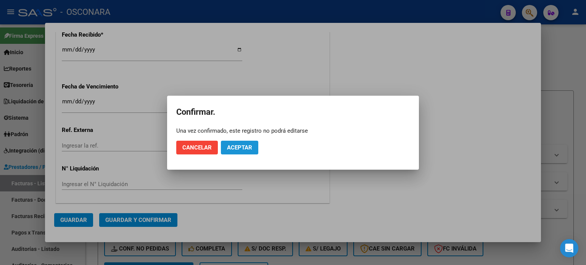
click at [238, 148] on span "Aceptar" at bounding box center [239, 147] width 25 height 7
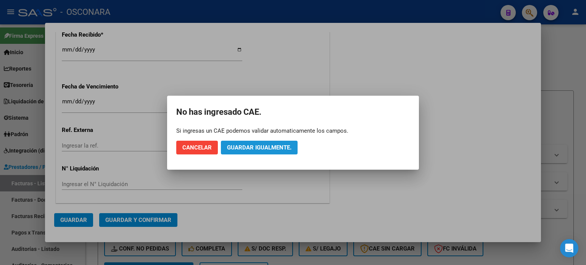
drag, startPoint x: 255, startPoint y: 148, endPoint x: 261, endPoint y: 100, distance: 47.7
click at [257, 147] on span "Guardar igualmente." at bounding box center [259, 147] width 64 height 7
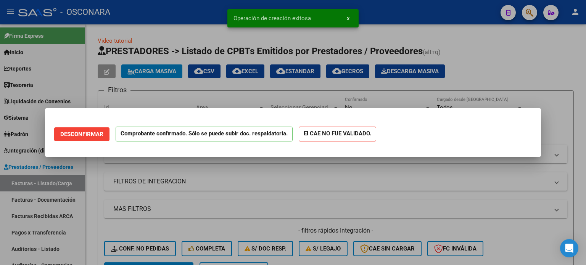
scroll to position [0, 0]
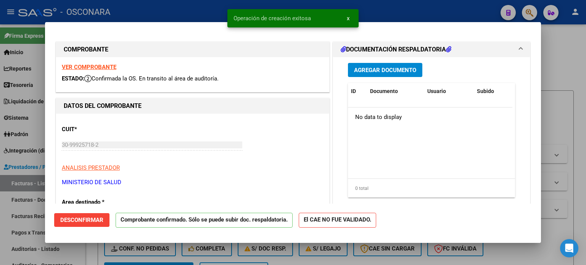
drag, startPoint x: 562, startPoint y: 62, endPoint x: 349, endPoint y: 86, distance: 214.3
click at [561, 62] on div at bounding box center [293, 132] width 586 height 265
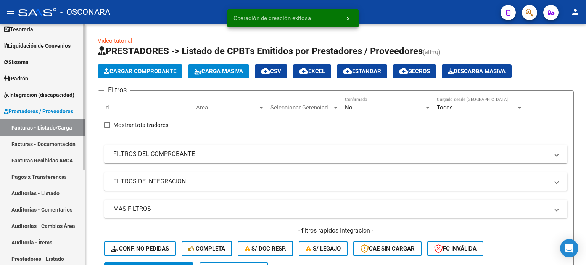
scroll to position [76, 0]
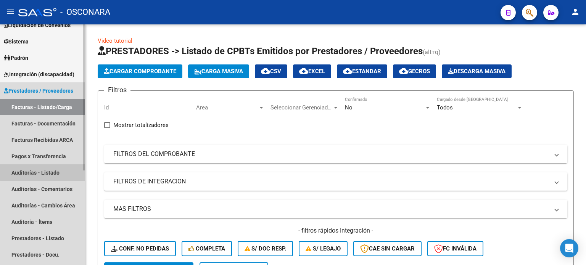
click at [48, 170] on link "Auditorías - Listado" at bounding box center [42, 172] width 85 height 16
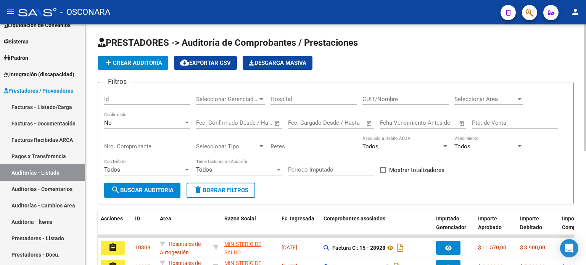
click at [133, 58] on button "add Crear Auditoría" at bounding box center [133, 63] width 71 height 14
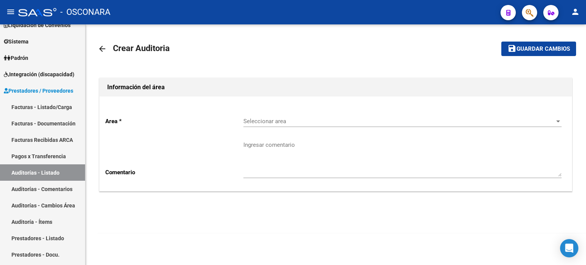
click at [342, 120] on span "Seleccionar area" at bounding box center [398, 121] width 311 height 7
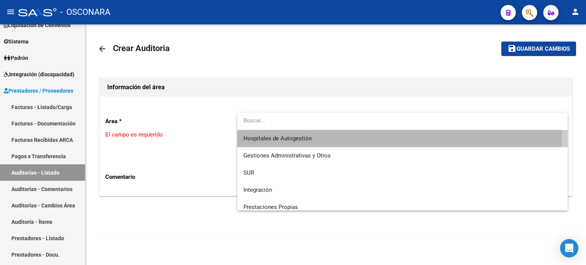
click at [324, 138] on span "Hospitales de Autogestión" at bounding box center [402, 138] width 318 height 17
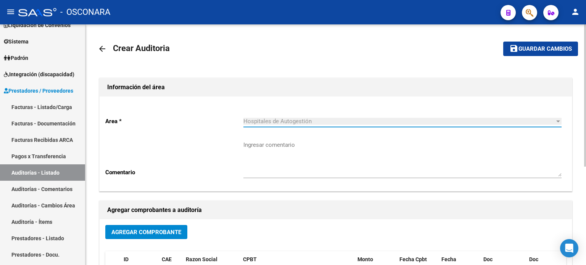
scroll to position [76, 0]
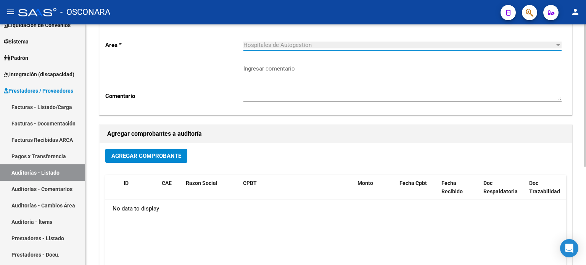
click at [134, 156] on span "Agregar Comprobante" at bounding box center [146, 156] width 70 height 7
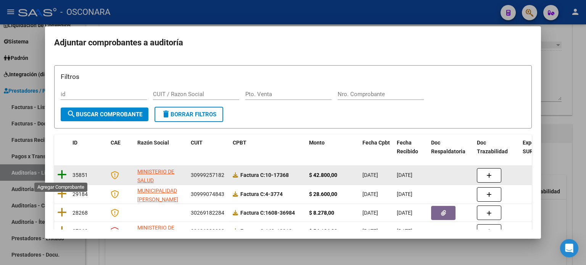
click at [59, 174] on icon at bounding box center [62, 174] width 10 height 11
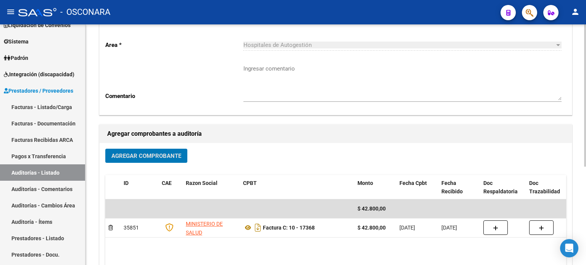
scroll to position [0, 0]
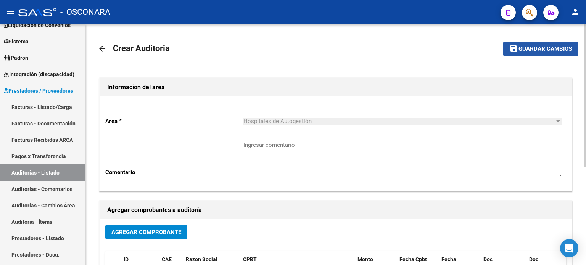
click at [529, 48] on span "Guardar cambios" at bounding box center [545, 49] width 53 height 7
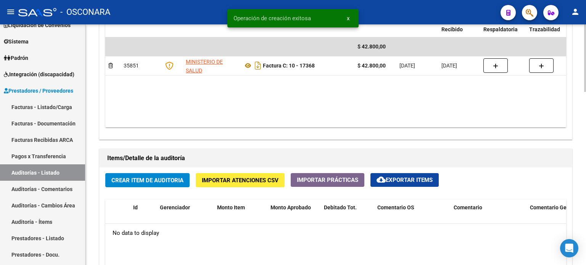
scroll to position [496, 0]
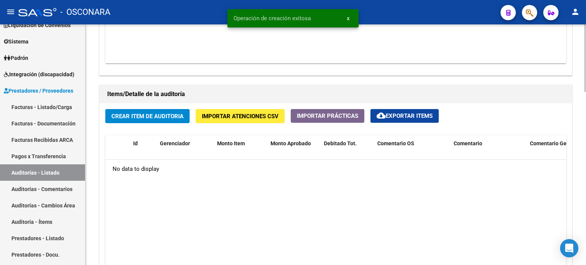
click at [131, 115] on span "Crear Item de Auditoria" at bounding box center [147, 116] width 72 height 7
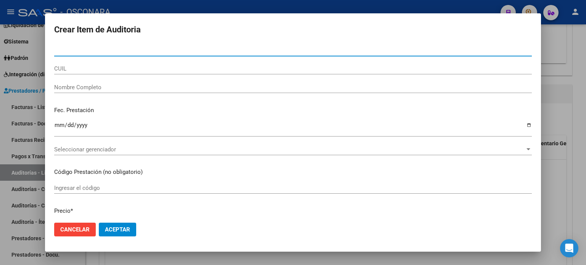
paste input "32179252"
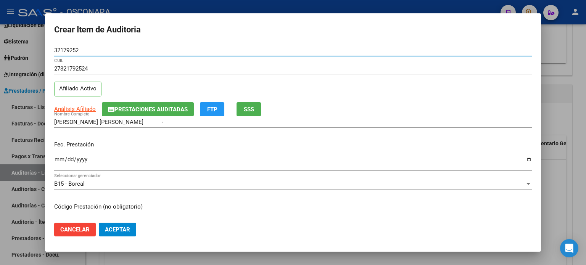
click at [58, 158] on input "Ingresar la fecha" at bounding box center [293, 162] width 478 height 12
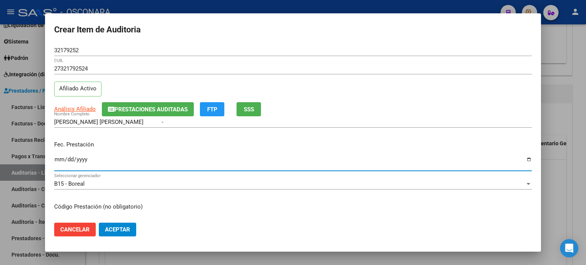
scroll to position [76, 0]
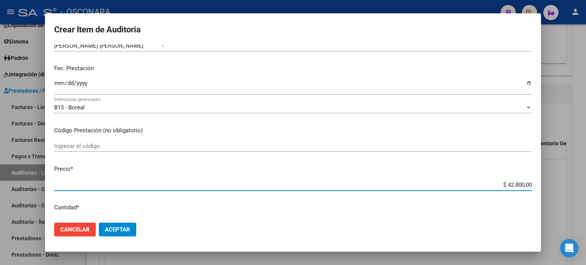
drag, startPoint x: 519, startPoint y: 183, endPoint x: 502, endPoint y: 180, distance: 16.6
click at [502, 180] on div "$ 42.800,00 Ingresar el precio" at bounding box center [293, 184] width 478 height 11
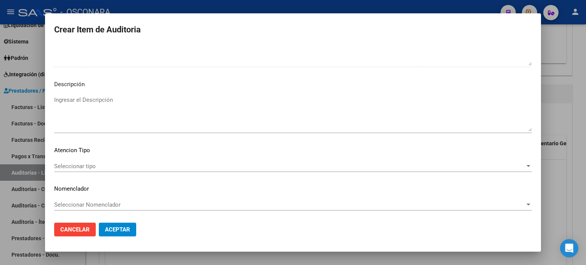
scroll to position [514, 0]
click at [87, 98] on textarea "Ingresar el Descripción" at bounding box center [293, 113] width 478 height 36
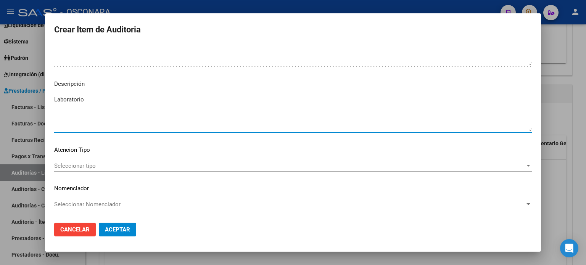
click at [87, 163] on span "Seleccionar tipo" at bounding box center [289, 166] width 471 height 7
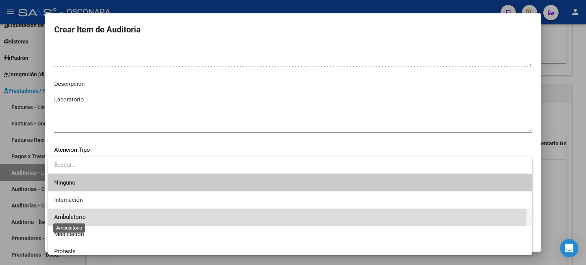
click at [83, 218] on span "Ambulatorio" at bounding box center [70, 217] width 32 height 7
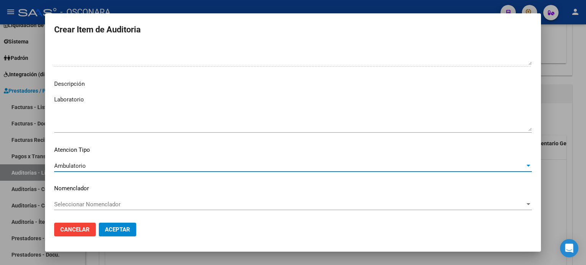
click at [110, 229] on span "Aceptar" at bounding box center [117, 229] width 25 height 7
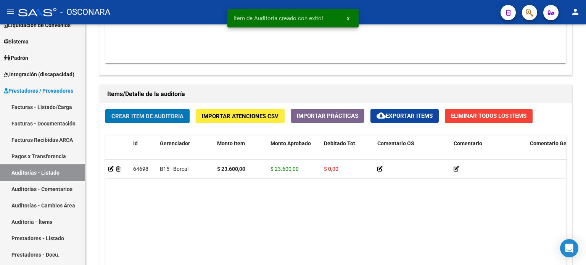
scroll to position [496, 0]
click at [150, 116] on span "Crear Item de Auditoria" at bounding box center [147, 116] width 72 height 7
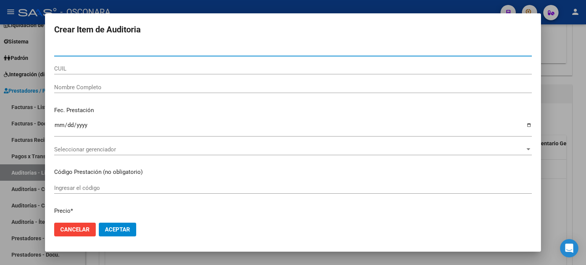
paste input "36325914"
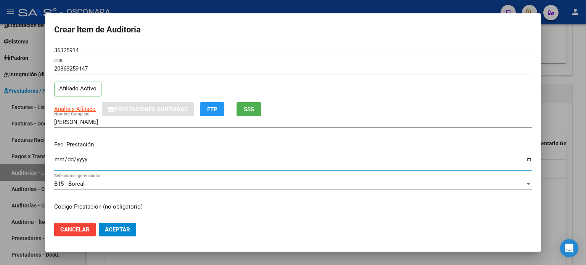
click at [58, 157] on input "Ingresar la fecha" at bounding box center [293, 162] width 478 height 12
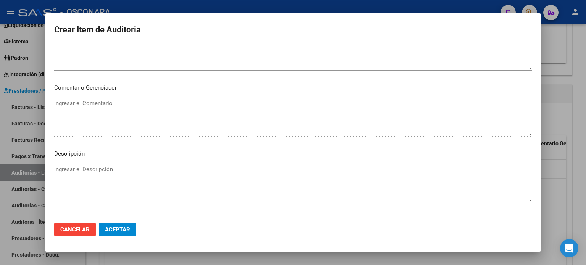
scroll to position [458, 0]
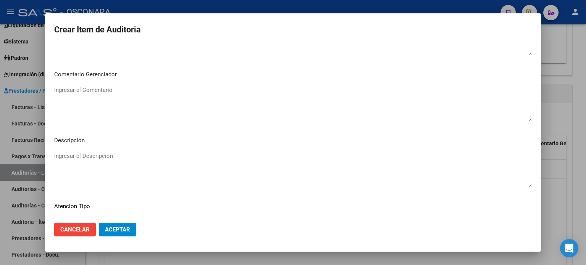
click at [99, 151] on div "Ingresar el Descripción" at bounding box center [293, 169] width 478 height 39
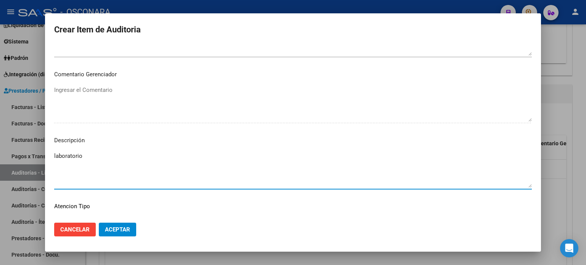
click at [54, 153] on textarea "laboratorio" at bounding box center [293, 170] width 478 height 36
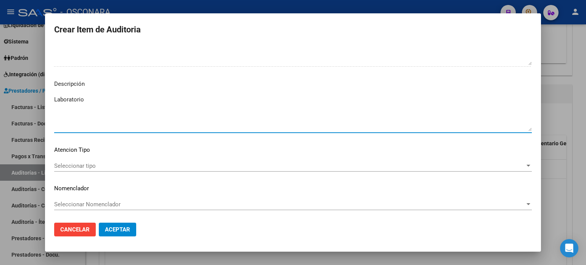
scroll to position [514, 0]
click at [72, 161] on div "Seleccionar tipo Seleccionar tipo" at bounding box center [293, 165] width 478 height 11
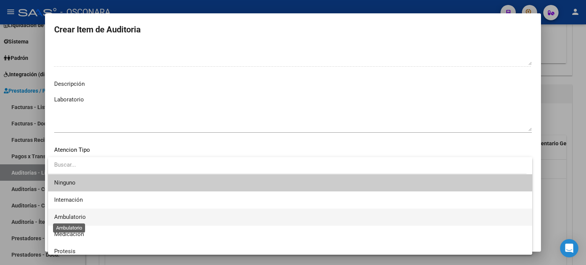
click at [68, 215] on span "Ambulatorio" at bounding box center [70, 217] width 32 height 7
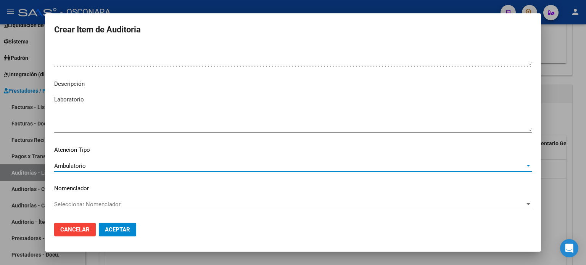
click at [128, 236] on button "Aceptar" at bounding box center [117, 230] width 37 height 14
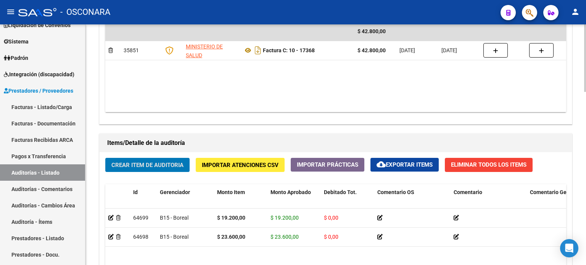
scroll to position [458, 0]
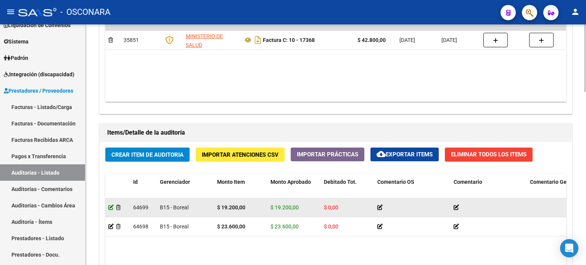
click at [109, 208] on icon at bounding box center [110, 207] width 5 height 5
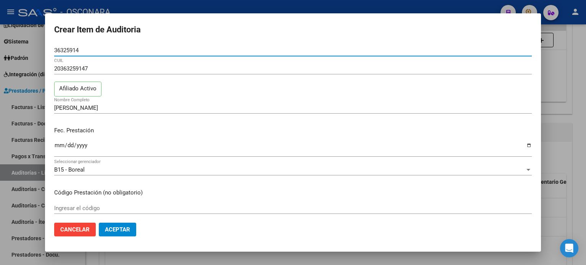
click at [581, 132] on div at bounding box center [293, 132] width 586 height 265
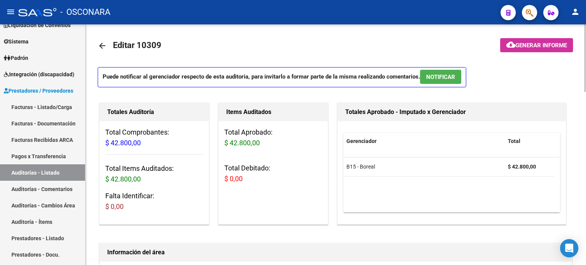
scroll to position [0, 0]
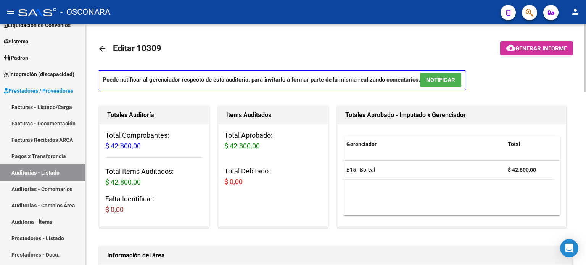
click at [436, 80] on span "NOTIFICAR" at bounding box center [440, 80] width 29 height 7
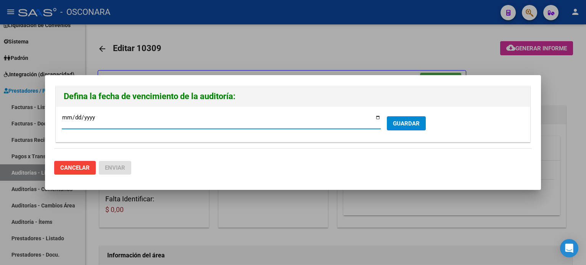
click at [412, 124] on span "GUARDAR" at bounding box center [406, 123] width 27 height 7
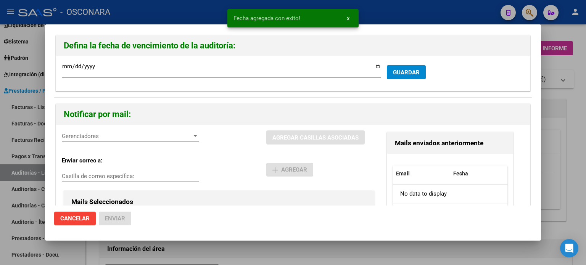
click at [189, 135] on span "Gerenciadores" at bounding box center [127, 136] width 130 height 7
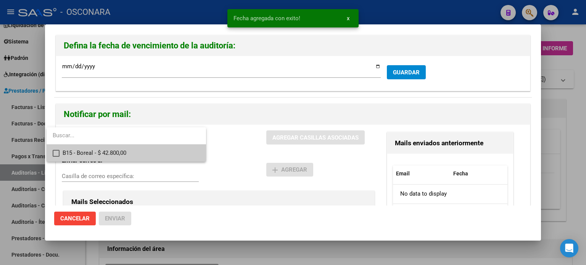
click at [93, 155] on span "B15 - Boreal - $ 42.800,00" at bounding box center [131, 153] width 137 height 17
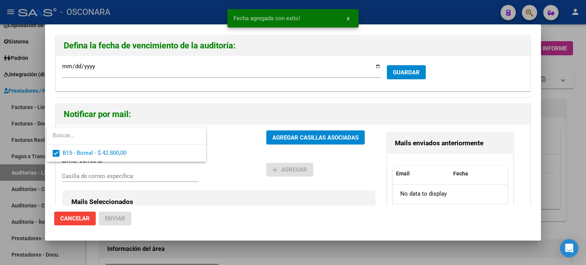
click at [316, 142] on div at bounding box center [293, 132] width 586 height 265
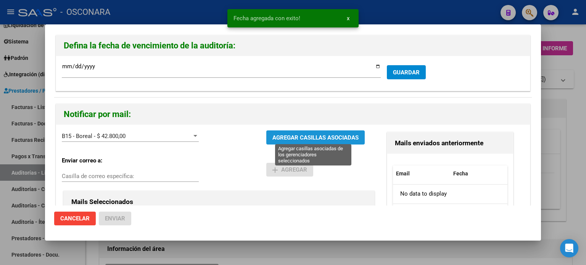
click at [317, 136] on span "AGREGAR CASILLAS ASOCIADAS" at bounding box center [315, 137] width 86 height 7
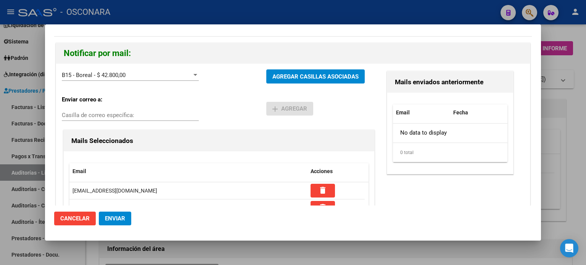
scroll to position [200, 0]
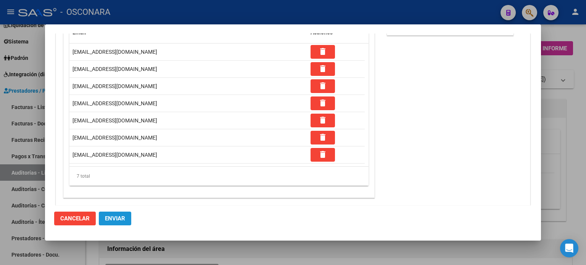
click at [117, 217] on span "Enviar" at bounding box center [115, 218] width 20 height 7
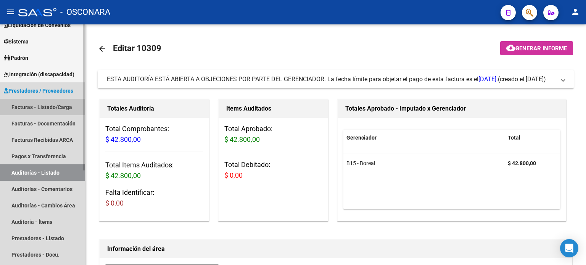
click at [31, 109] on link "Facturas - Listado/Carga" at bounding box center [42, 107] width 85 height 16
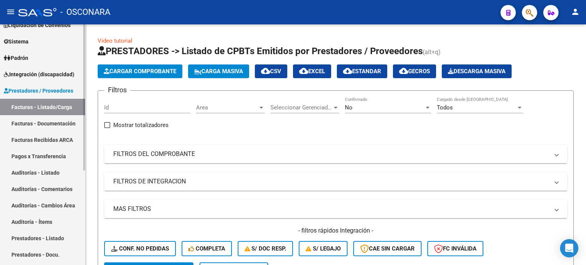
click at [31, 109] on link "Facturas - Listado/Carga" at bounding box center [42, 107] width 85 height 16
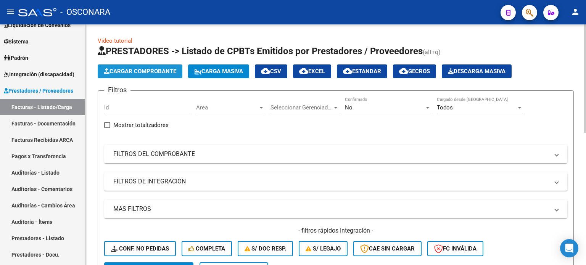
click at [140, 73] on span "Cargar Comprobante" at bounding box center [140, 71] width 73 height 7
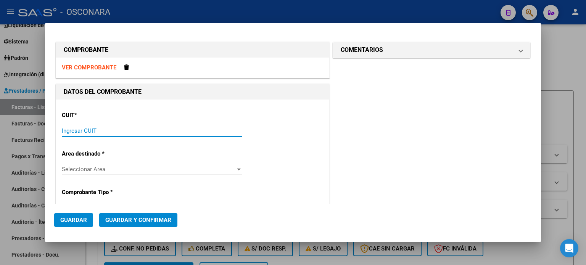
click at [85, 129] on input "Ingresar CUIT" at bounding box center [152, 130] width 180 height 7
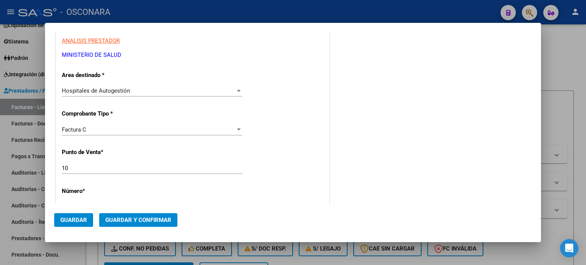
scroll to position [114, 0]
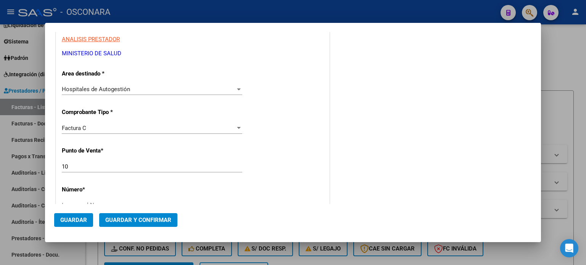
click at [93, 166] on input "10" at bounding box center [152, 166] width 180 height 7
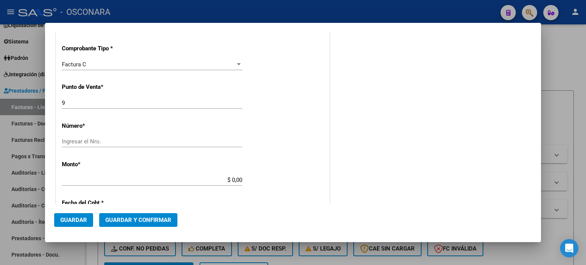
scroll to position [191, 0]
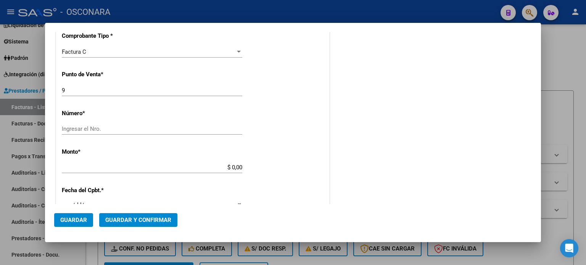
click at [111, 126] on input "Ingresar el Nro." at bounding box center [152, 129] width 180 height 7
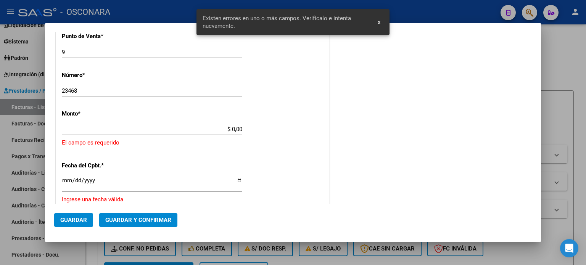
scroll to position [237, 0]
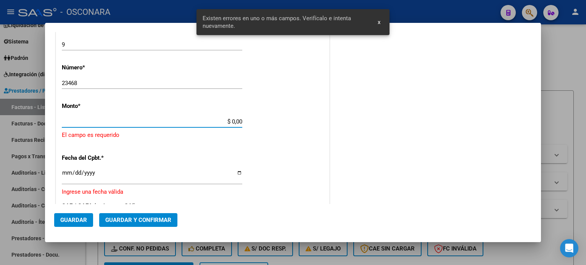
click at [232, 120] on input "$ 0,00" at bounding box center [152, 121] width 180 height 7
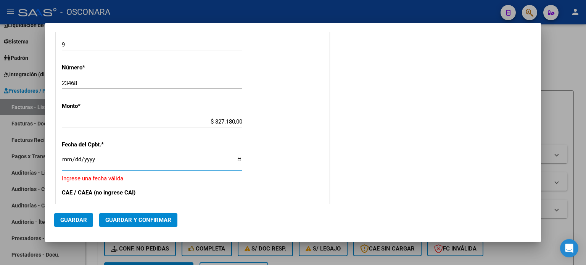
click at [66, 156] on input "Ingresar la fecha" at bounding box center [152, 162] width 180 height 12
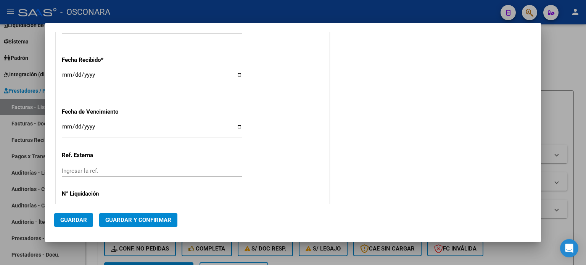
scroll to position [427, 0]
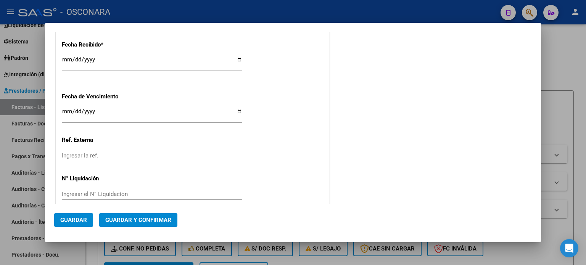
click at [66, 56] on input "[DATE]" at bounding box center [152, 62] width 180 height 12
click at [118, 219] on span "Guardar y Confirmar" at bounding box center [138, 220] width 66 height 7
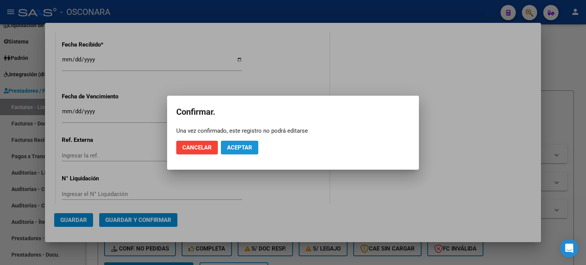
click at [249, 145] on span "Aceptar" at bounding box center [239, 147] width 25 height 7
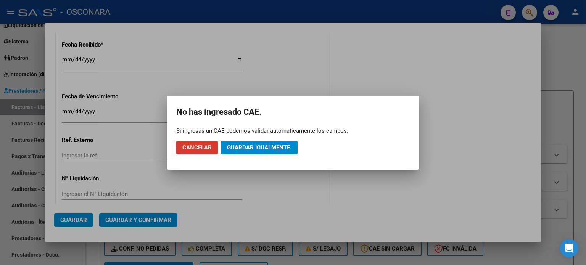
click at [251, 145] on span "Guardar igualmente." at bounding box center [259, 147] width 64 height 7
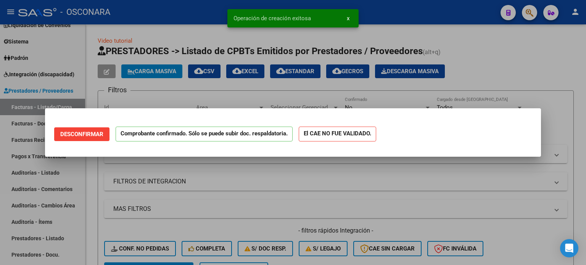
scroll to position [0, 0]
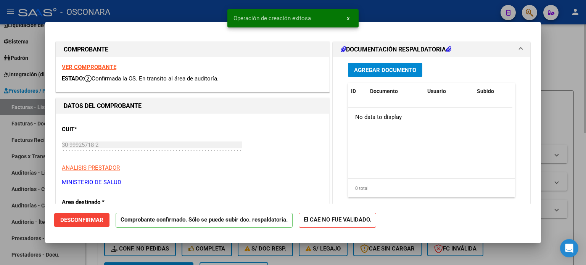
click at [564, 47] on div at bounding box center [293, 132] width 586 height 265
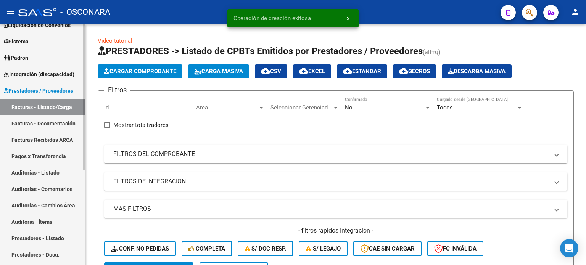
click at [27, 238] on link "Prestadores - Listado" at bounding box center [42, 238] width 85 height 16
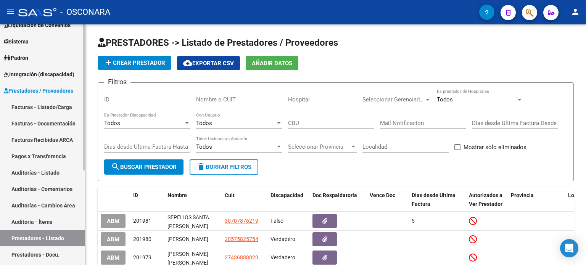
click at [27, 171] on link "Auditorías - Listado" at bounding box center [42, 172] width 85 height 16
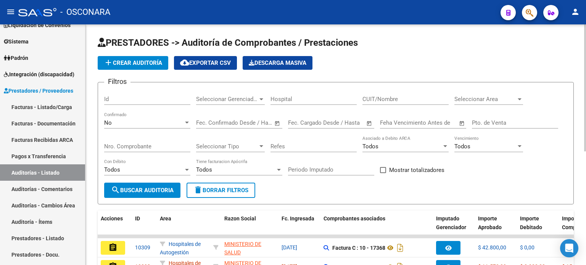
click at [137, 60] on span "add Crear Auditoría" at bounding box center [133, 63] width 58 height 7
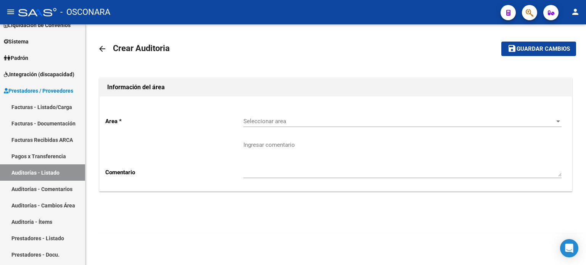
click at [350, 117] on div "Seleccionar area Seleccionar area" at bounding box center [402, 119] width 318 height 16
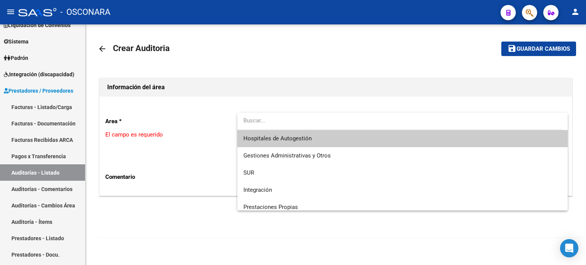
click at [322, 134] on span "Hospitales de Autogestión" at bounding box center [402, 138] width 318 height 17
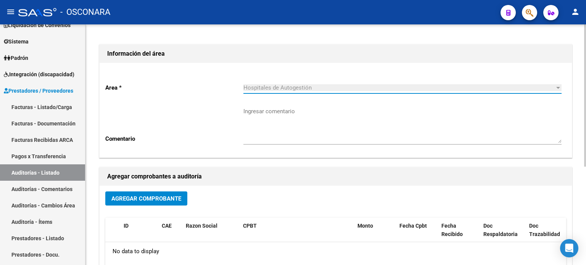
scroll to position [76, 0]
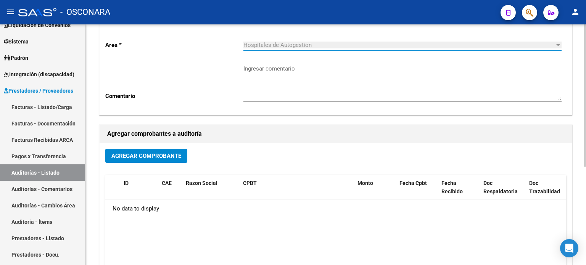
click at [150, 155] on span "Agregar Comprobante" at bounding box center [146, 156] width 70 height 7
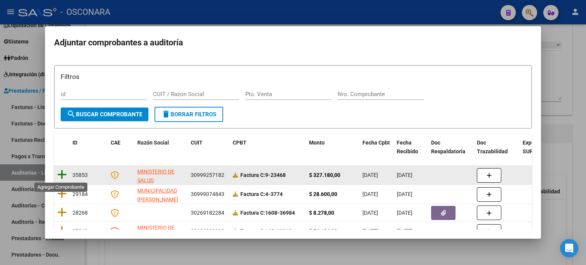
click at [60, 174] on icon at bounding box center [62, 174] width 10 height 11
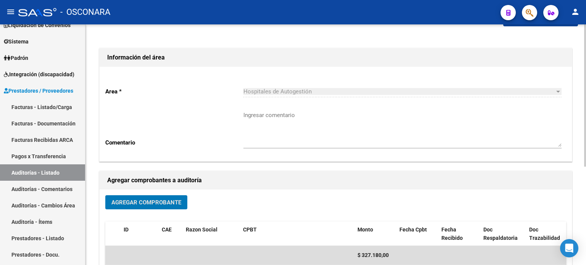
scroll to position [0, 0]
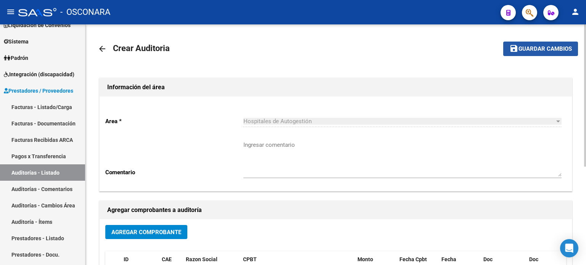
click at [556, 52] on span "Guardar cambios" at bounding box center [545, 49] width 53 height 7
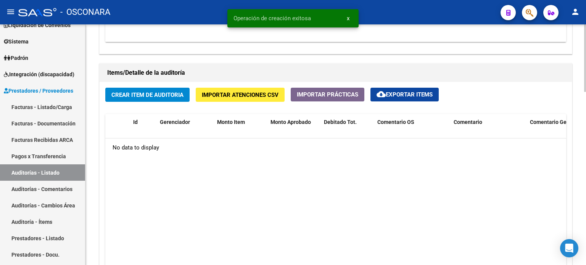
scroll to position [534, 0]
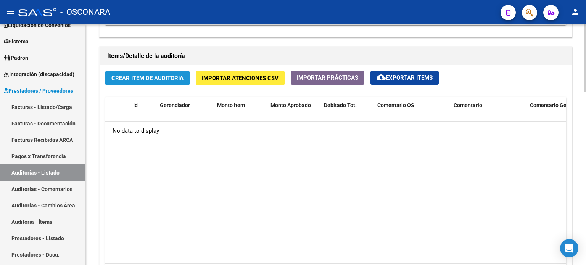
click at [127, 76] on span "Crear Item de Auditoria" at bounding box center [147, 78] width 72 height 7
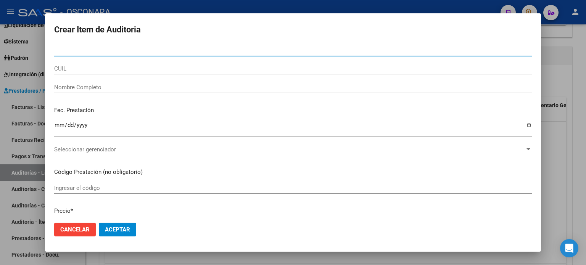
paste input "58386088"
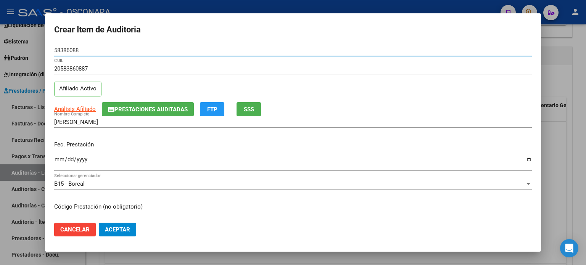
click at [58, 159] on input "Ingresar la fecha" at bounding box center [293, 162] width 478 height 12
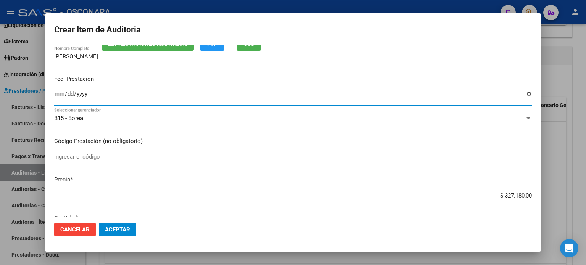
scroll to position [76, 0]
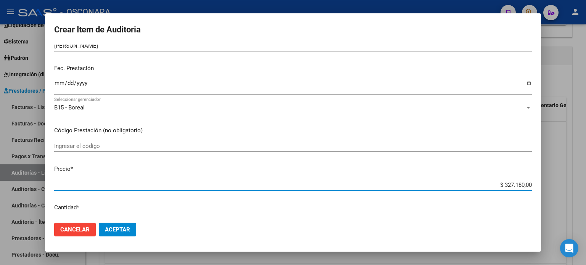
drag, startPoint x: 517, startPoint y: 184, endPoint x: 498, endPoint y: 183, distance: 19.1
click at [498, 183] on input "$ 327.180,00" at bounding box center [293, 185] width 478 height 7
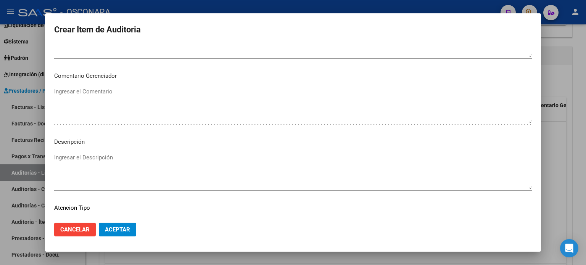
scroll to position [458, 0]
click at [76, 155] on textarea "Ingresar el Descripción" at bounding box center [293, 170] width 478 height 36
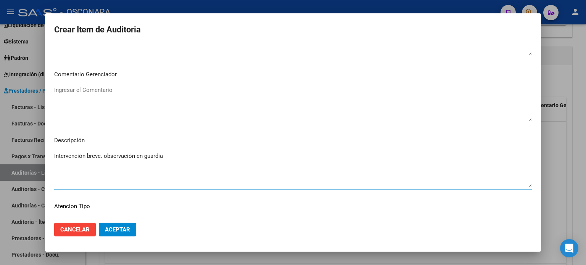
click at [166, 156] on textarea "Intervención breve. observación en guardia" at bounding box center [293, 170] width 478 height 36
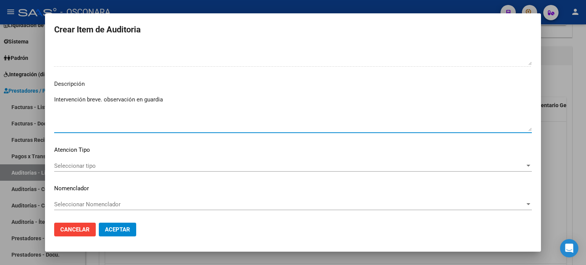
scroll to position [514, 0]
click at [100, 165] on span "Seleccionar tipo" at bounding box center [289, 166] width 471 height 7
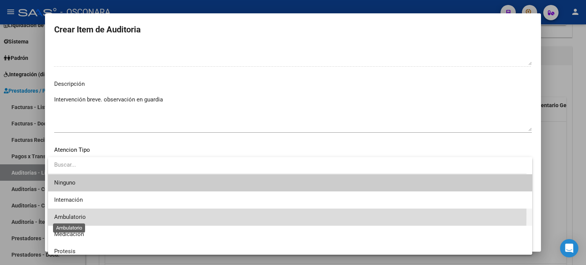
click at [81, 214] on span "Ambulatorio" at bounding box center [70, 217] width 32 height 7
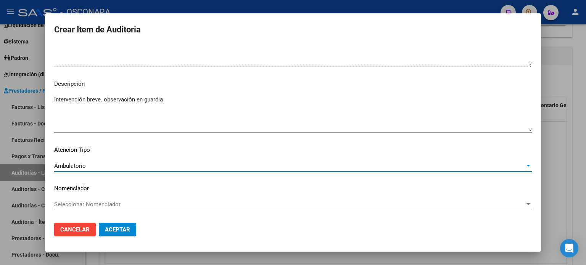
click at [127, 231] on span "Aceptar" at bounding box center [117, 229] width 25 height 7
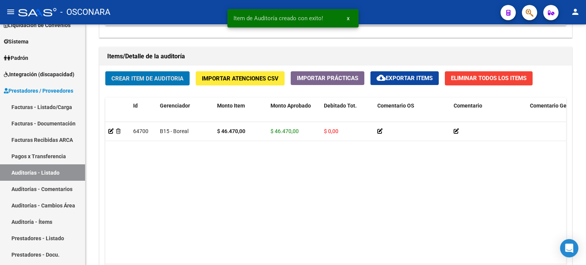
scroll to position [535, 0]
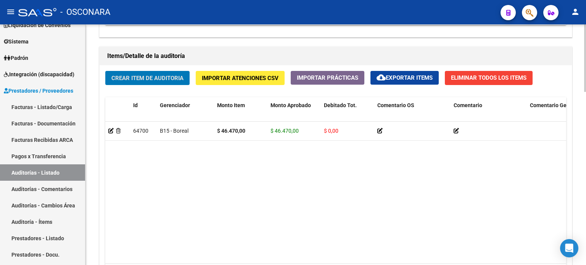
click at [137, 75] on span "Crear Item de Auditoria" at bounding box center [147, 78] width 72 height 7
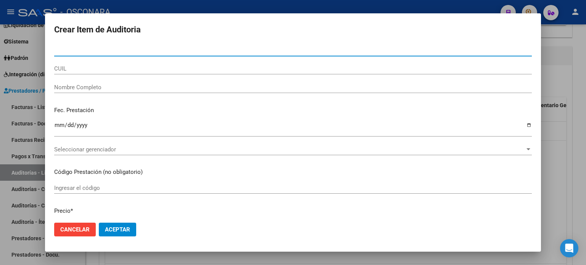
paste input "57154048"
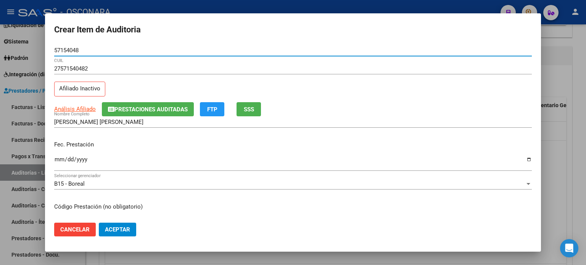
click at [254, 110] on span "SSS" at bounding box center [249, 109] width 10 height 7
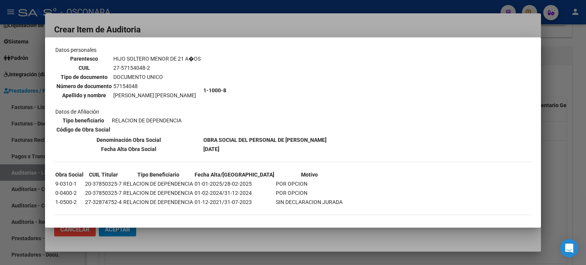
scroll to position [55, 0]
click at [577, 79] on div at bounding box center [293, 132] width 586 height 265
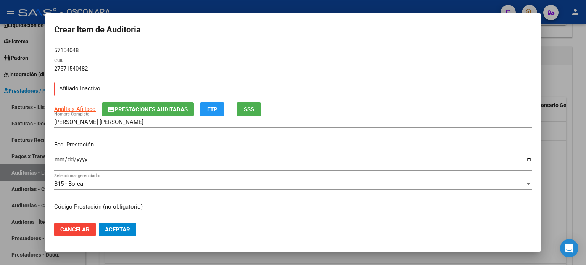
click at [58, 158] on input "Ingresar la fecha" at bounding box center [293, 162] width 478 height 12
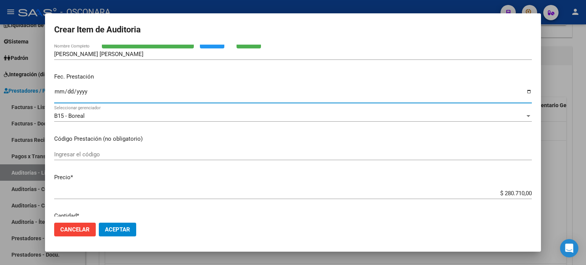
scroll to position [153, 0]
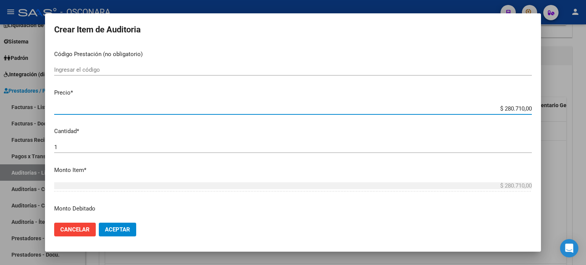
drag, startPoint x: 498, startPoint y: 110, endPoint x: 518, endPoint y: 113, distance: 20.5
click at [518, 113] on div "$ 280.710,00 Ingresar el precio" at bounding box center [293, 108] width 478 height 11
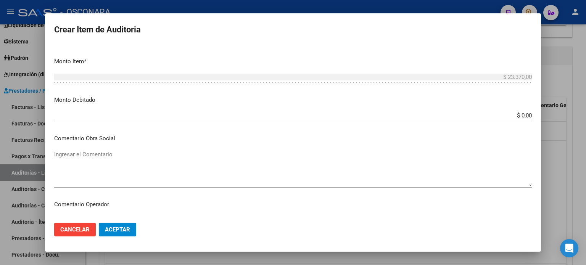
scroll to position [305, 0]
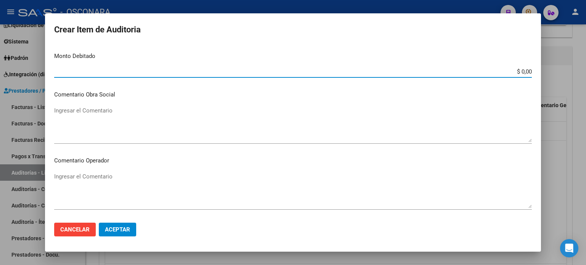
click at [518, 71] on input "$ 0,00" at bounding box center [293, 71] width 478 height 7
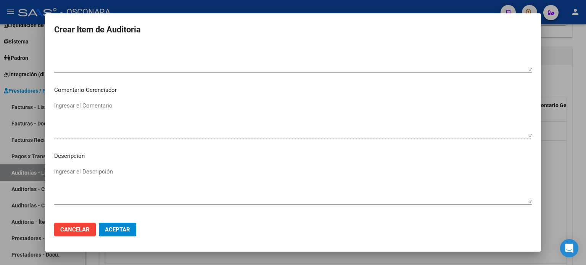
scroll to position [496, 0]
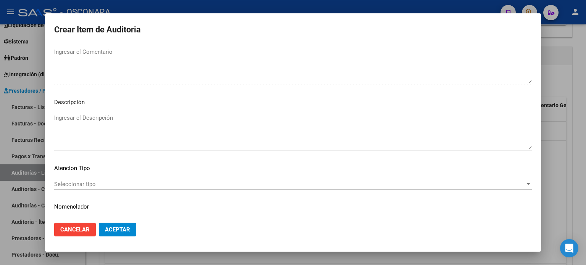
click at [99, 120] on textarea "Ingresar el Descripción" at bounding box center [293, 132] width 478 height 36
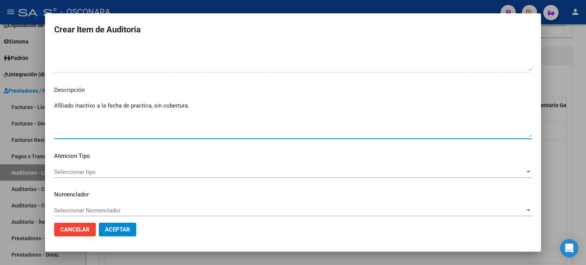
scroll to position [514, 0]
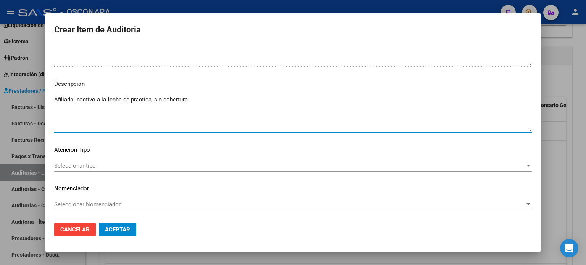
click at [82, 163] on span "Seleccionar tipo" at bounding box center [289, 166] width 471 height 7
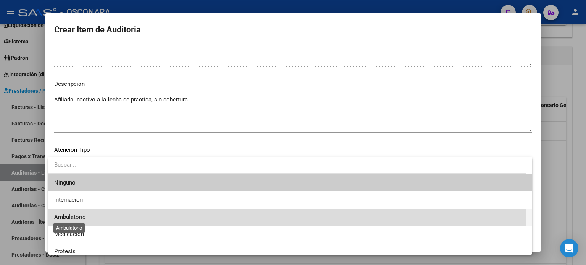
click at [82, 216] on span "Ambulatorio" at bounding box center [70, 217] width 32 height 7
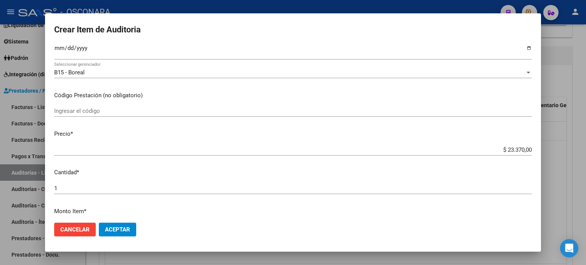
scroll to position [0, 0]
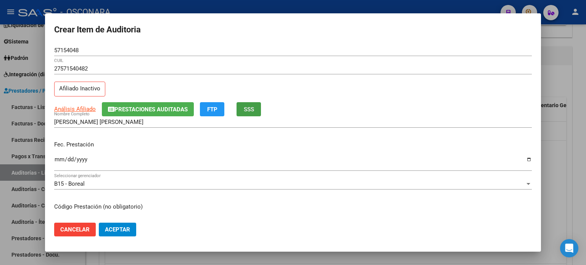
click at [247, 106] on span "SSS" at bounding box center [249, 109] width 10 height 7
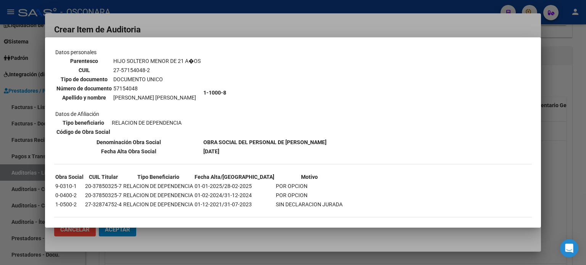
scroll to position [55, 0]
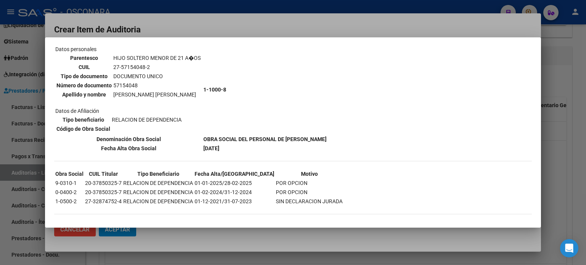
click at [580, 160] on div at bounding box center [293, 132] width 586 height 265
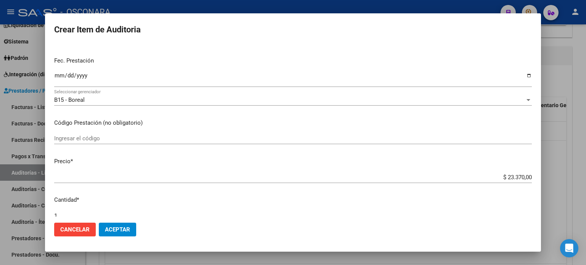
scroll to position [0, 0]
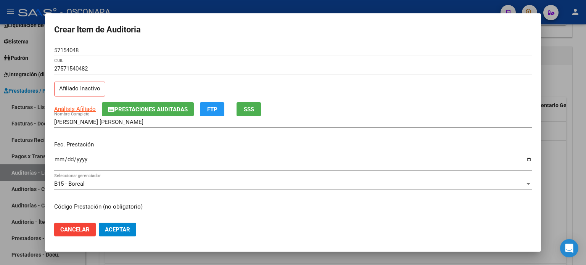
click at [251, 104] on button "SSS" at bounding box center [249, 109] width 24 height 14
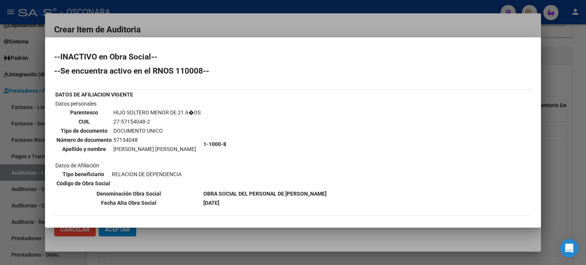
drag, startPoint x: 95, startPoint y: 192, endPoint x: 261, endPoint y: 199, distance: 165.8
click at [261, 199] on tbody "DATOS DE AFILIACION VIGENTE Datos personales Parentesco HIJO SOLTERO MENOR DE 2…" at bounding box center [191, 148] width 272 height 117
copy tbody "Denominación Obra Social OBRA SOCIAL DEL PERSONAL DE JABONEROS Fecha Alta Obra …"
click at [561, 189] on div at bounding box center [293, 132] width 586 height 265
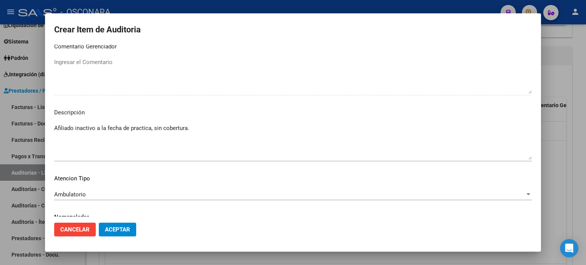
scroll to position [514, 0]
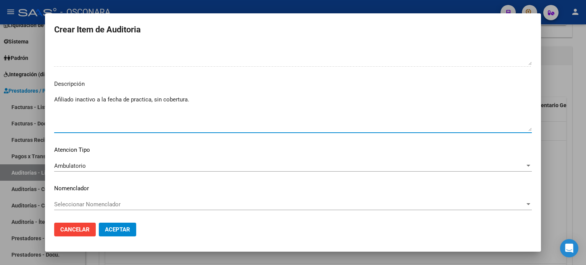
paste textarea "Denominación Obra Social OBRA SOCIAL DEL PERSONAL DE JABONEROS Fecha Alta Obra …"
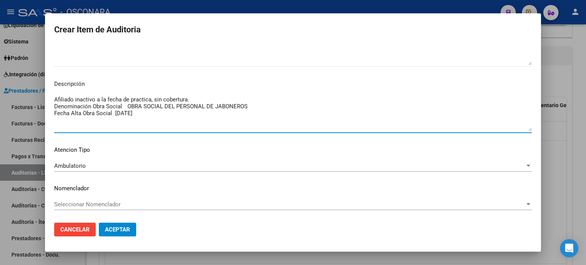
click at [196, 101] on textarea "Afiliado inactivo a la fecha de practica, sin cobertura. Denominación Obra Soci…" at bounding box center [293, 113] width 478 height 36
click at [193, 100] on textarea "Afiliado inactivo a la fecha de practica, sin cobertura. Denominación Obra Soci…" at bounding box center [293, 113] width 478 height 36
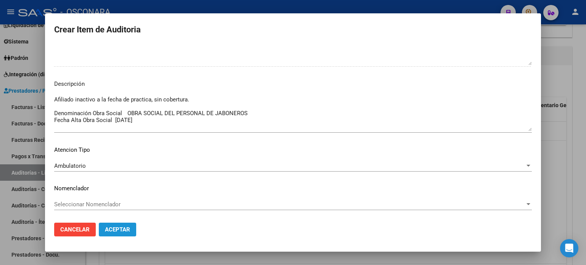
click at [117, 228] on span "Aceptar" at bounding box center [117, 229] width 25 height 7
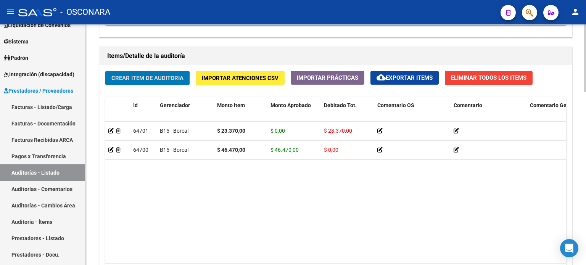
click at [149, 77] on span "Crear Item de Auditoria" at bounding box center [147, 78] width 72 height 7
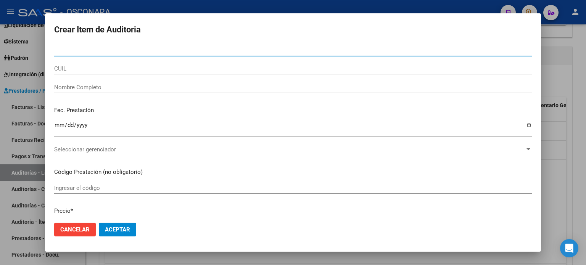
paste input "54475605"
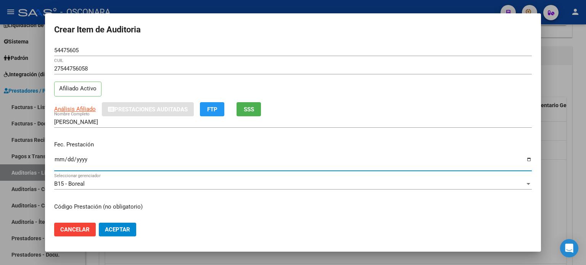
click at [60, 159] on input "Ingresar la fecha" at bounding box center [293, 162] width 478 height 12
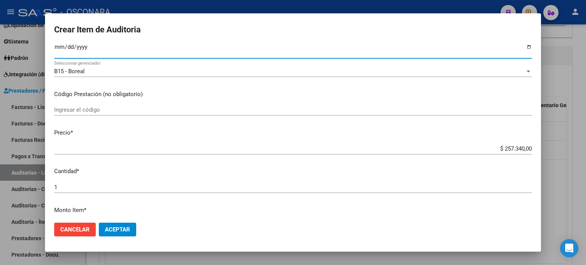
scroll to position [114, 0]
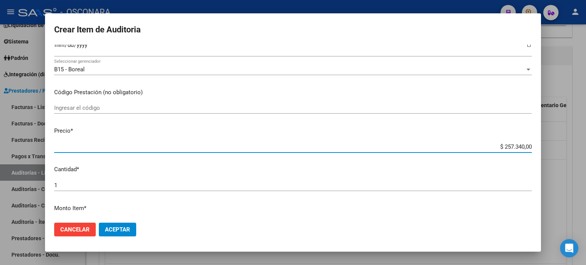
drag, startPoint x: 518, startPoint y: 145, endPoint x: 495, endPoint y: 143, distance: 23.0
click at [495, 143] on input "$ 257.340,00" at bounding box center [293, 146] width 478 height 7
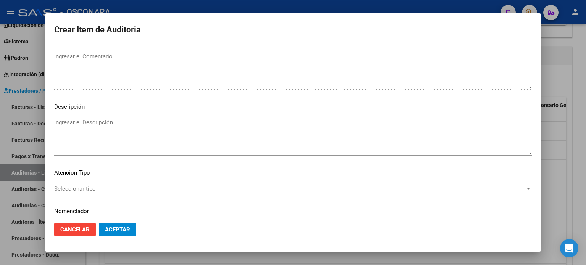
scroll to position [496, 0]
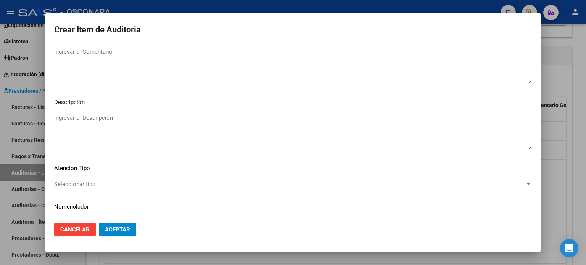
click at [62, 115] on textarea "Ingresar el Descripción" at bounding box center [293, 132] width 478 height 36
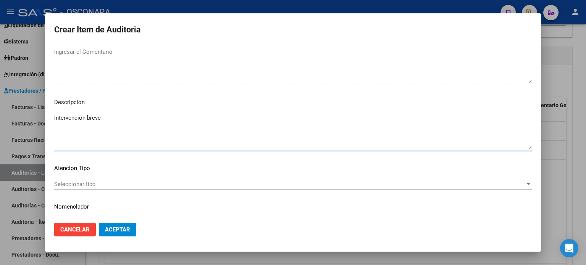
click at [119, 113] on div "Intervención breve Ingresar el Descripción" at bounding box center [293, 131] width 478 height 39
click at [114, 122] on textarea "Intervención breve" at bounding box center [293, 132] width 478 height 36
click at [166, 117] on textarea "Intervención breve, observación en guardia" at bounding box center [293, 132] width 478 height 36
click at [136, 179] on div "Seleccionar tipo Seleccionar tipo" at bounding box center [293, 184] width 478 height 11
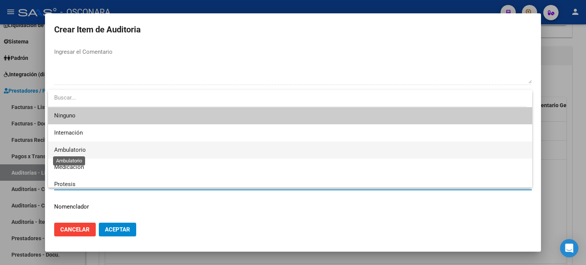
click at [73, 149] on span "Ambulatorio" at bounding box center [70, 150] width 32 height 7
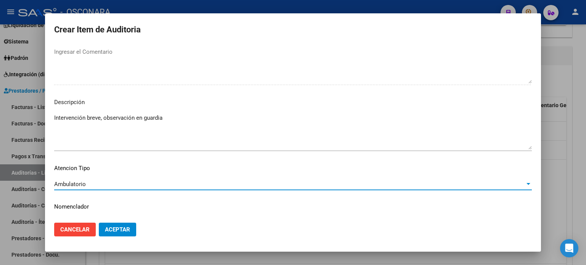
click at [108, 230] on span "Aceptar" at bounding box center [117, 229] width 25 height 7
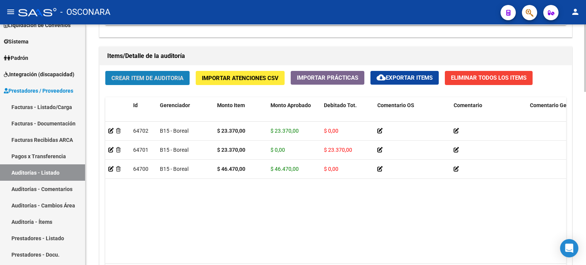
click at [156, 75] on span "Crear Item de Auditoria" at bounding box center [147, 78] width 72 height 7
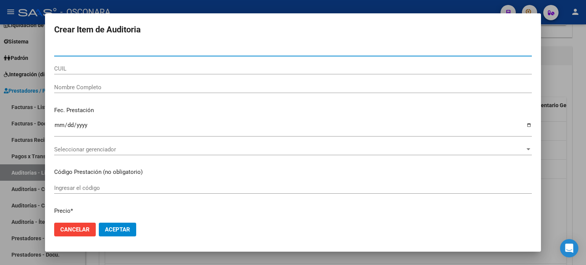
paste input "59257219"
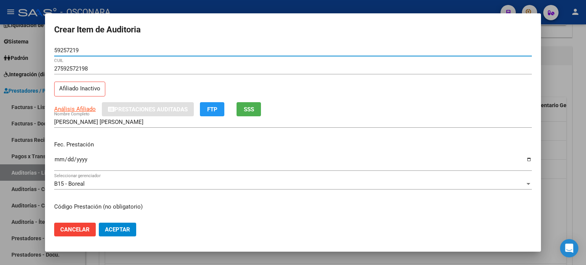
click at [247, 110] on span "SSS" at bounding box center [249, 109] width 10 height 7
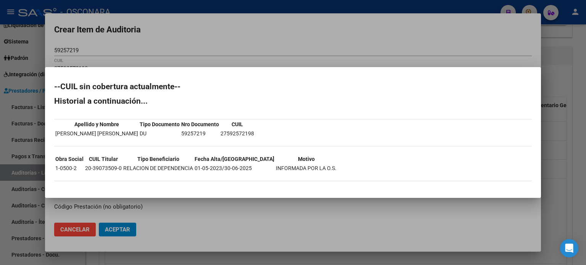
click at [581, 119] on div at bounding box center [293, 132] width 586 height 265
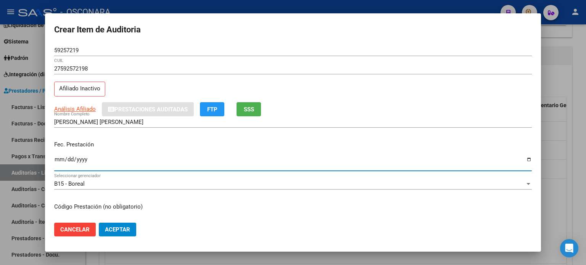
click at [56, 161] on input "Ingresar la fecha" at bounding box center [293, 162] width 478 height 12
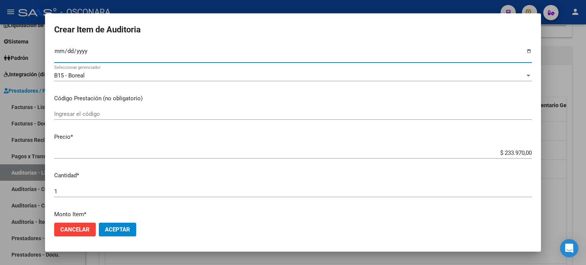
scroll to position [114, 0]
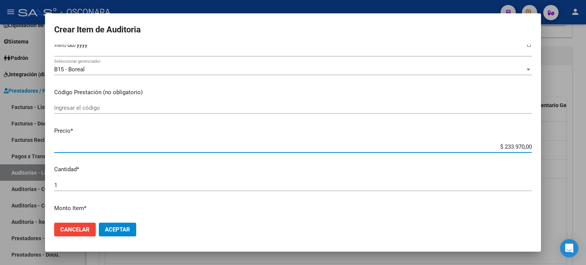
drag, startPoint x: 518, startPoint y: 144, endPoint x: 499, endPoint y: 146, distance: 19.6
click at [499, 146] on input "$ 233.970,00" at bounding box center [293, 146] width 478 height 7
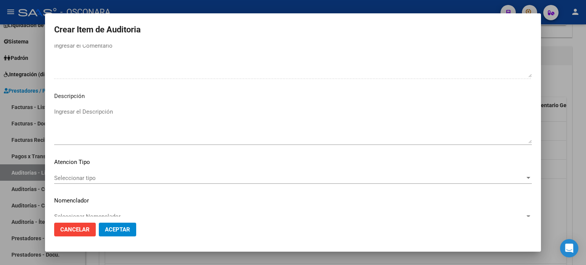
scroll to position [514, 0]
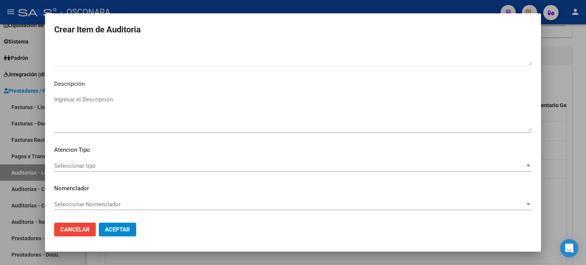
click at [78, 93] on mat-dialog-content "59257219 Nro Documento 27592572198 CUIL Afiliado Inactivo Análisis Afiliado Pre…" at bounding box center [293, 131] width 496 height 172
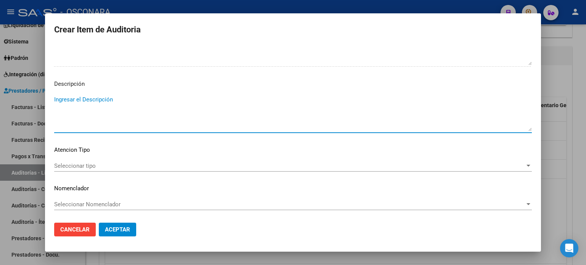
click at [73, 97] on textarea "Ingresar el Descripción" at bounding box center [293, 113] width 478 height 36
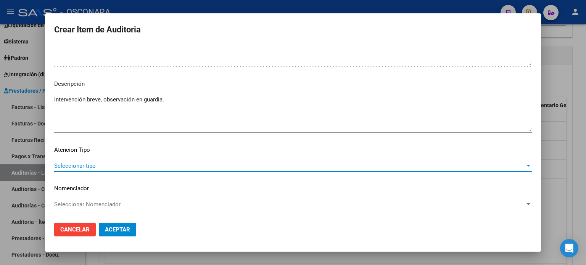
click at [81, 164] on span "Seleccionar tipo" at bounding box center [289, 166] width 471 height 7
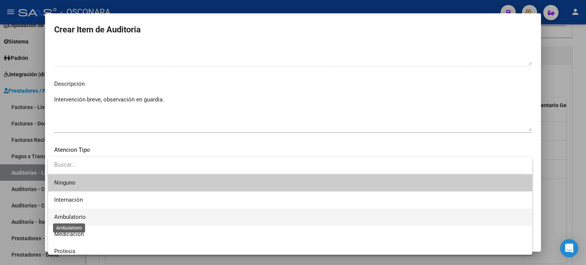
click at [74, 219] on span "Ambulatorio" at bounding box center [70, 217] width 32 height 7
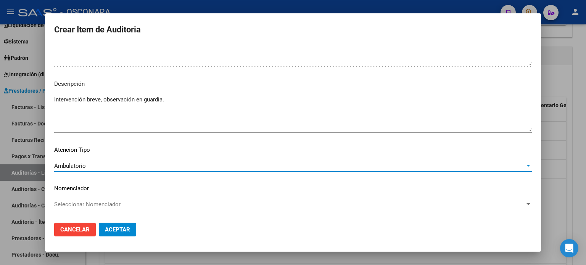
click at [115, 233] on button "Aceptar" at bounding box center [117, 230] width 37 height 14
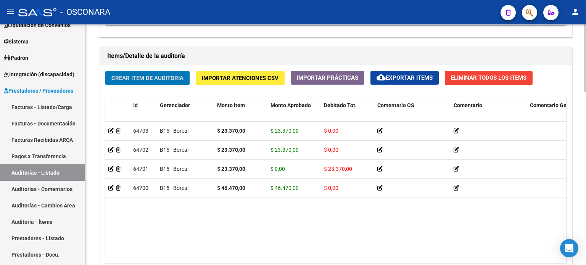
click at [134, 80] on span "Crear Item de Auditoria" at bounding box center [147, 78] width 72 height 7
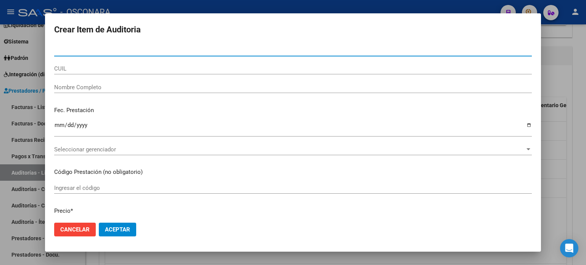
paste input "54757796"
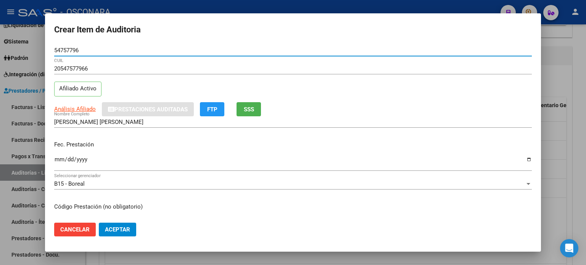
click at [60, 158] on input "Ingresar la fecha" at bounding box center [293, 162] width 478 height 12
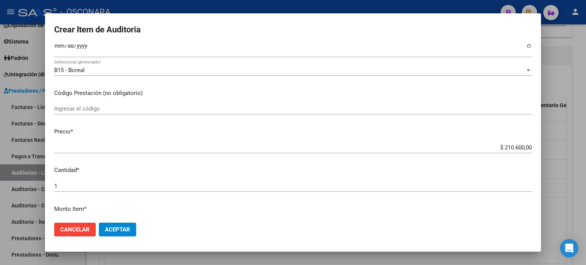
scroll to position [114, 0]
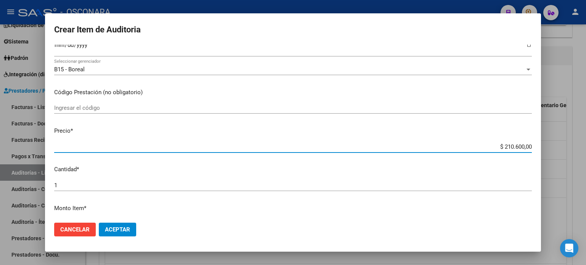
drag, startPoint x: 517, startPoint y: 145, endPoint x: 498, endPoint y: 143, distance: 19.9
click at [498, 143] on input "$ 210.600,00" at bounding box center [293, 146] width 478 height 7
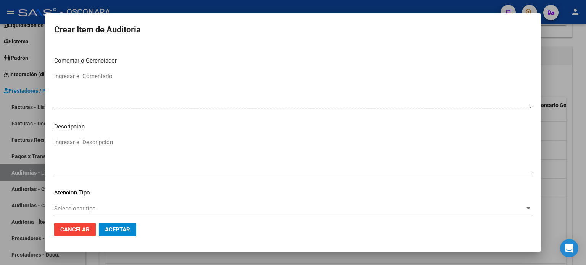
scroll to position [514, 0]
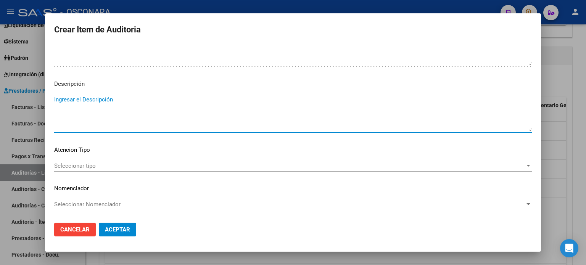
click at [106, 99] on textarea "Ingresar el Descripción" at bounding box center [293, 113] width 478 height 36
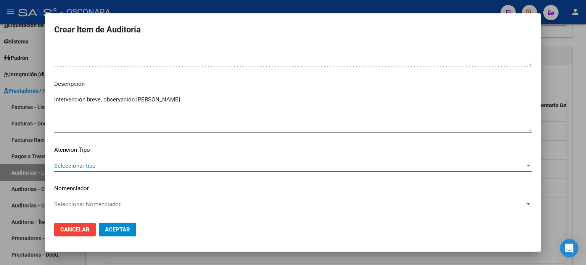
click at [97, 164] on span "Seleccionar tipo" at bounding box center [289, 166] width 471 height 7
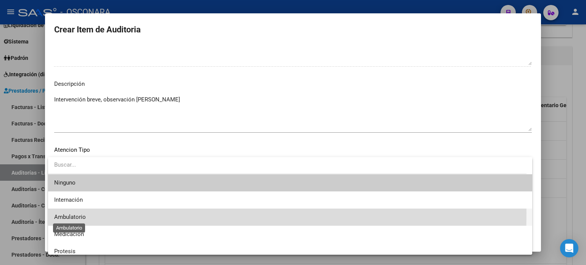
click at [85, 214] on span "Ambulatorio" at bounding box center [70, 217] width 32 height 7
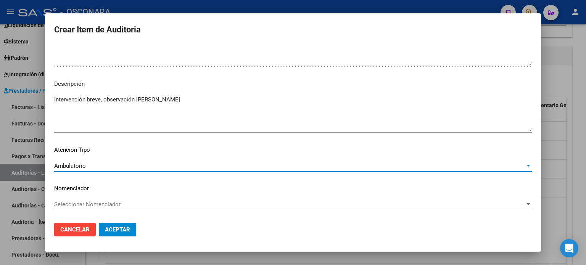
click at [116, 229] on span "Aceptar" at bounding box center [117, 229] width 25 height 7
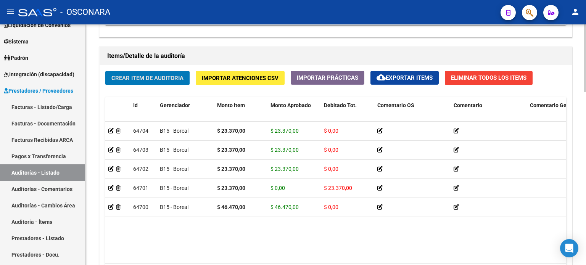
click at [150, 71] on button "Crear Item de Auditoria" at bounding box center [147, 78] width 84 height 14
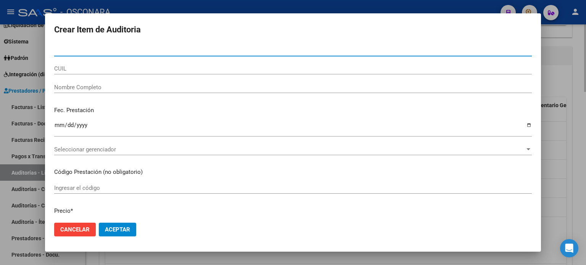
paste input "55077624"
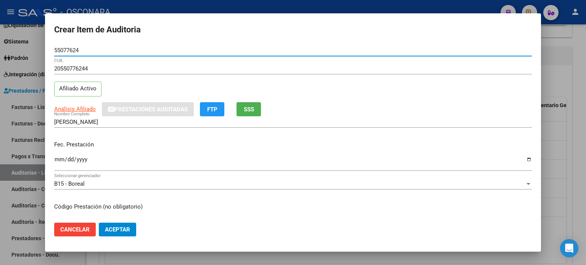
click at [59, 160] on input "Ingresar la fecha" at bounding box center [293, 162] width 478 height 12
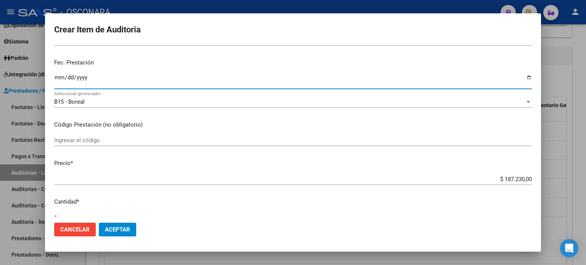
scroll to position [114, 0]
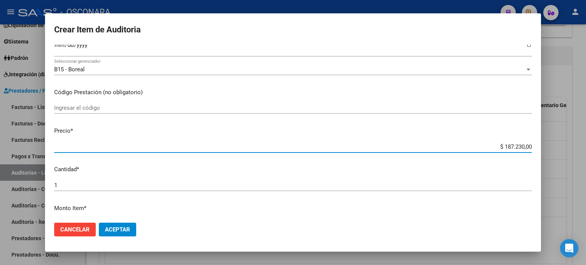
drag, startPoint x: 517, startPoint y: 144, endPoint x: 498, endPoint y: 142, distance: 19.6
click at [498, 142] on div "$ 187.230,00 Ingresar el precio" at bounding box center [293, 146] width 478 height 11
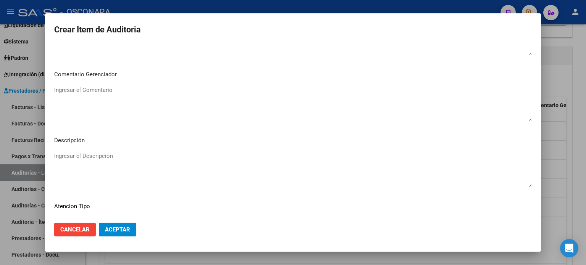
scroll to position [514, 0]
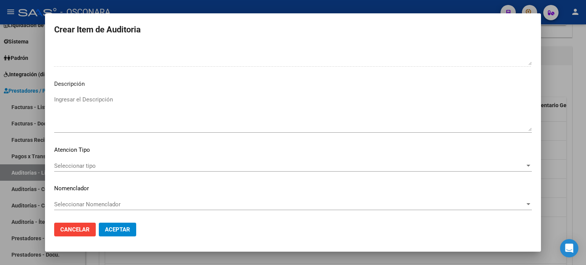
click at [100, 102] on textarea "Ingresar el Descripción" at bounding box center [293, 113] width 478 height 36
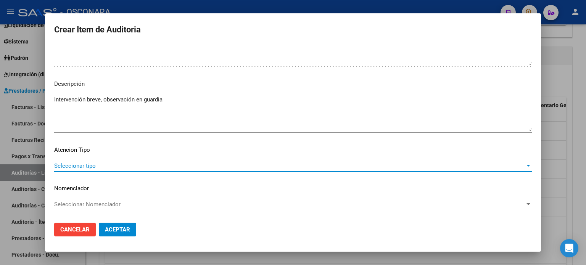
click at [97, 164] on span "Seleccionar tipo" at bounding box center [289, 166] width 471 height 7
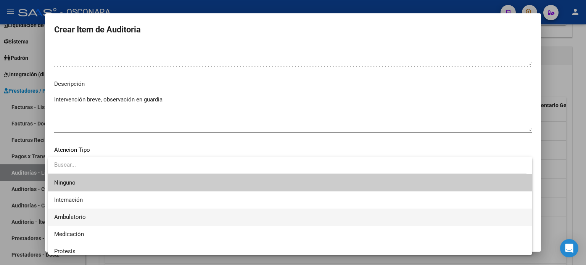
click at [92, 216] on span "Ambulatorio" at bounding box center [290, 217] width 472 height 17
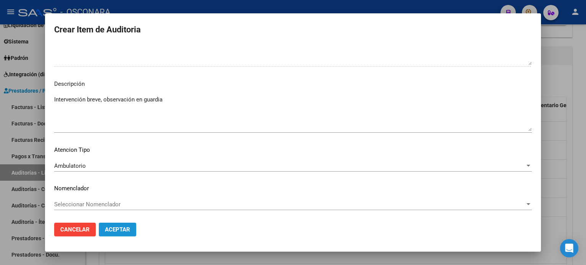
click at [131, 229] on button "Aceptar" at bounding box center [117, 230] width 37 height 14
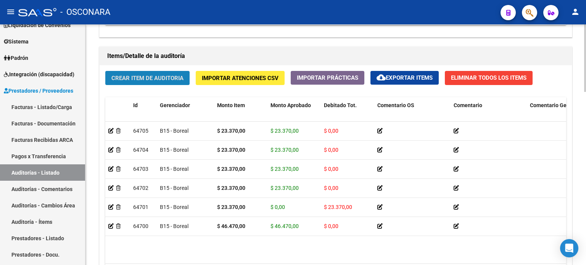
click at [176, 77] on span "Crear Item de Auditoria" at bounding box center [147, 78] width 72 height 7
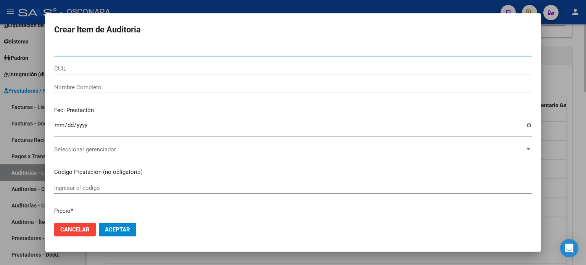
paste input "55517710"
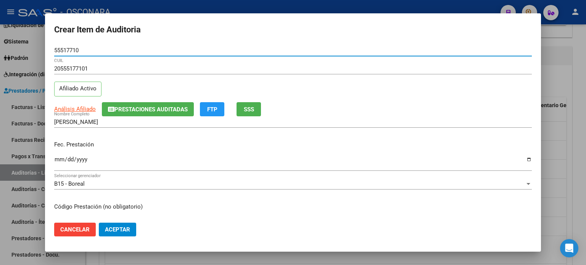
click at [58, 159] on input "Ingresar la fecha" at bounding box center [293, 162] width 478 height 12
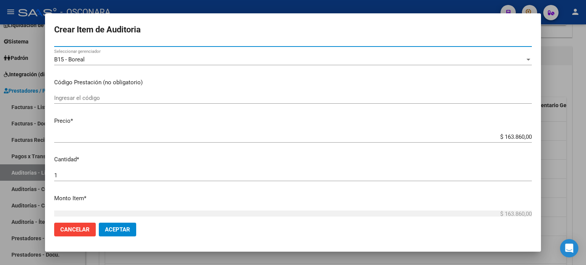
scroll to position [153, 0]
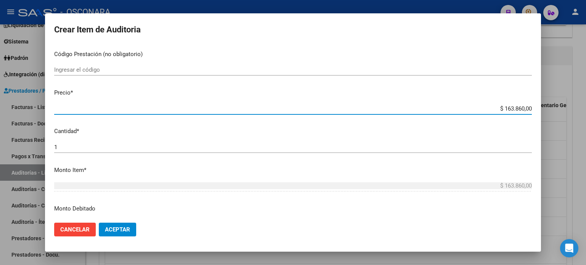
drag, startPoint x: 518, startPoint y: 107, endPoint x: 496, endPoint y: 107, distance: 22.1
click at [496, 107] on input "$ 163.860,00" at bounding box center [293, 108] width 478 height 7
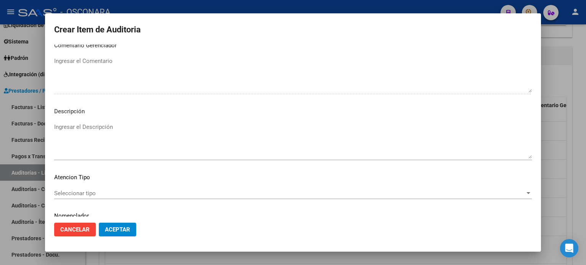
scroll to position [514, 0]
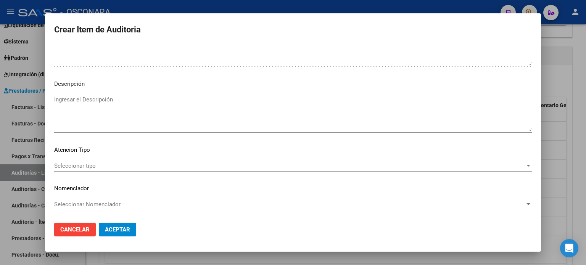
click at [66, 94] on div "Ingresar el Descripción" at bounding box center [293, 113] width 478 height 39
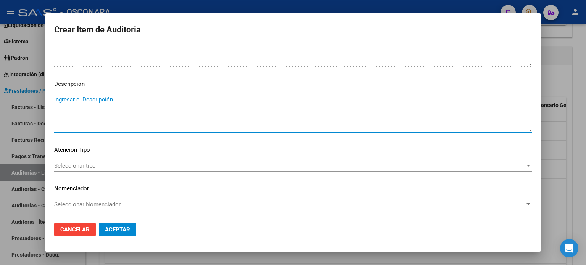
click at [69, 98] on textarea "Ingresar el Descripción" at bounding box center [293, 113] width 478 height 36
click at [89, 161] on div "Seleccionar tipo Seleccionar tipo" at bounding box center [293, 165] width 478 height 11
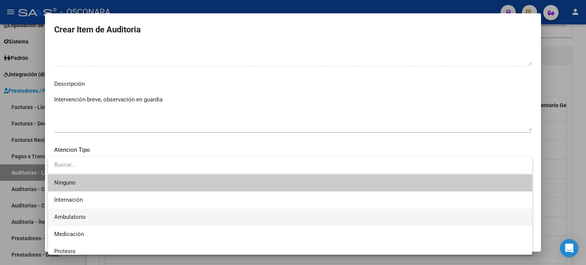
click at [87, 219] on span "Ambulatorio" at bounding box center [290, 217] width 472 height 17
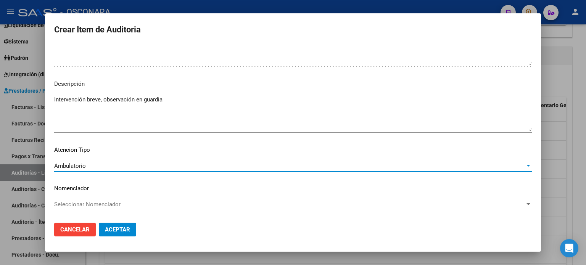
click at [119, 225] on button "Aceptar" at bounding box center [117, 230] width 37 height 14
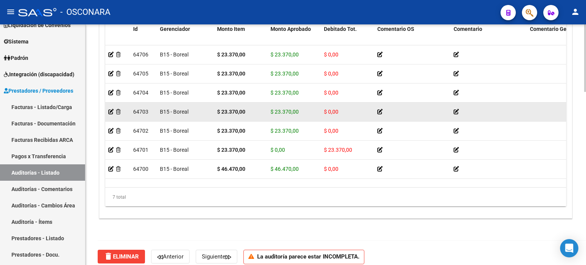
scroll to position [535, 0]
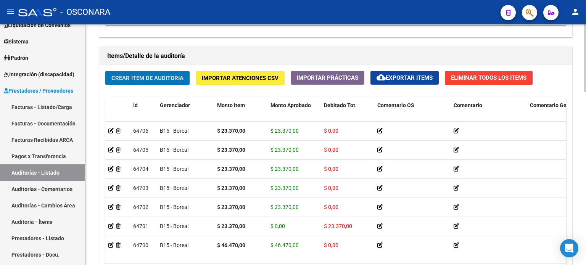
click at [147, 75] on span "Crear Item de Auditoria" at bounding box center [147, 78] width 72 height 7
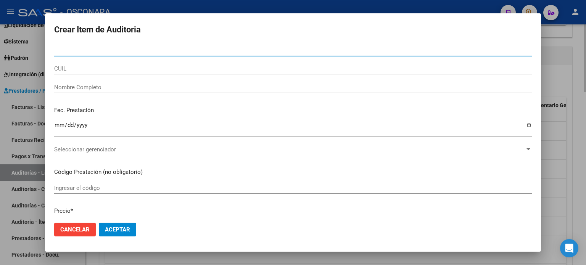
paste input "70002579"
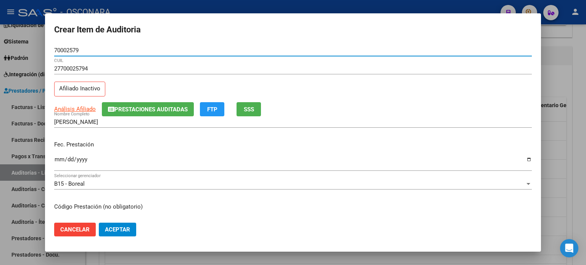
click at [256, 106] on button "SSS" at bounding box center [249, 109] width 24 height 14
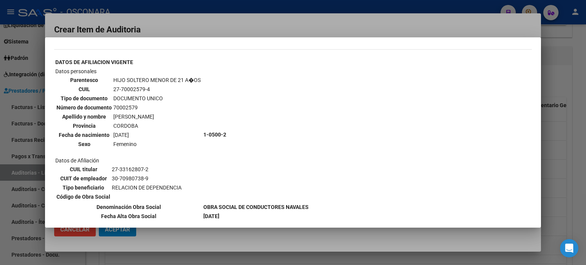
scroll to position [439, 0]
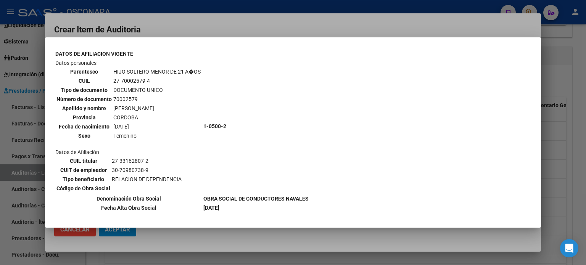
click at [580, 143] on div at bounding box center [293, 132] width 586 height 265
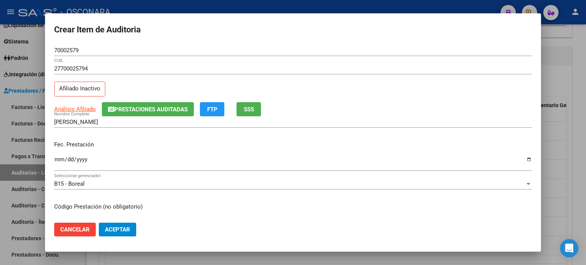
click at [57, 163] on input "Ingresar la fecha" at bounding box center [293, 162] width 478 height 12
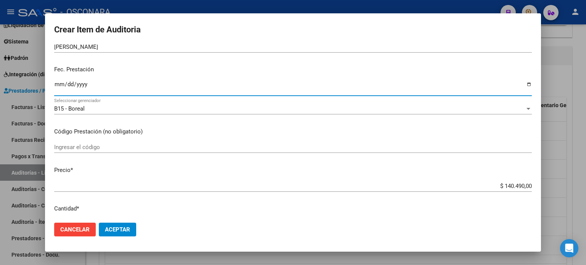
scroll to position [76, 0]
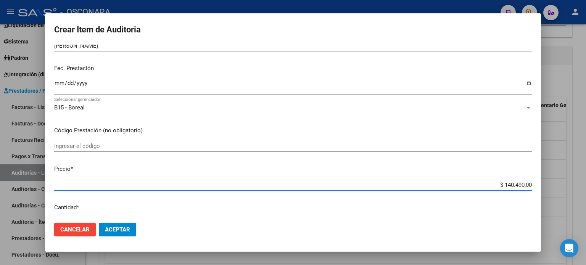
drag, startPoint x: 502, startPoint y: 184, endPoint x: 514, endPoint y: 184, distance: 12.2
click at [514, 184] on input "$ 140.490,00" at bounding box center [293, 185] width 478 height 7
drag, startPoint x: 499, startPoint y: 182, endPoint x: 517, endPoint y: 182, distance: 18.7
click at [517, 182] on input "$ 140.490,00" at bounding box center [293, 185] width 478 height 7
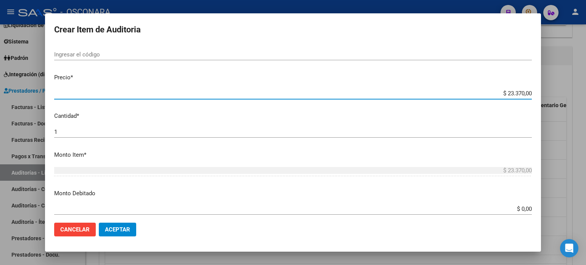
scroll to position [229, 0]
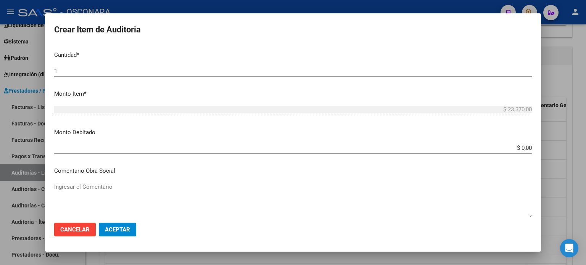
click at [517, 148] on input "$ 0,00" at bounding box center [293, 148] width 478 height 7
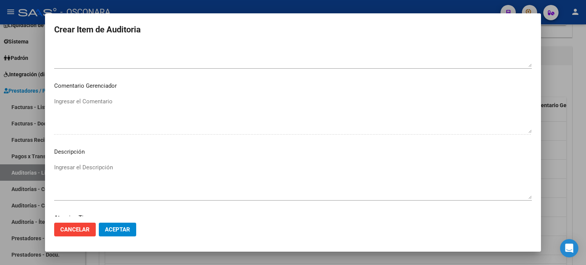
scroll to position [496, 0]
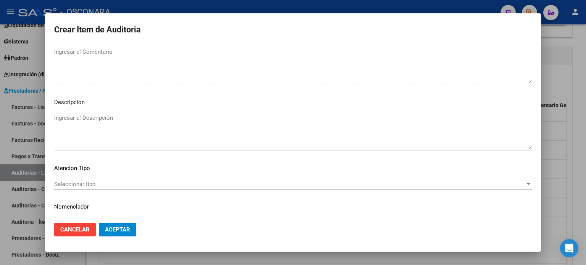
click at [91, 115] on textarea "Ingresar el Descripción" at bounding box center [293, 132] width 478 height 36
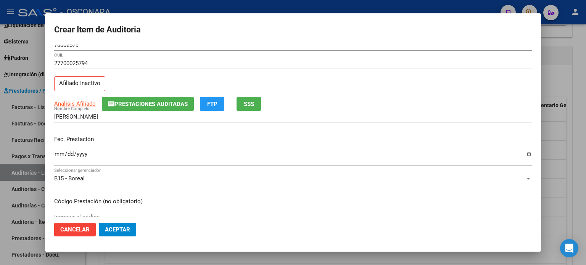
scroll to position [0, 0]
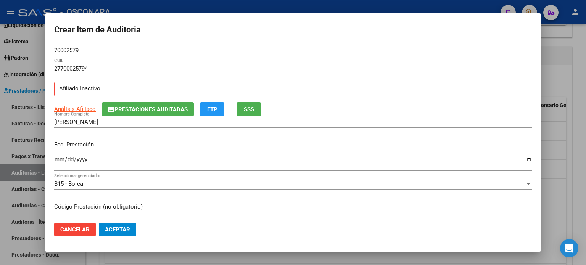
drag, startPoint x: 81, startPoint y: 49, endPoint x: 53, endPoint y: 49, distance: 28.2
click at [53, 49] on mat-dialog-content "70002579 Nro Documento 27700025794 CUIL Afiliado Inactivo Análisis Afiliado Pre…" at bounding box center [293, 131] width 496 height 172
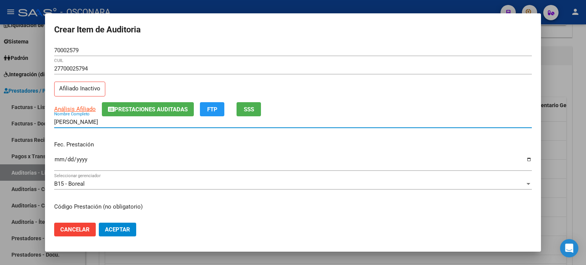
drag, startPoint x: 127, startPoint y: 119, endPoint x: 50, endPoint y: 118, distance: 76.3
click at [50, 118] on mat-dialog-content "70002579 Nro Documento 27700025794 CUIL Afiliado Inactivo Análisis Afiliado Pre…" at bounding box center [293, 131] width 496 height 172
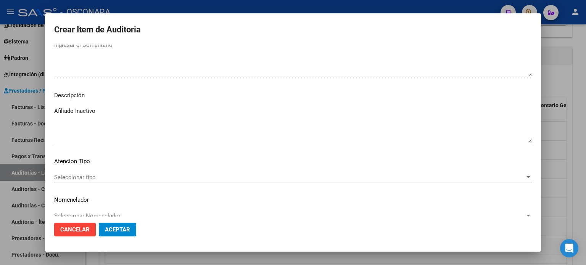
scroll to position [514, 0]
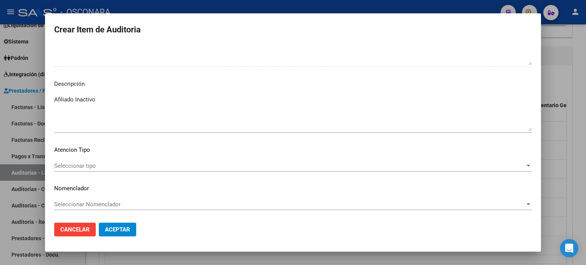
click at [96, 161] on div "Seleccionar tipo Seleccionar tipo" at bounding box center [293, 165] width 478 height 11
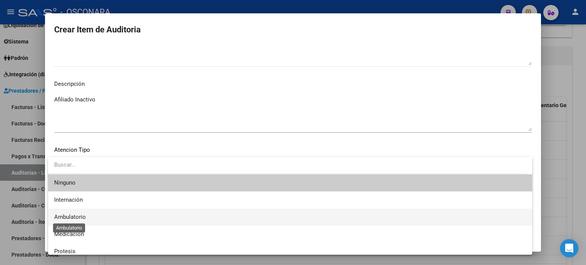
click at [81, 214] on span "Ambulatorio" at bounding box center [70, 217] width 32 height 7
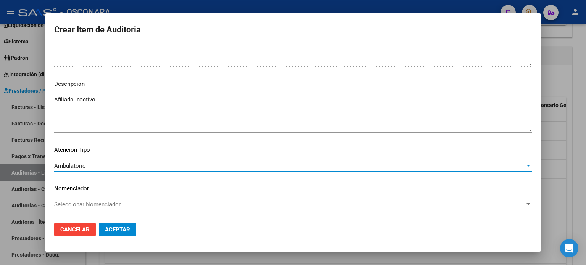
click at [112, 101] on textarea "Afiliado Inactivo" at bounding box center [293, 113] width 478 height 36
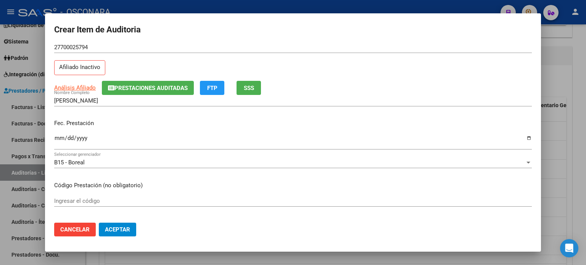
scroll to position [0, 0]
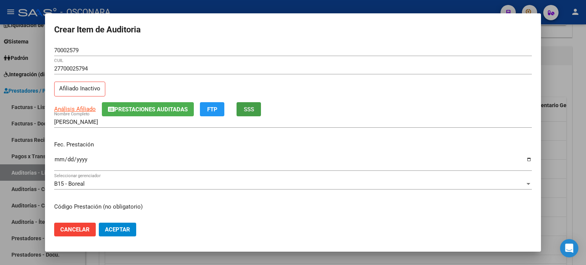
click at [248, 111] on span "SSS" at bounding box center [249, 109] width 10 height 7
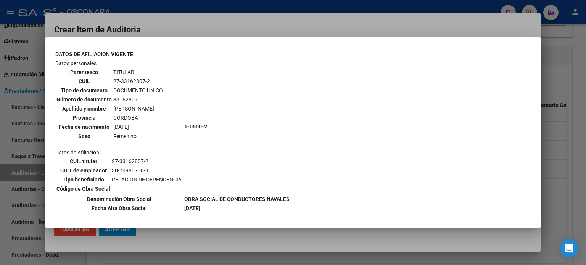
scroll to position [38, 0]
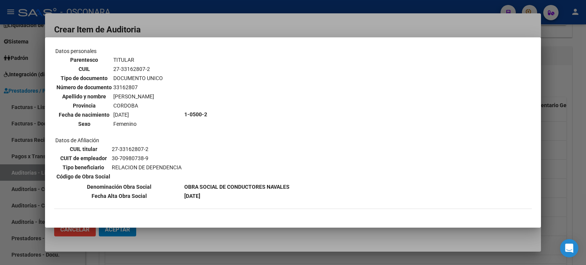
click at [581, 139] on div at bounding box center [293, 132] width 586 height 265
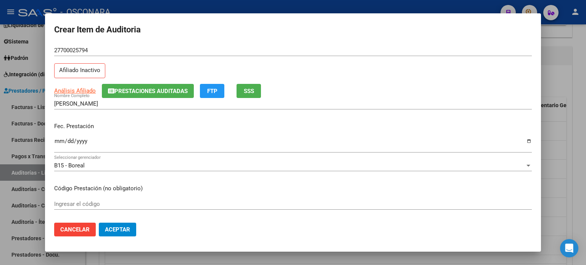
scroll to position [0, 0]
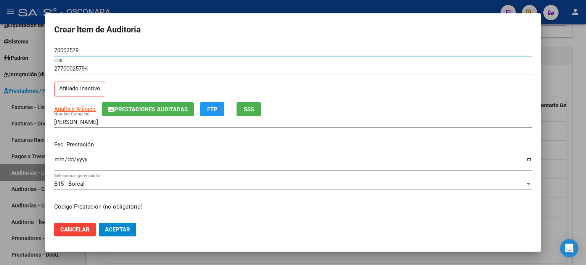
drag, startPoint x: 93, startPoint y: 47, endPoint x: 28, endPoint y: 48, distance: 65.3
click at [28, 48] on div "Crear Item de Auditoria 70002579 Nro Documento 27700025794 CUIL Afiliado Inacti…" at bounding box center [293, 132] width 586 height 265
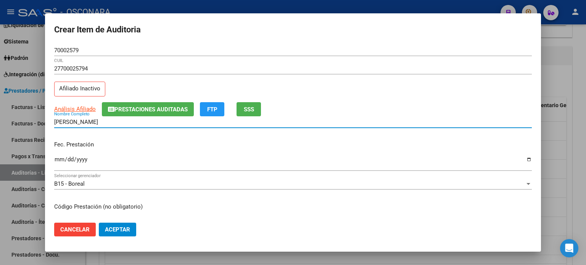
drag, startPoint x: 130, startPoint y: 121, endPoint x: 139, endPoint y: 119, distance: 9.9
click at [130, 121] on input "[PERSON_NAME]" at bounding box center [293, 122] width 478 height 7
drag, startPoint x: 140, startPoint y: 118, endPoint x: 5, endPoint y: 115, distance: 134.7
click at [20, 118] on div "Crear Item de Auditoria 70002579 Nro Documento 27700025794 CUIL Afiliado Inacti…" at bounding box center [293, 132] width 586 height 265
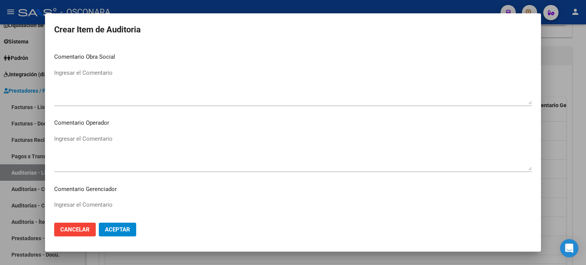
scroll to position [324, 0]
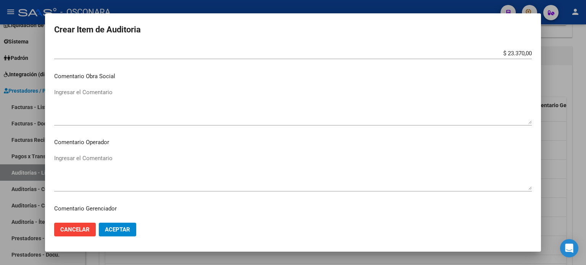
click at [125, 228] on span "Aceptar" at bounding box center [117, 229] width 25 height 7
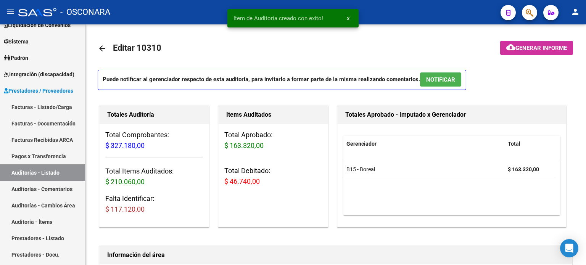
scroll to position [0, 0]
